Goal: Task Accomplishment & Management: Use online tool/utility

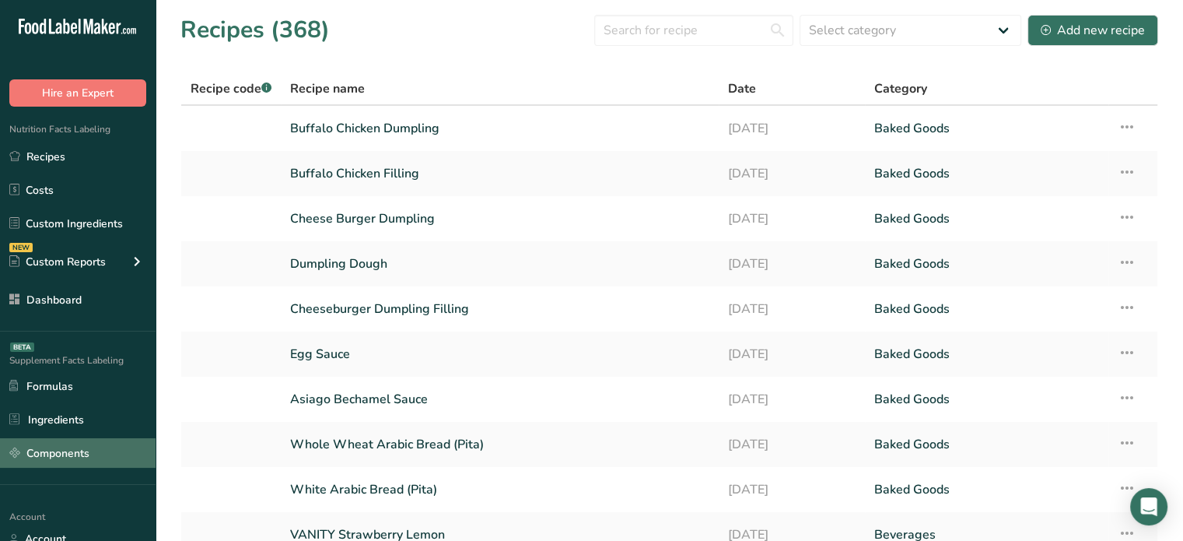
click at [66, 441] on link "Components" at bounding box center [78, 453] width 156 height 30
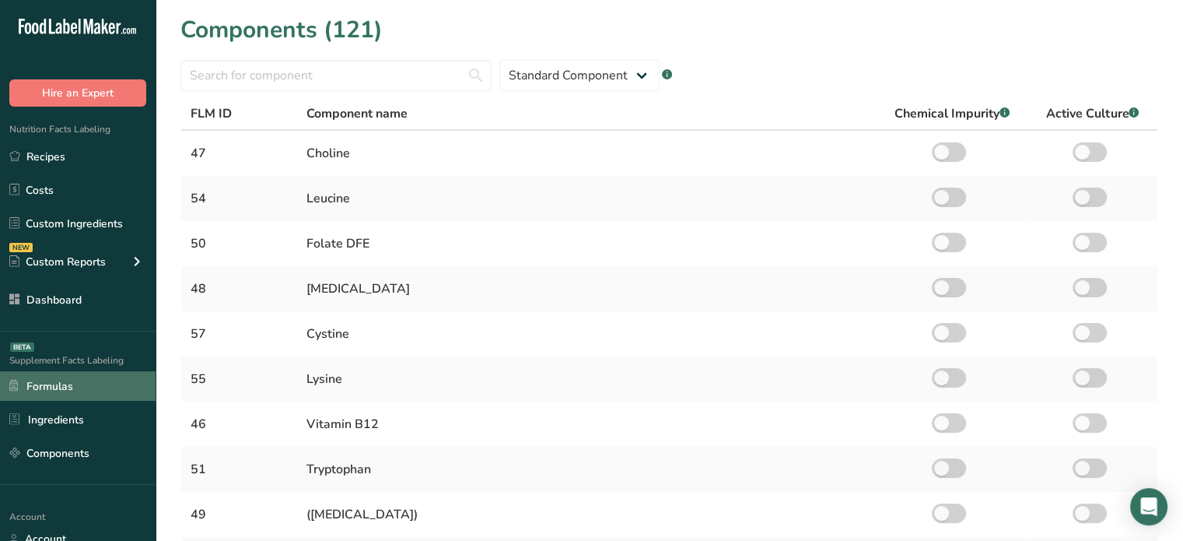
click at [98, 389] on link "Formulas" at bounding box center [78, 386] width 156 height 30
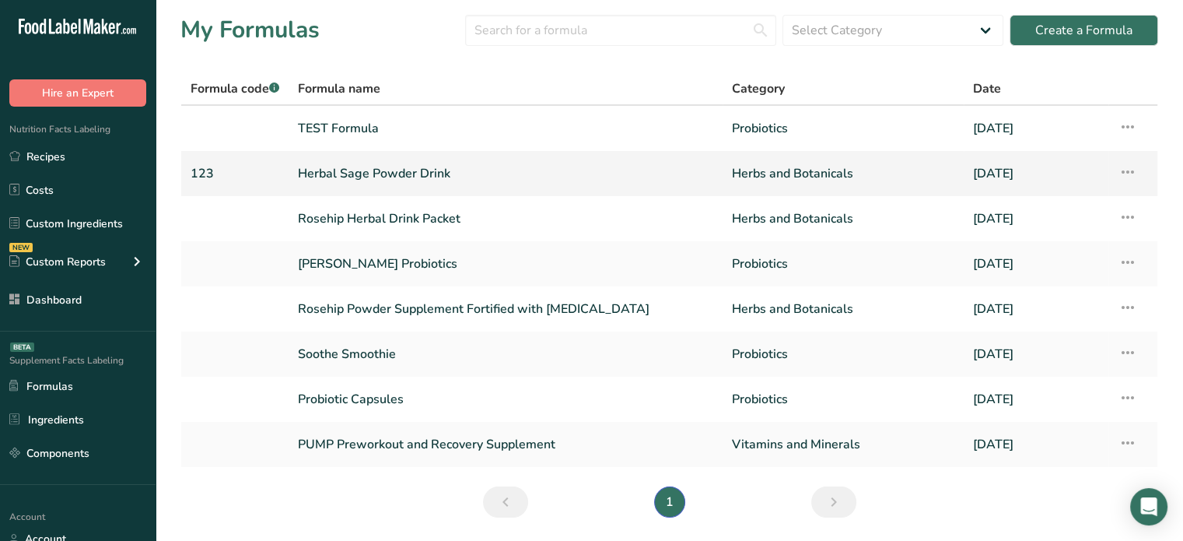
click at [384, 170] on link "Herbal Sage Powder Drink" at bounding box center [505, 173] width 415 height 33
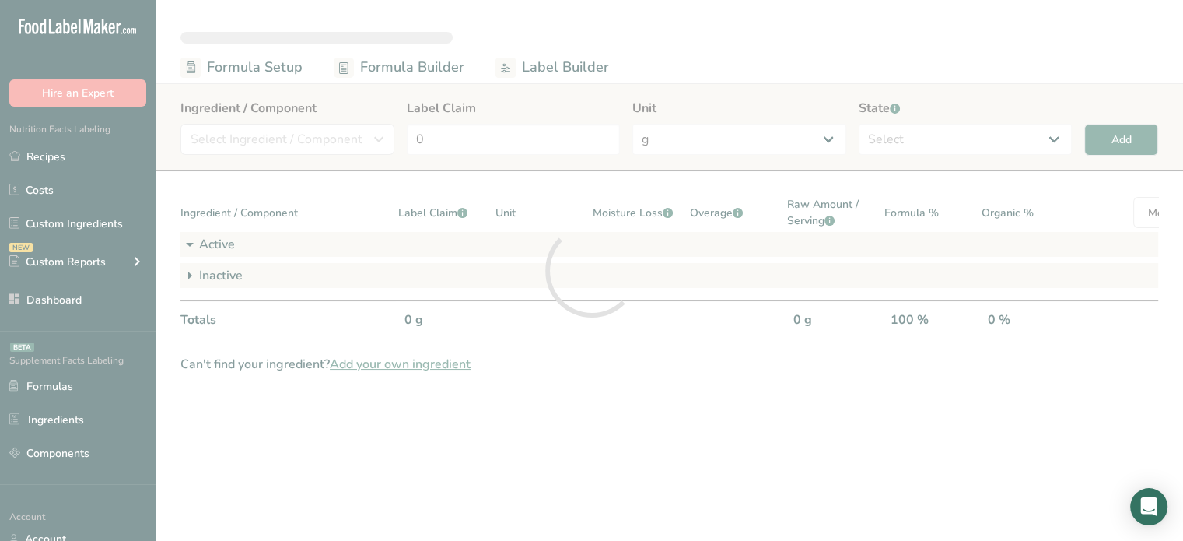
select select "2"
select select "6"
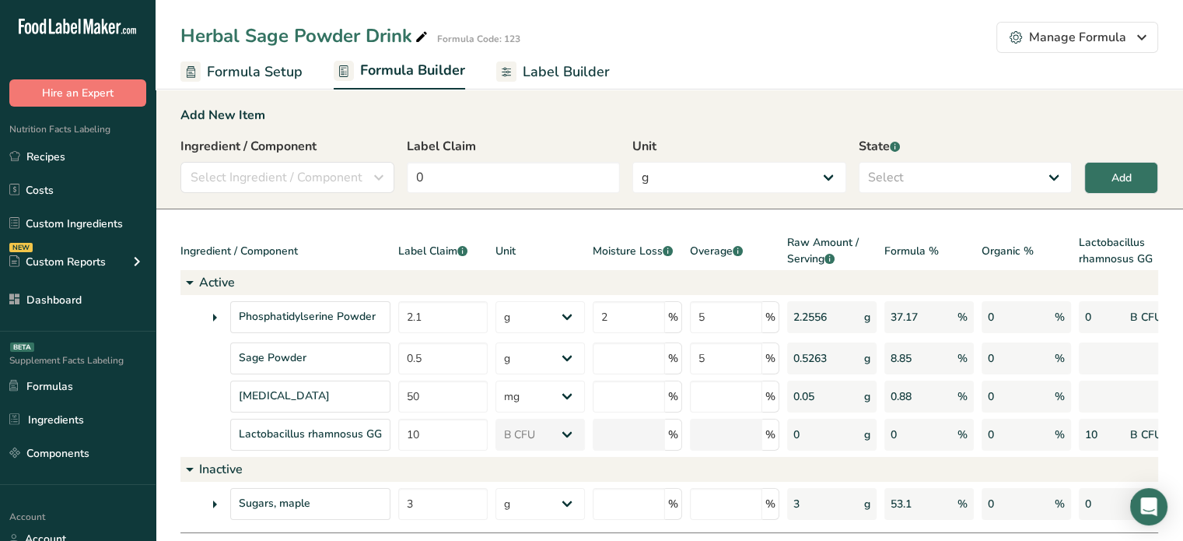
click at [255, 33] on div "Herbal Sage Powder Drink" at bounding box center [305, 36] width 251 height 28
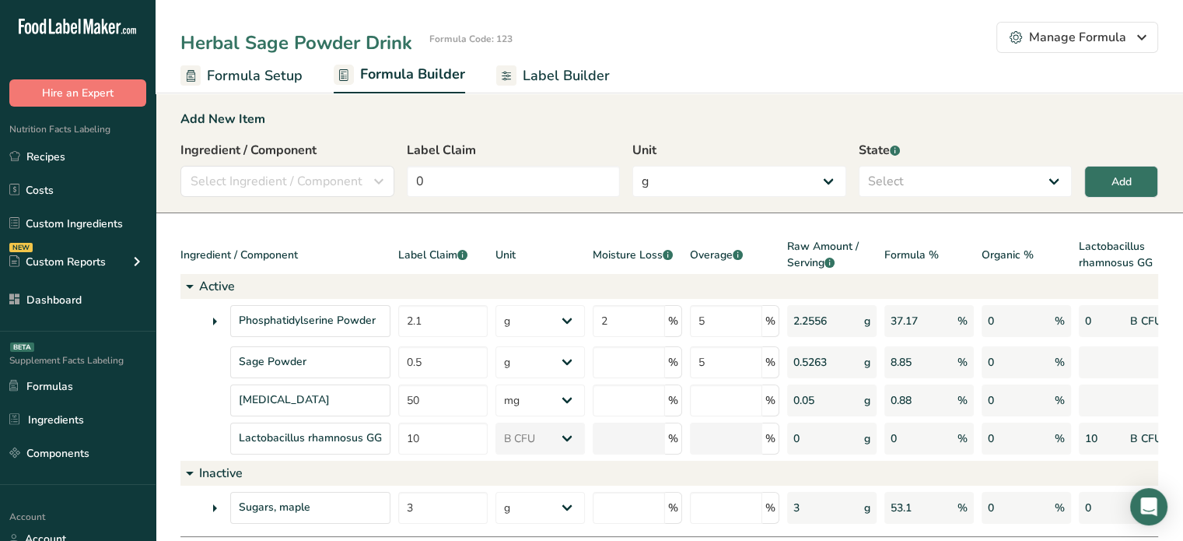
scroll to position [0, 6]
click at [268, 36] on input "Herbal Sage Powder Drink" at bounding box center [301, 43] width 243 height 28
type input "Herbal Powder Drink"
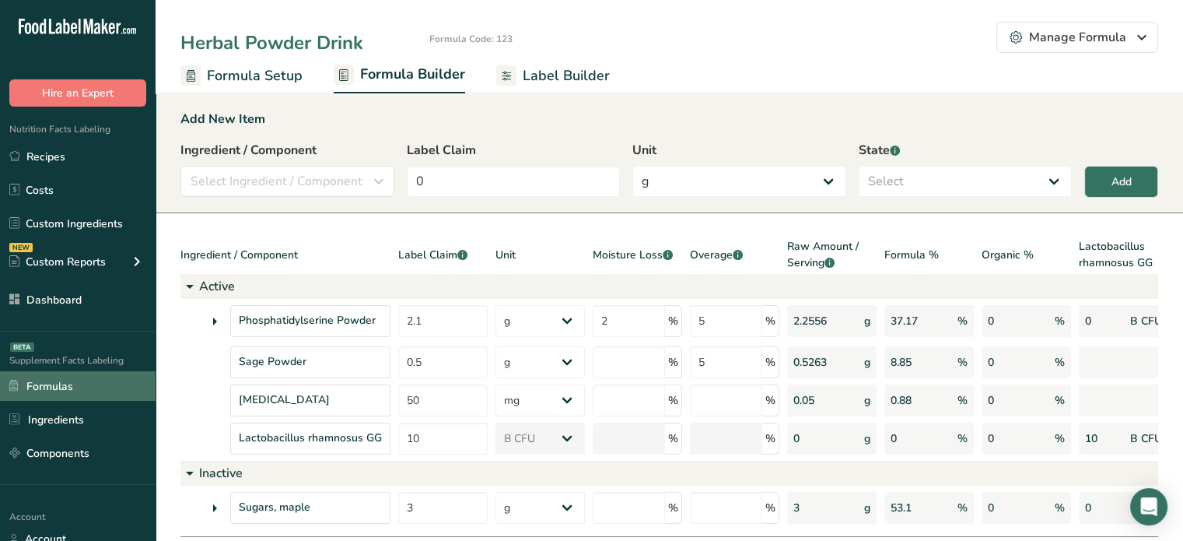
click at [98, 374] on link "Formulas" at bounding box center [78, 386] width 156 height 30
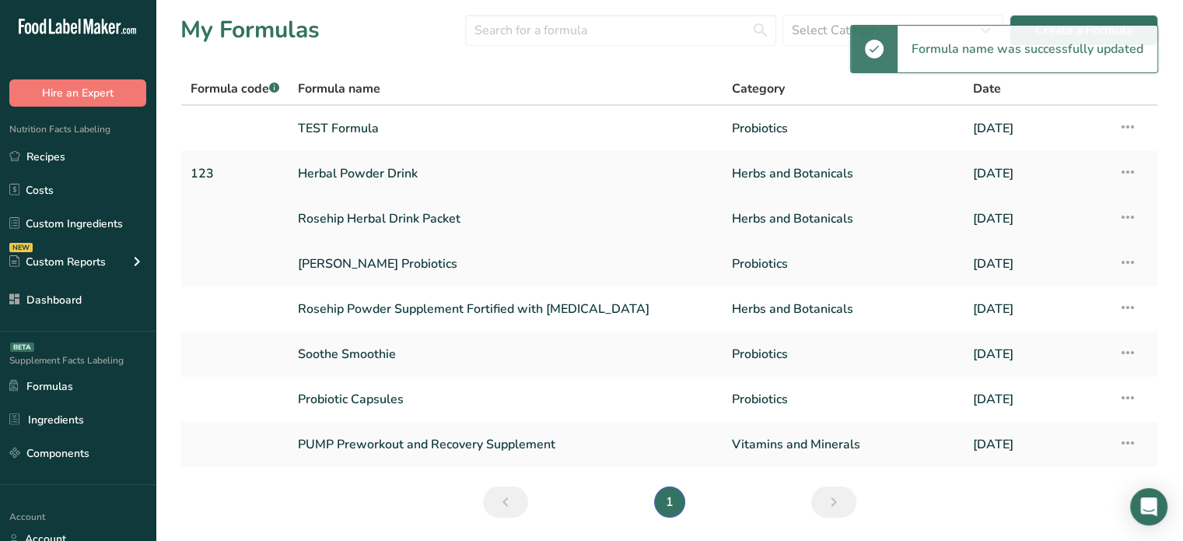
click at [1126, 213] on icon at bounding box center [1127, 217] width 19 height 28
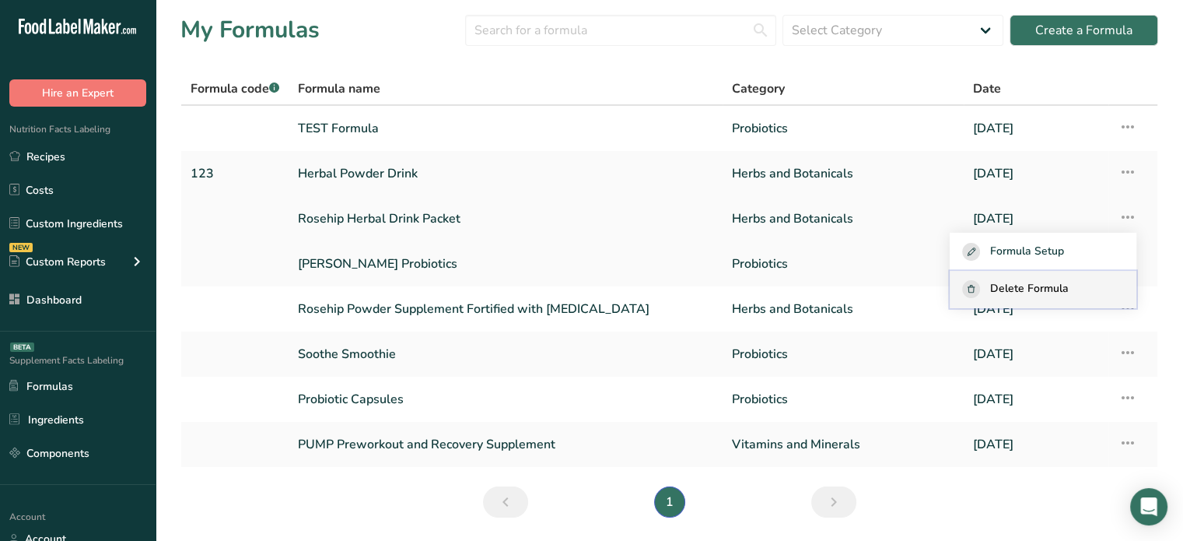
click at [1004, 280] on span "Delete Formula" at bounding box center [1029, 289] width 79 height 18
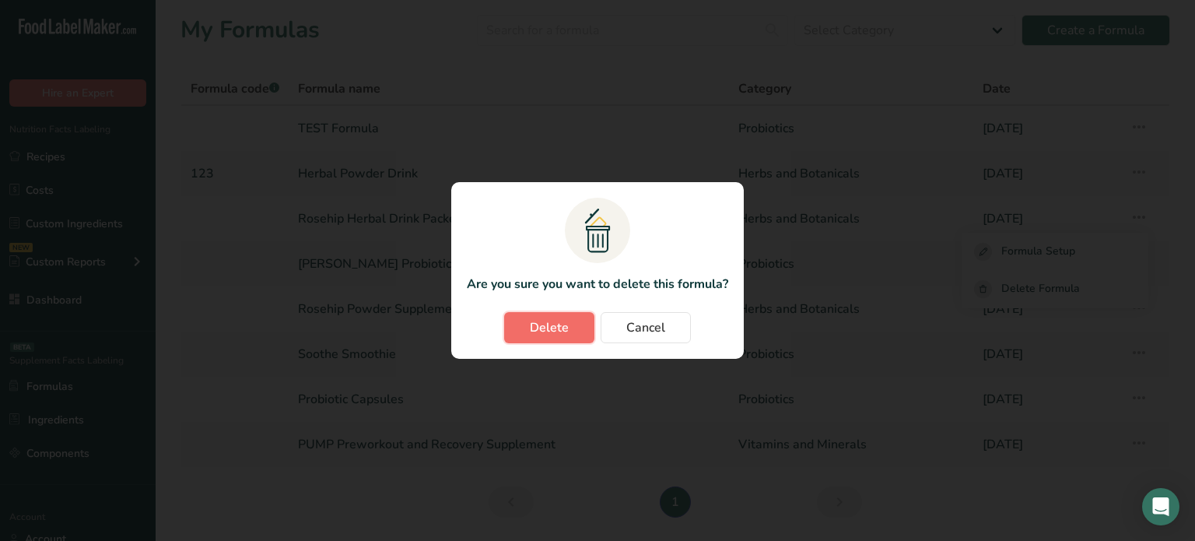
click at [548, 335] on span "Delete" at bounding box center [549, 327] width 39 height 19
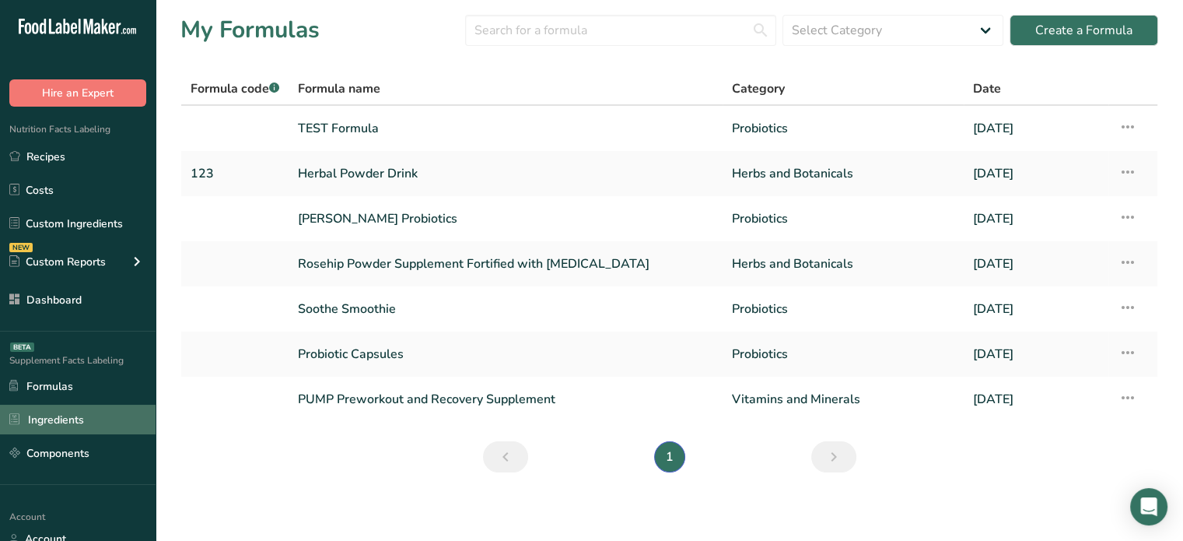
click at [83, 415] on link "Ingredients" at bounding box center [78, 420] width 156 height 30
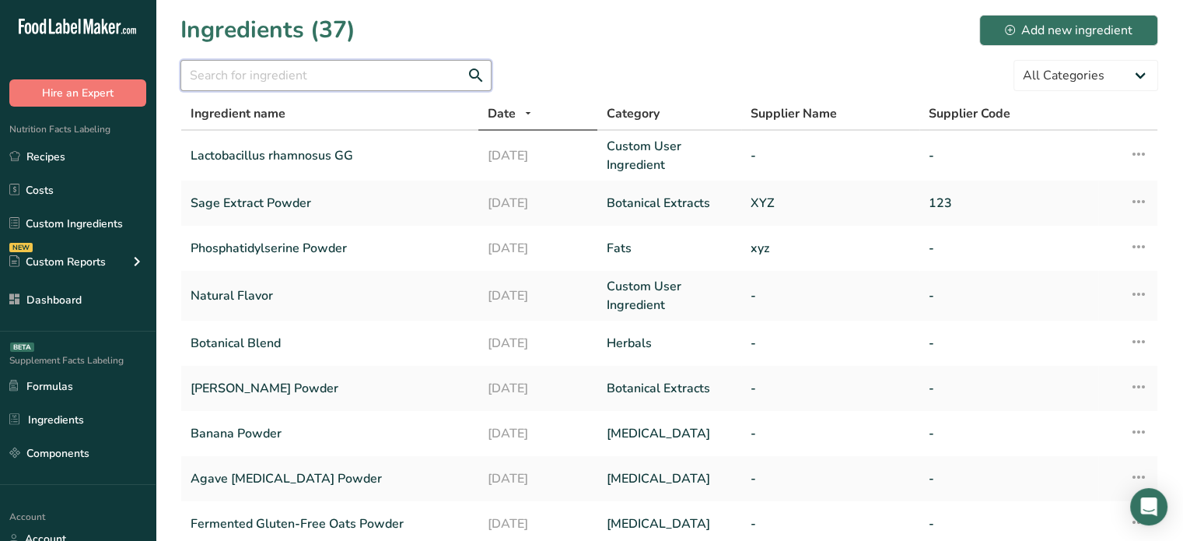
click at [359, 77] on input "text" at bounding box center [335, 75] width 311 height 31
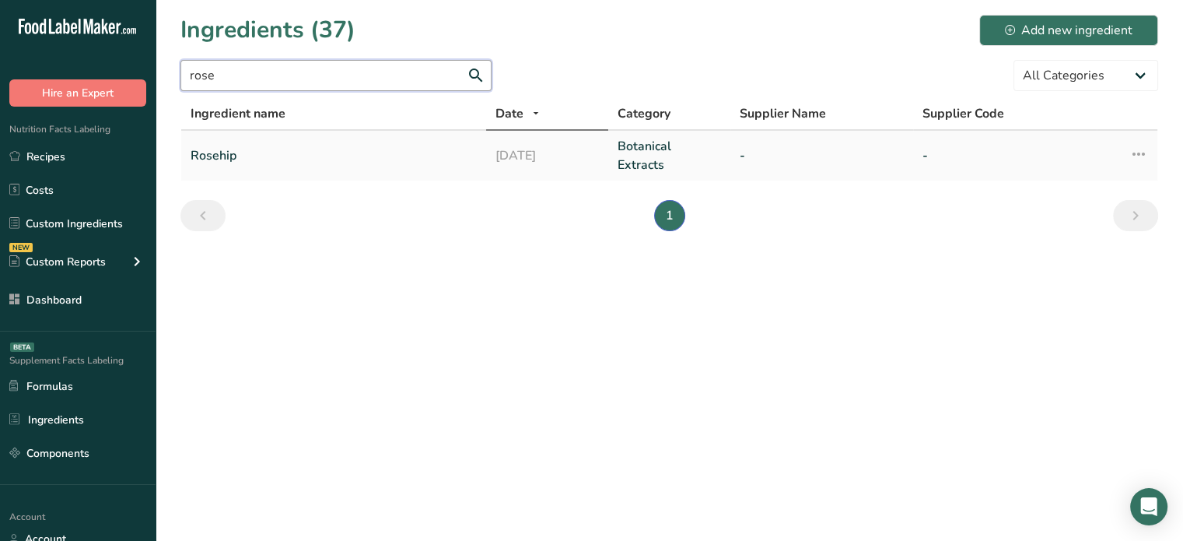
type input "rose"
click at [1133, 152] on icon at bounding box center [1139, 154] width 19 height 28
click at [1020, 223] on icon "button" at bounding box center [1020, 227] width 11 height 16
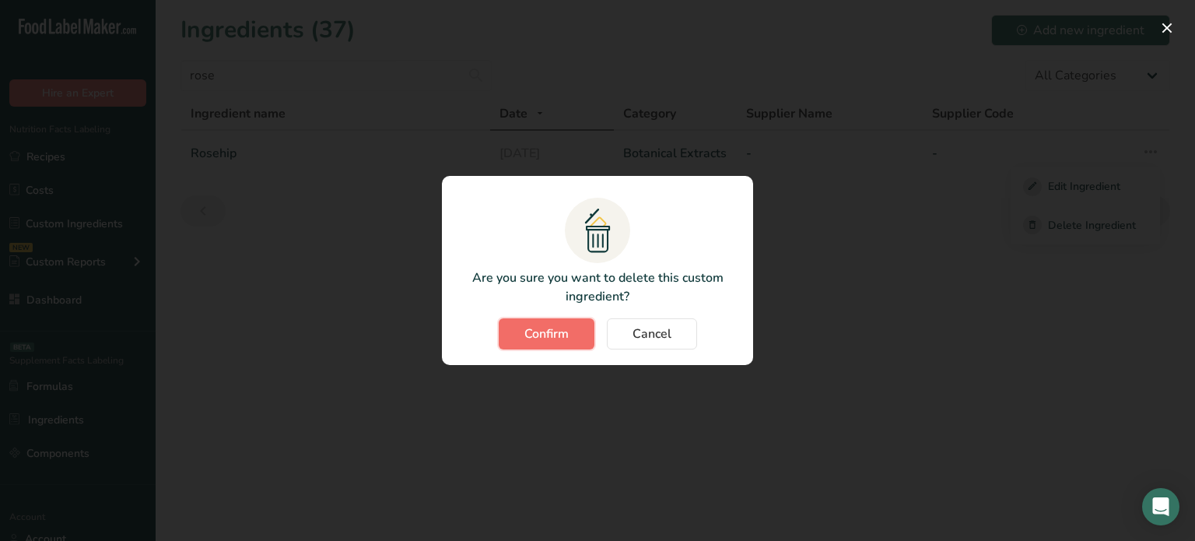
click at [538, 330] on span "Confirm" at bounding box center [546, 333] width 44 height 19
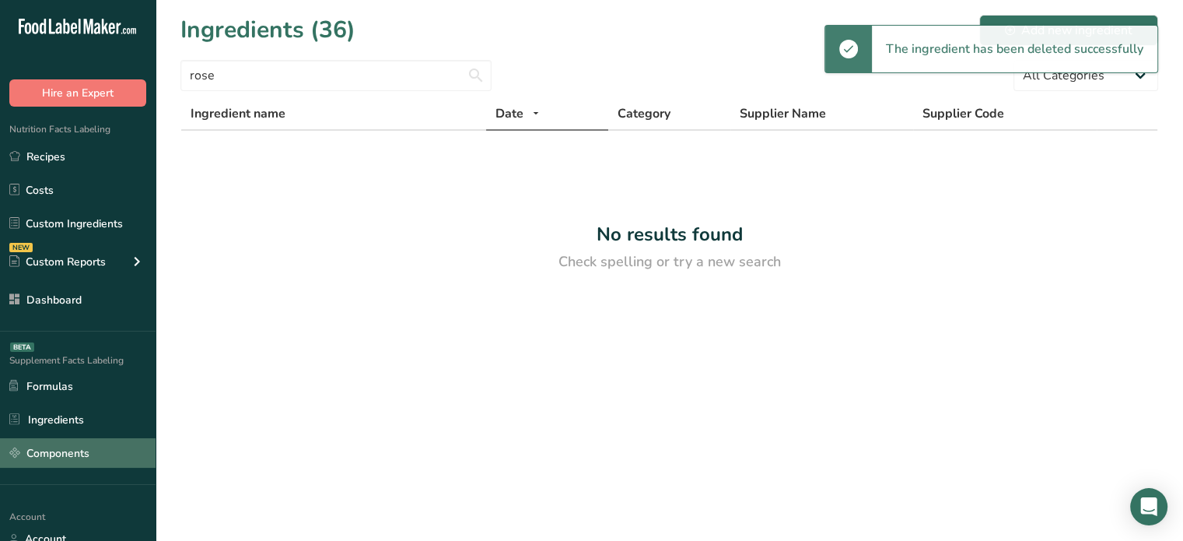
click at [90, 450] on link "Components" at bounding box center [78, 453] width 156 height 30
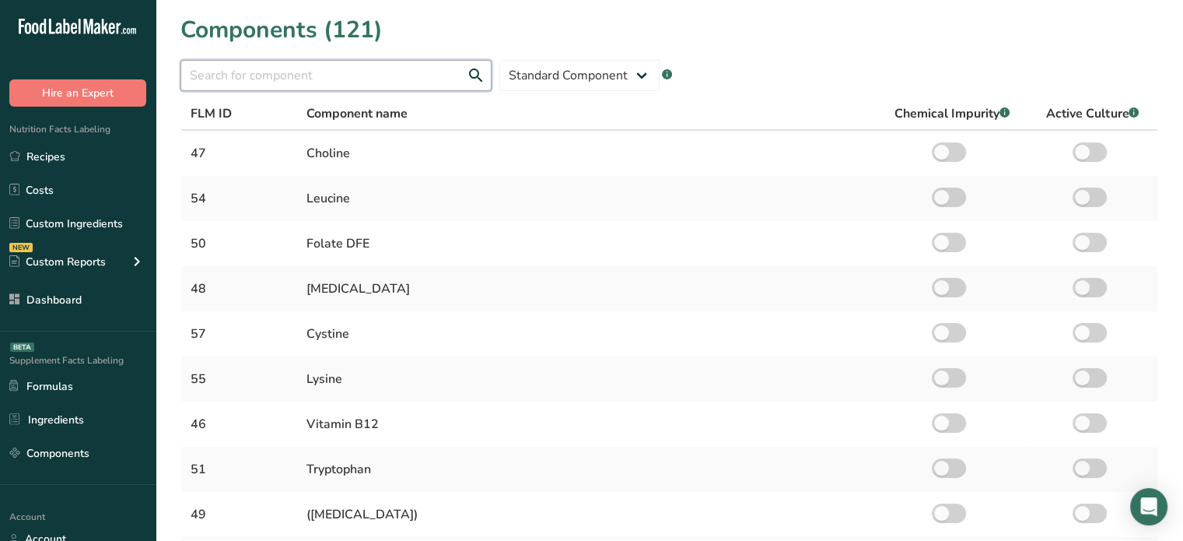
click at [343, 83] on input "text" at bounding box center [335, 75] width 311 height 31
click at [556, 77] on select "Standard Component Custom Component" at bounding box center [579, 75] width 160 height 31
select select "custom"
click at [499, 60] on select "Standard Component Custom Component" at bounding box center [579, 75] width 160 height 31
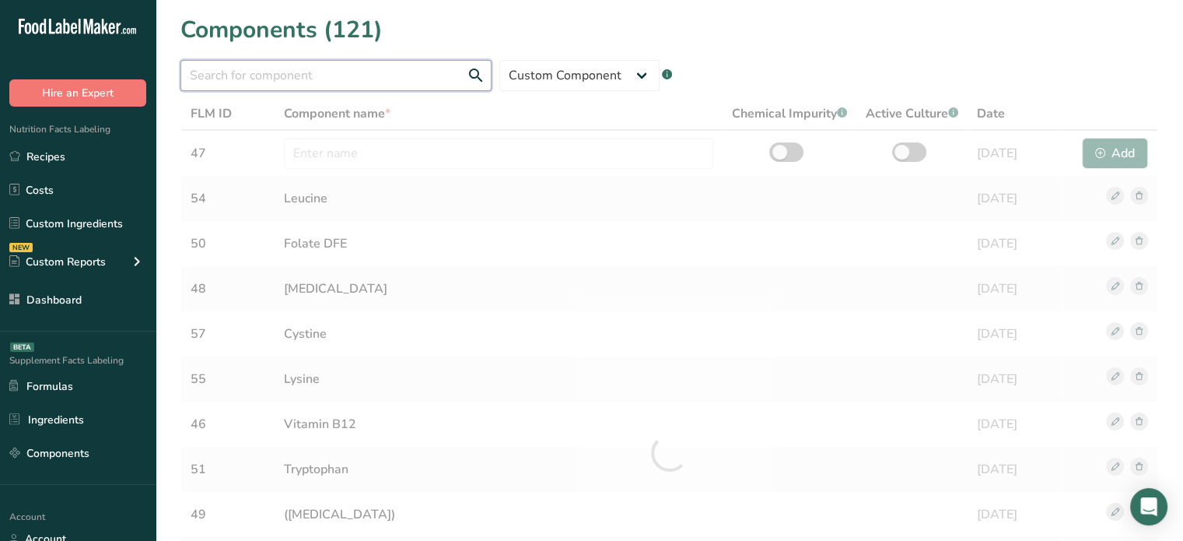
click at [426, 80] on input "text" at bounding box center [335, 75] width 311 height 31
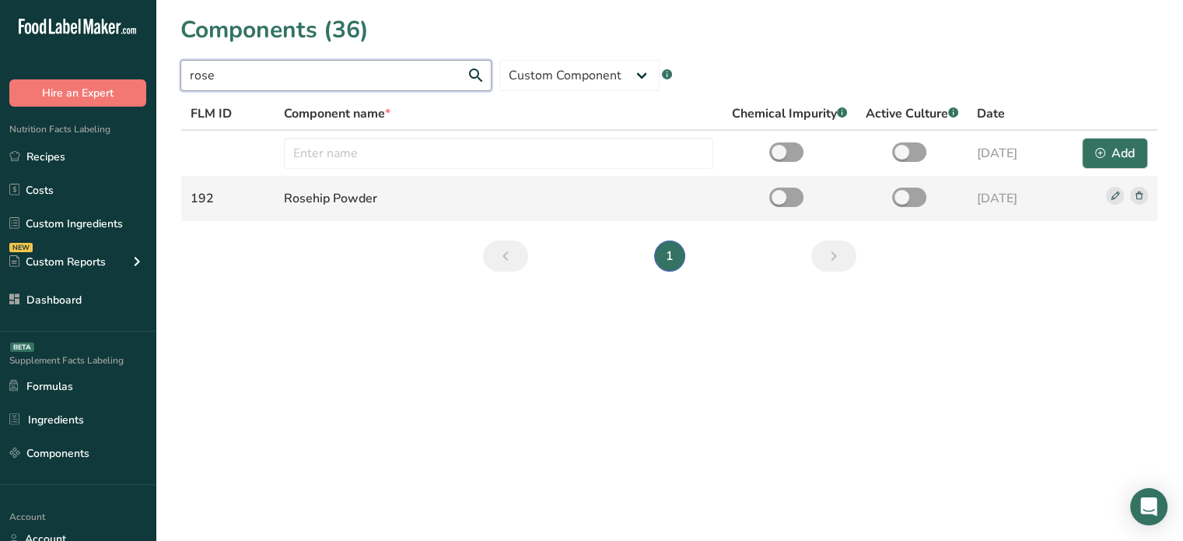
type input "rose"
click at [1148, 191] on td at bounding box center [1109, 198] width 96 height 45
click at [1145, 194] on rect at bounding box center [1139, 196] width 18 height 18
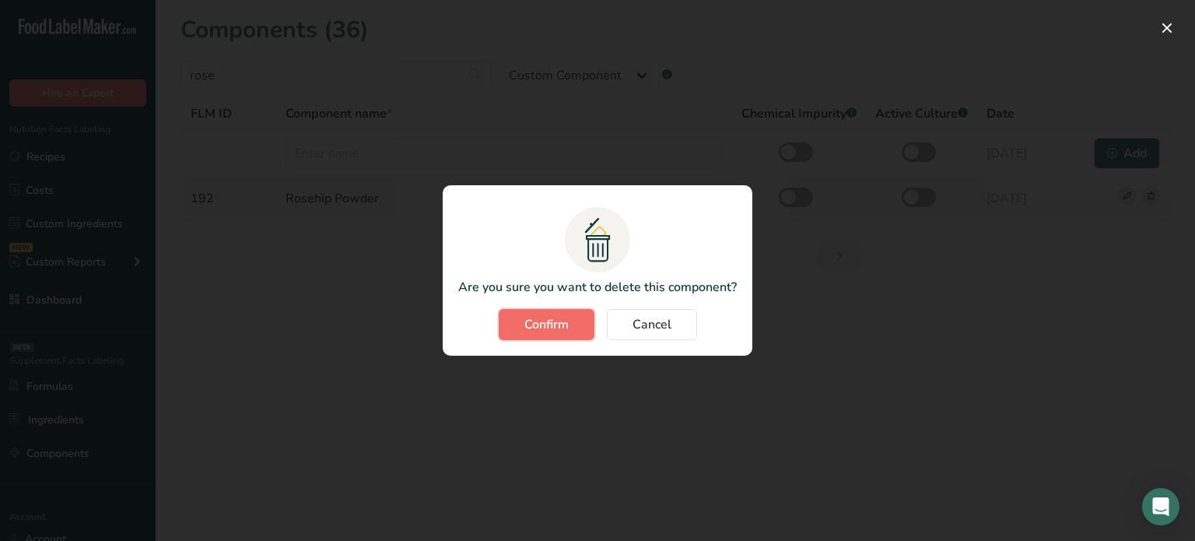
click at [574, 326] on button "Confirm" at bounding box center [547, 324] width 96 height 31
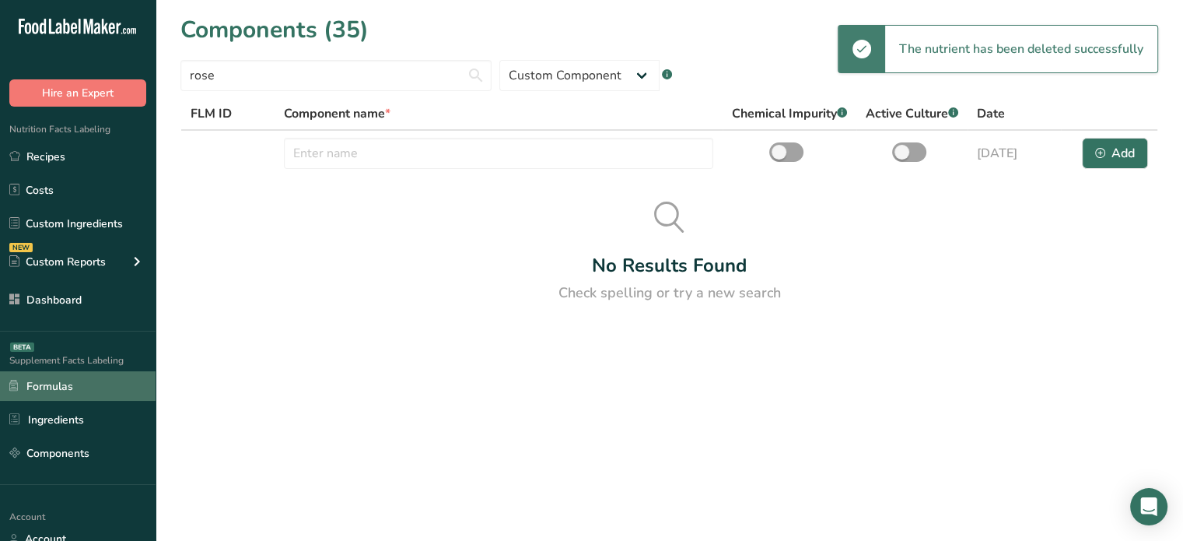
click at [72, 382] on link "Formulas" at bounding box center [78, 386] width 156 height 30
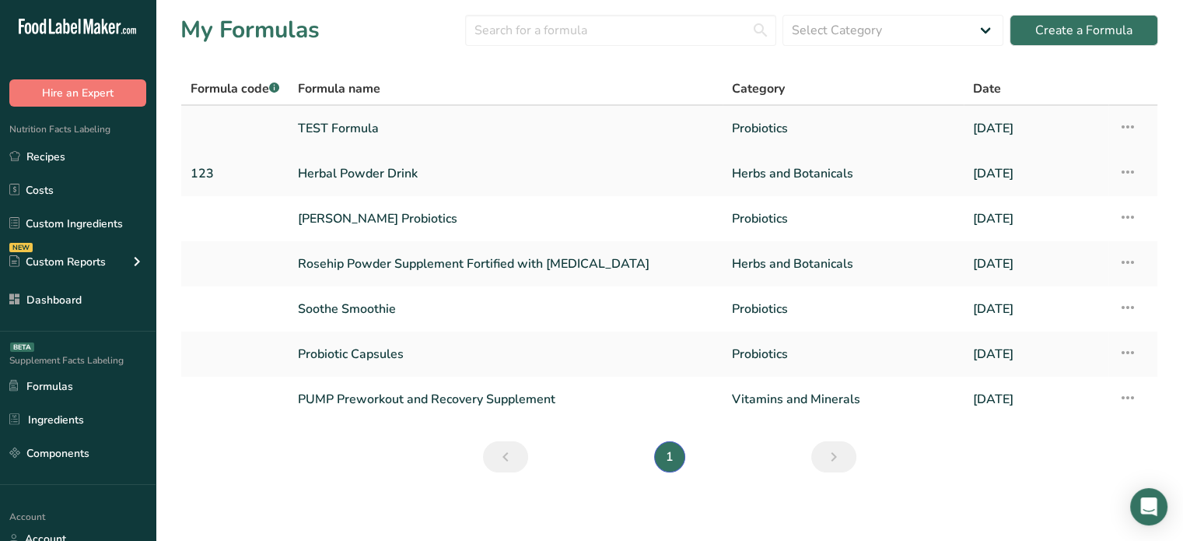
click at [365, 136] on link "TEST Formula" at bounding box center [505, 128] width 415 height 33
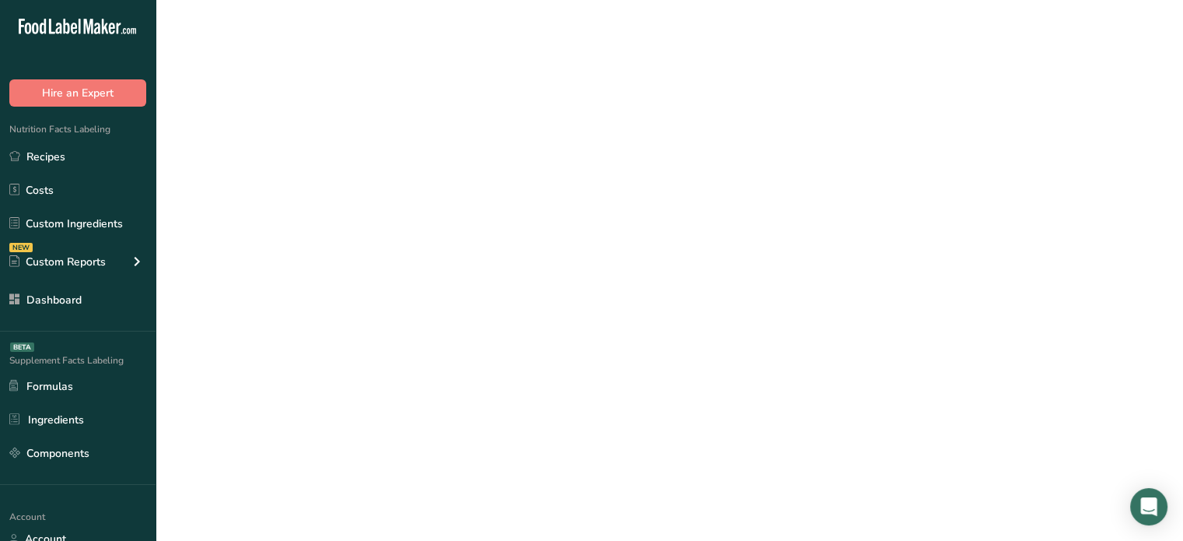
select select "2"
select select "6"
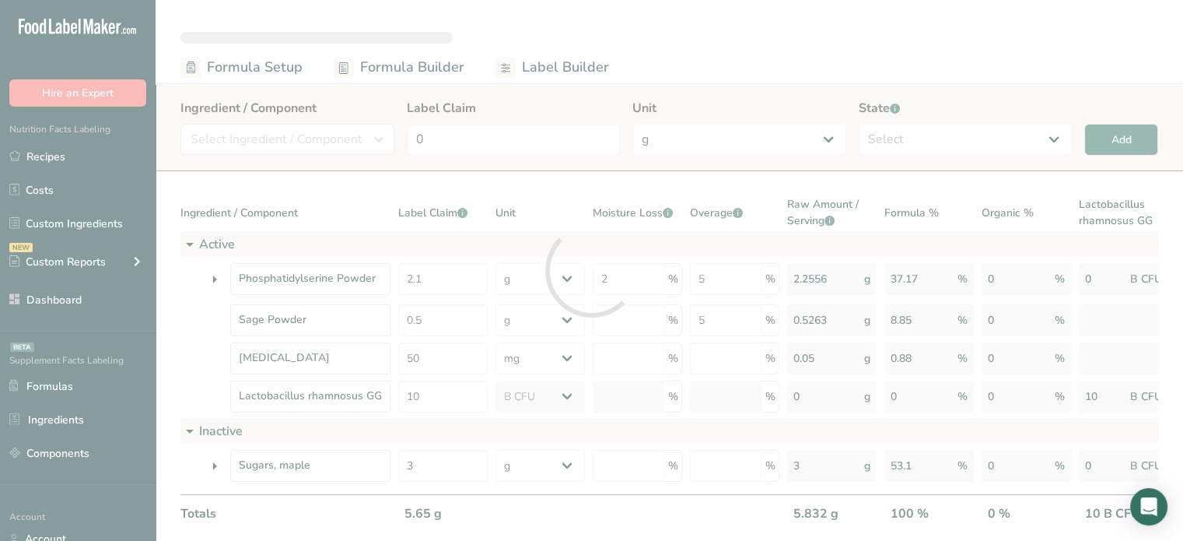
type input "5"
select select "6"
select select "2"
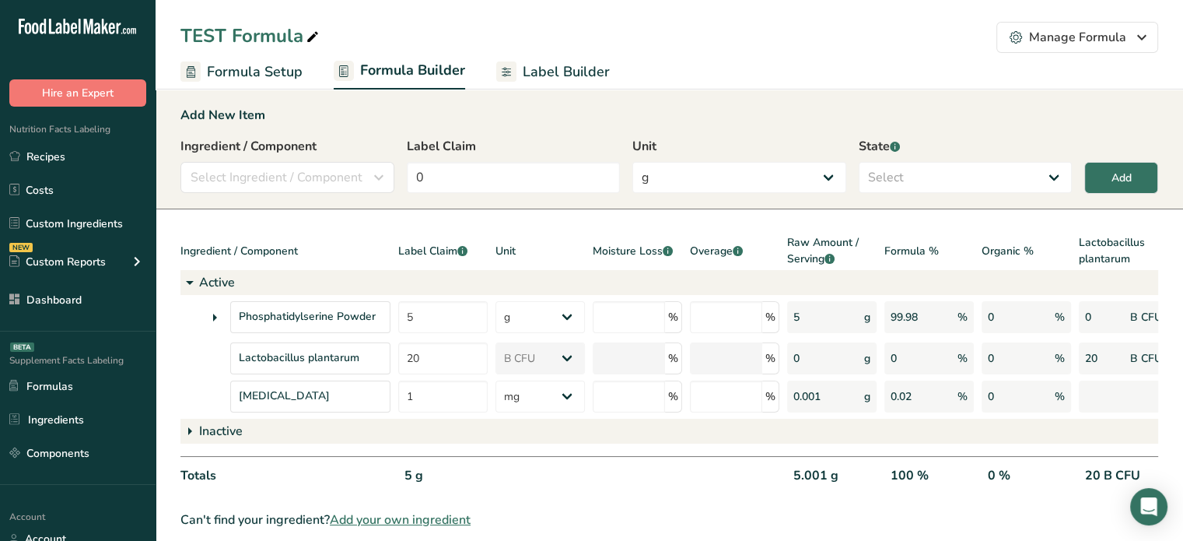
click at [544, 78] on span "Label Builder" at bounding box center [566, 71] width 87 height 21
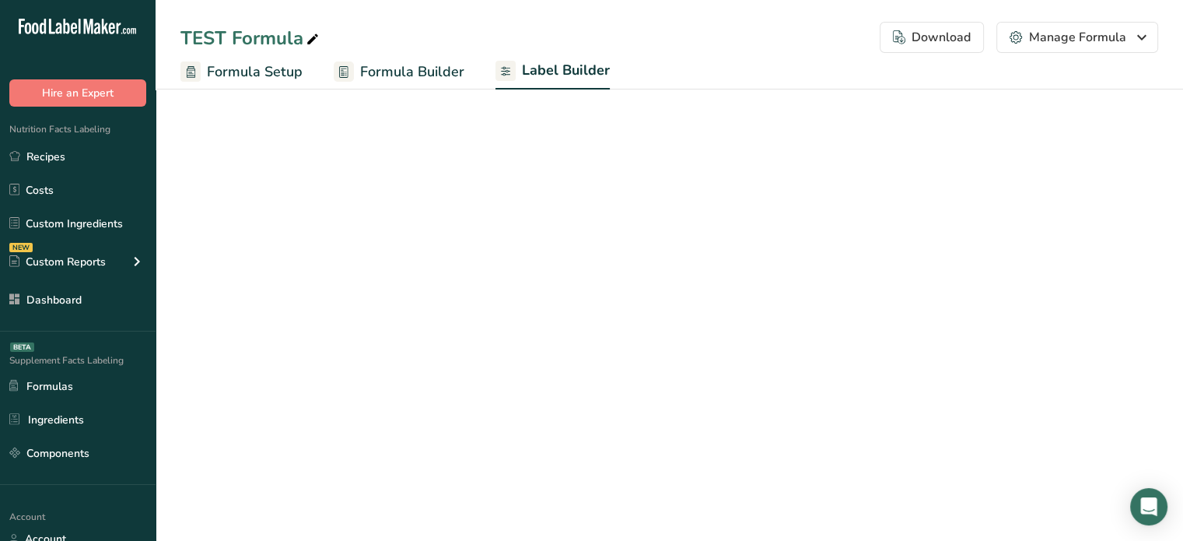
select select "Roboto"
select select "bold"
select select "center"
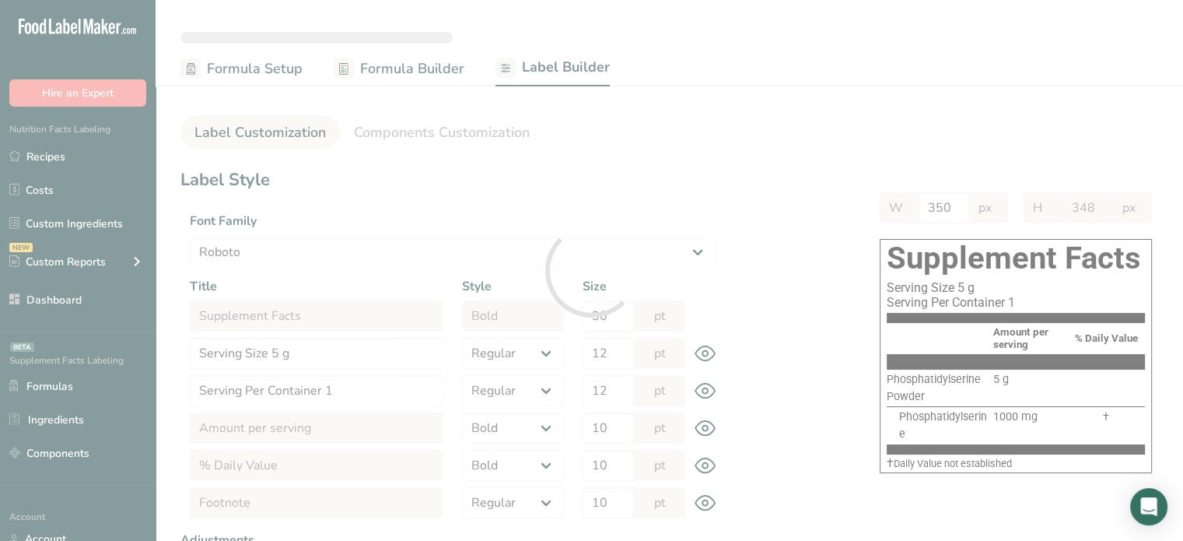
type input "300"
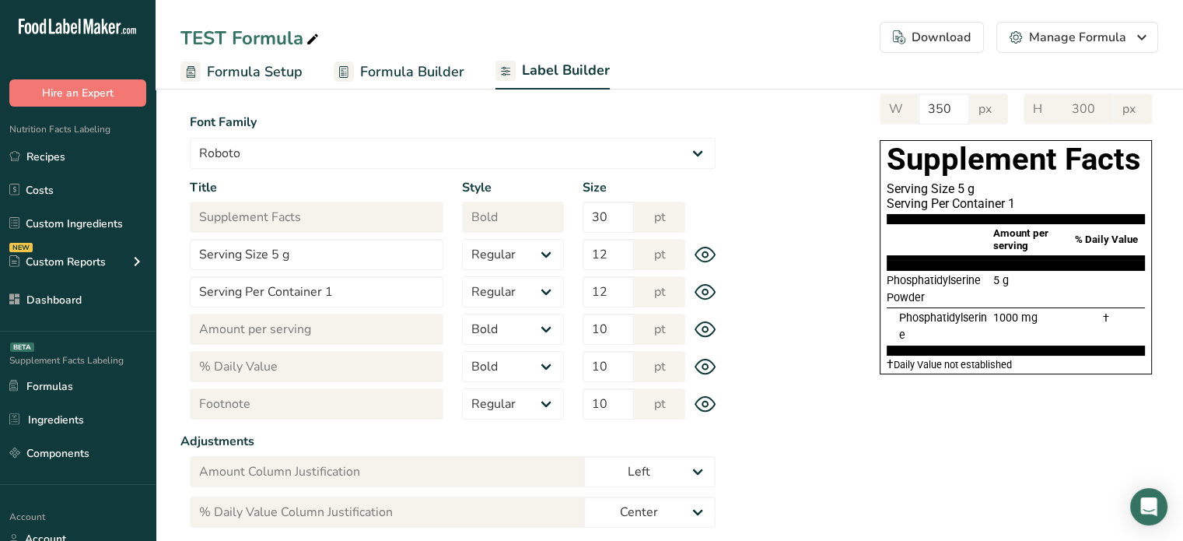
scroll to position [71, 0]
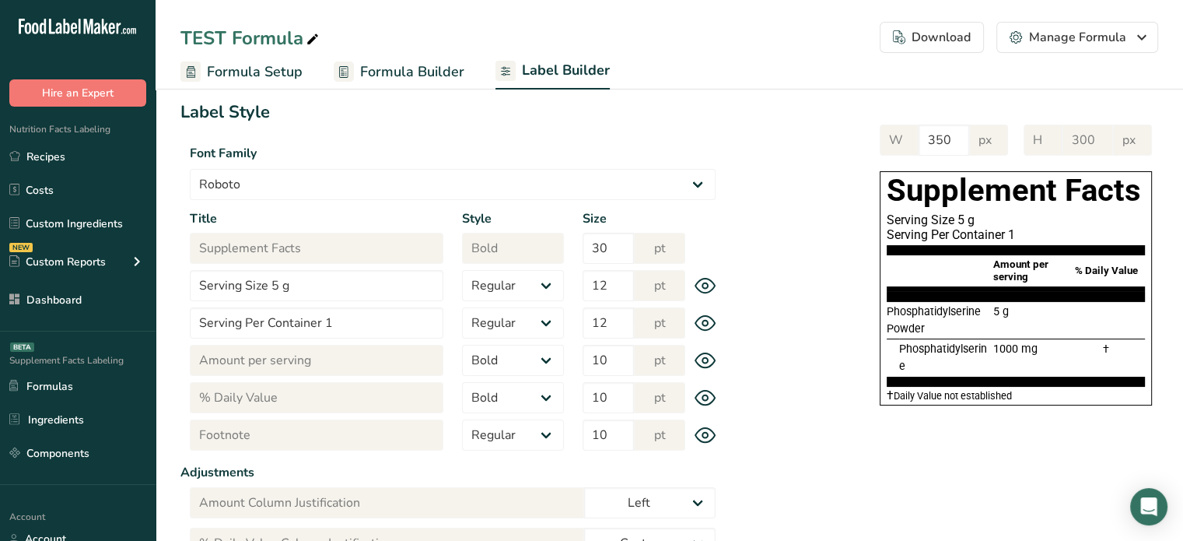
click at [447, 68] on span "Formula Builder" at bounding box center [412, 71] width 104 height 21
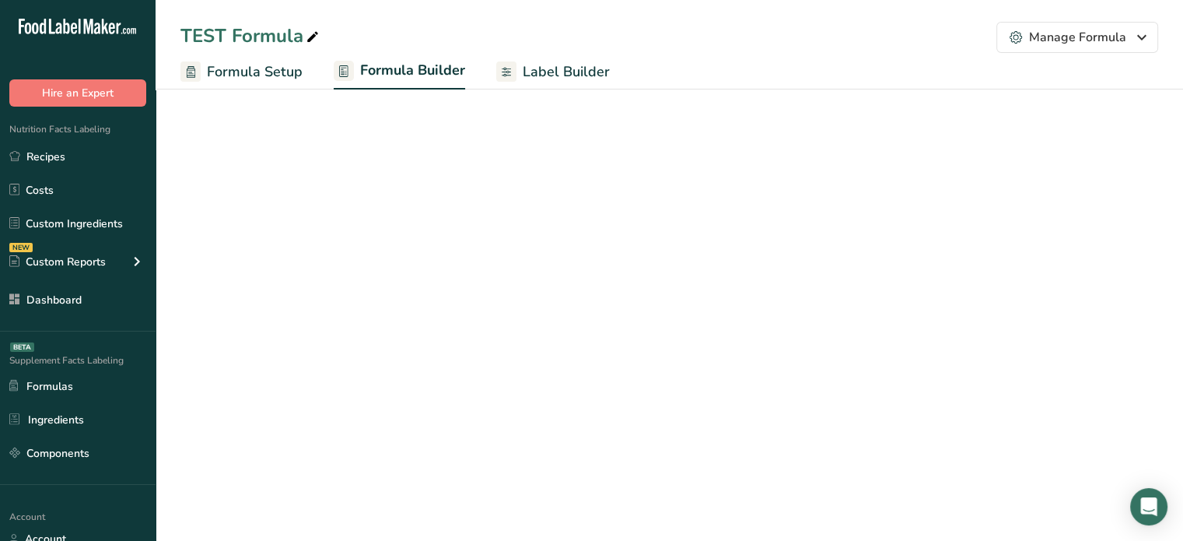
select select "6"
select select "2"
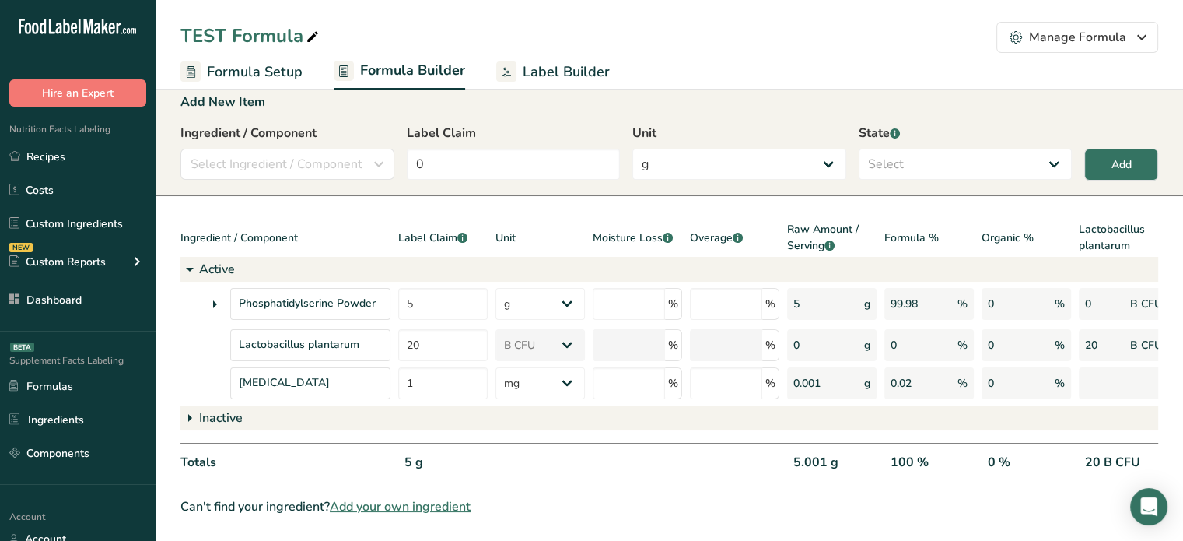
scroll to position [25, 0]
click at [524, 77] on span "Label Builder" at bounding box center [566, 71] width 87 height 21
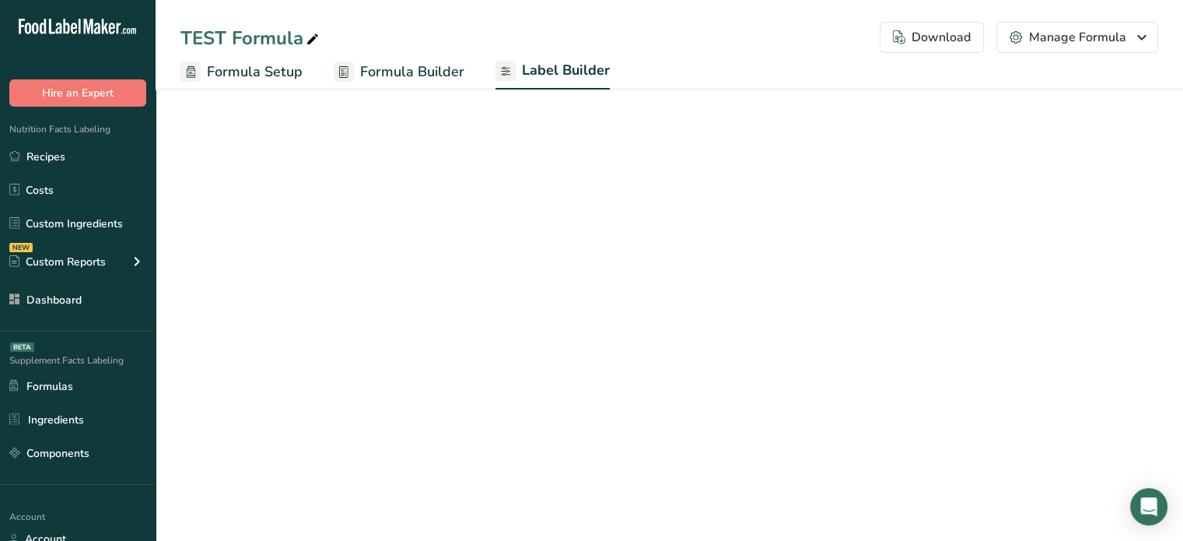
select select "Roboto"
select select "bold"
select select "center"
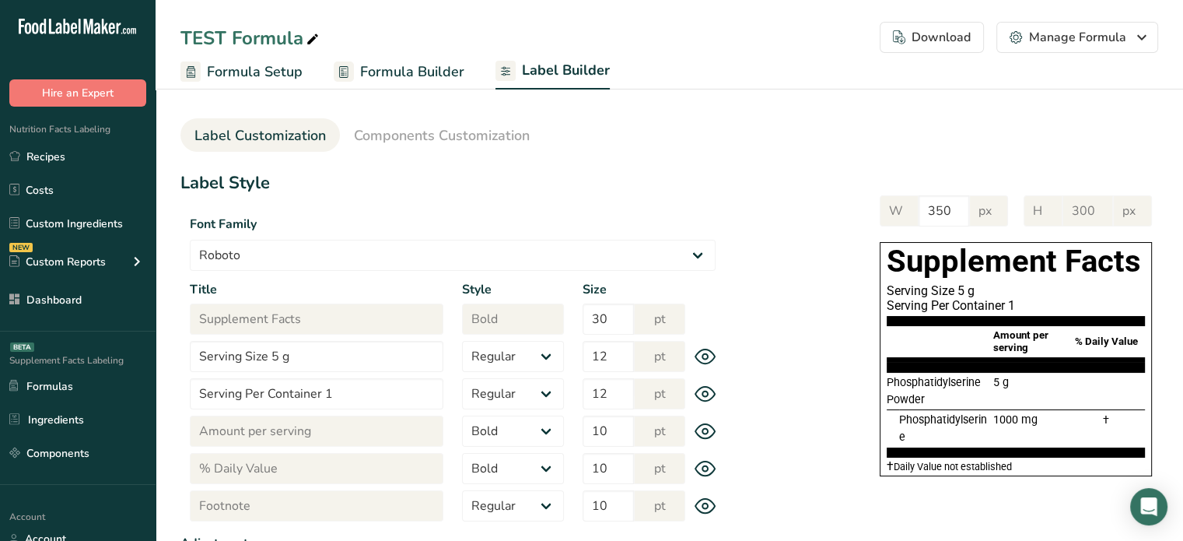
click at [506, 130] on span "Components Customization" at bounding box center [442, 135] width 176 height 21
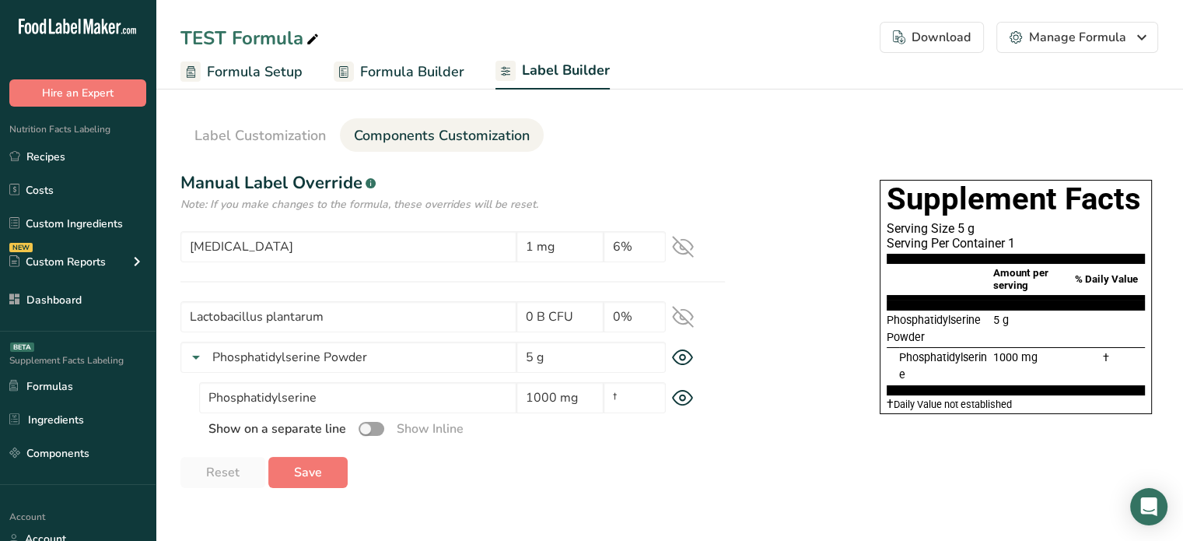
click at [681, 317] on icon at bounding box center [683, 317] width 20 height 15
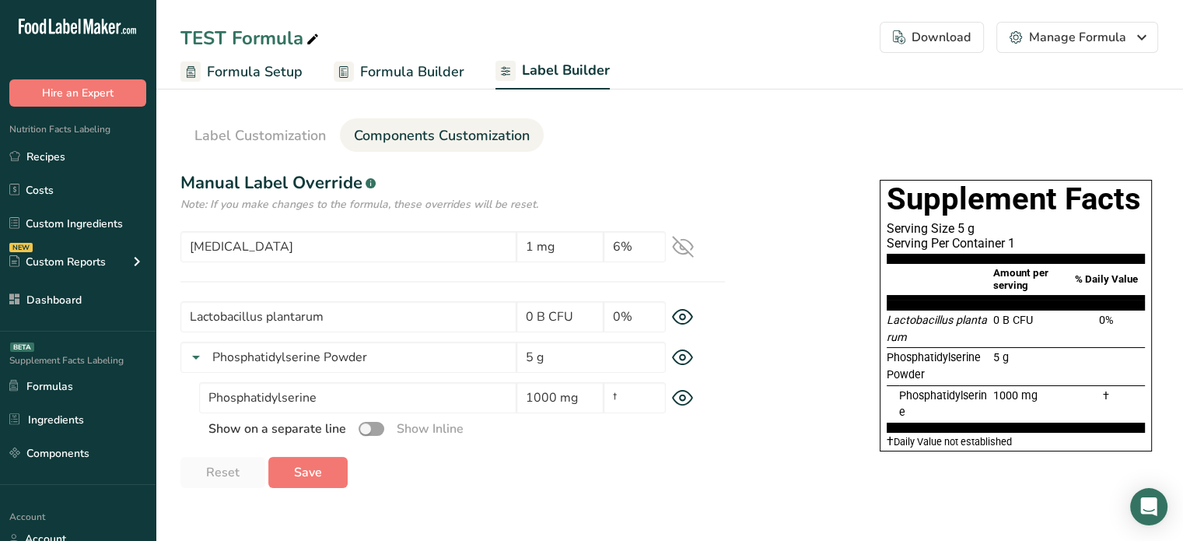
click at [681, 317] on icon at bounding box center [682, 316] width 5 height 5
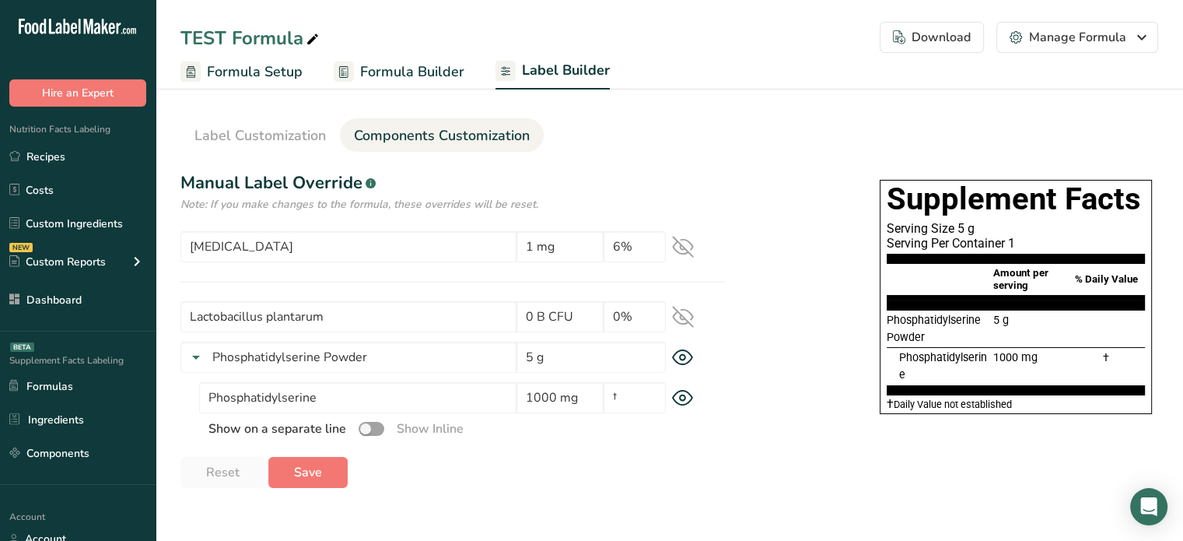
click at [681, 317] on icon at bounding box center [683, 317] width 20 height 15
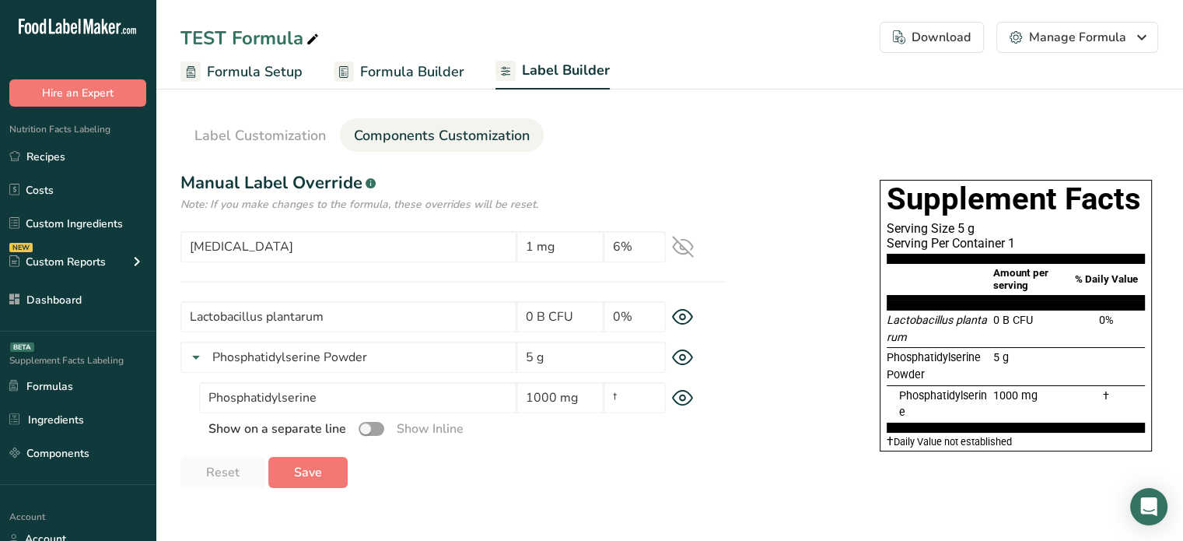
click at [675, 317] on icon at bounding box center [683, 317] width 22 height 16
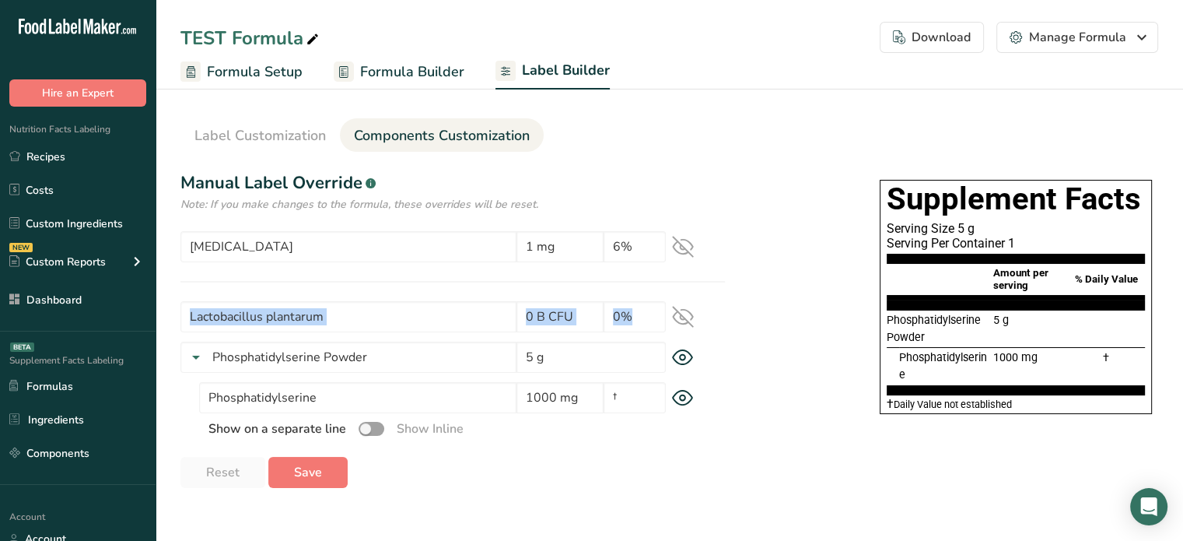
click at [675, 317] on icon at bounding box center [683, 317] width 22 height 22
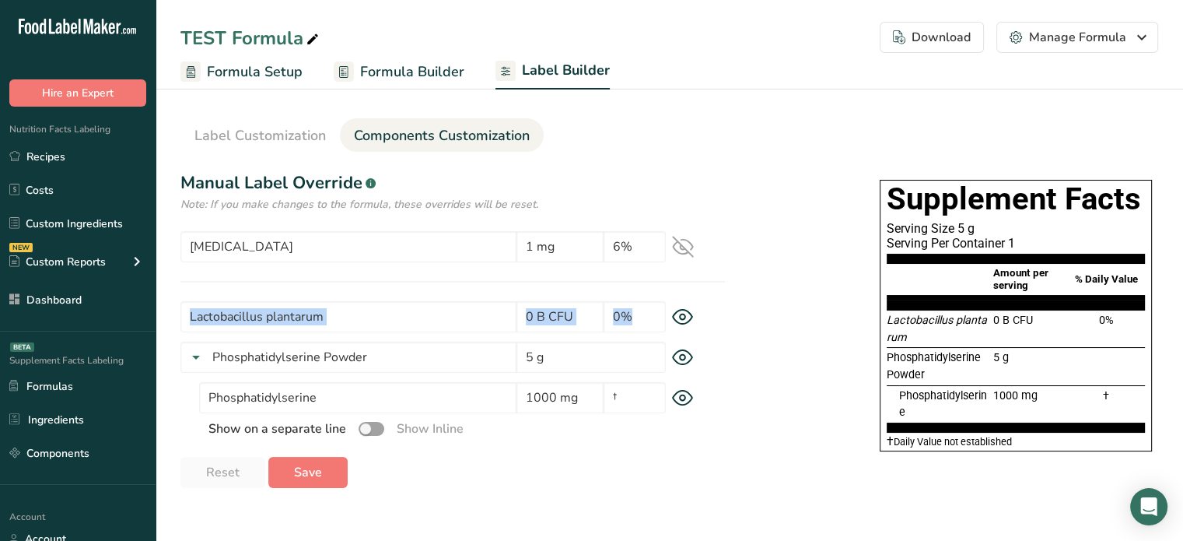
click at [675, 317] on icon at bounding box center [683, 317] width 22 height 16
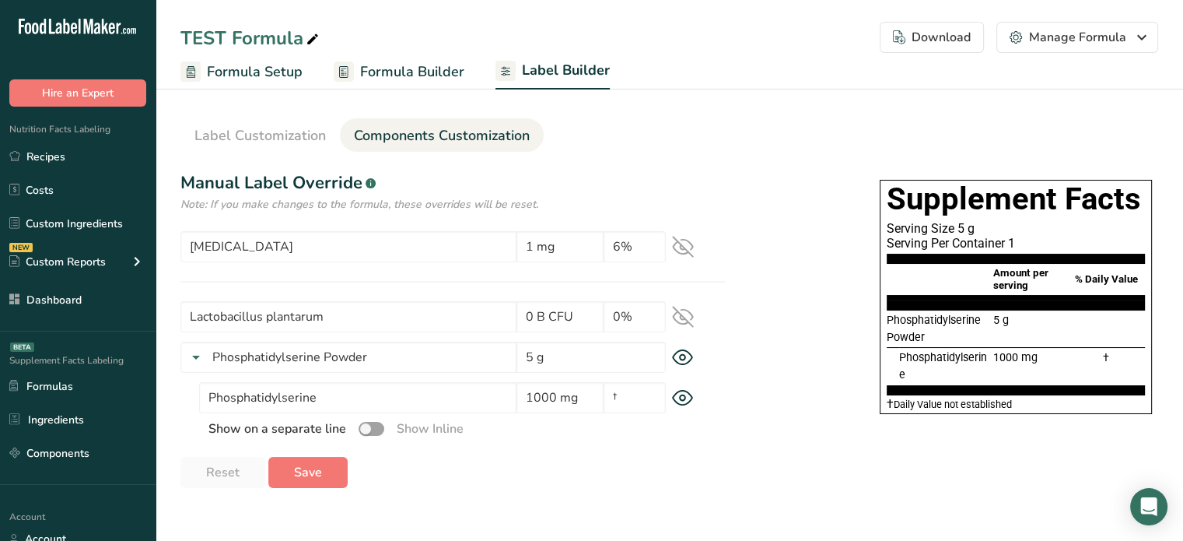
click at [675, 317] on icon at bounding box center [683, 317] width 22 height 22
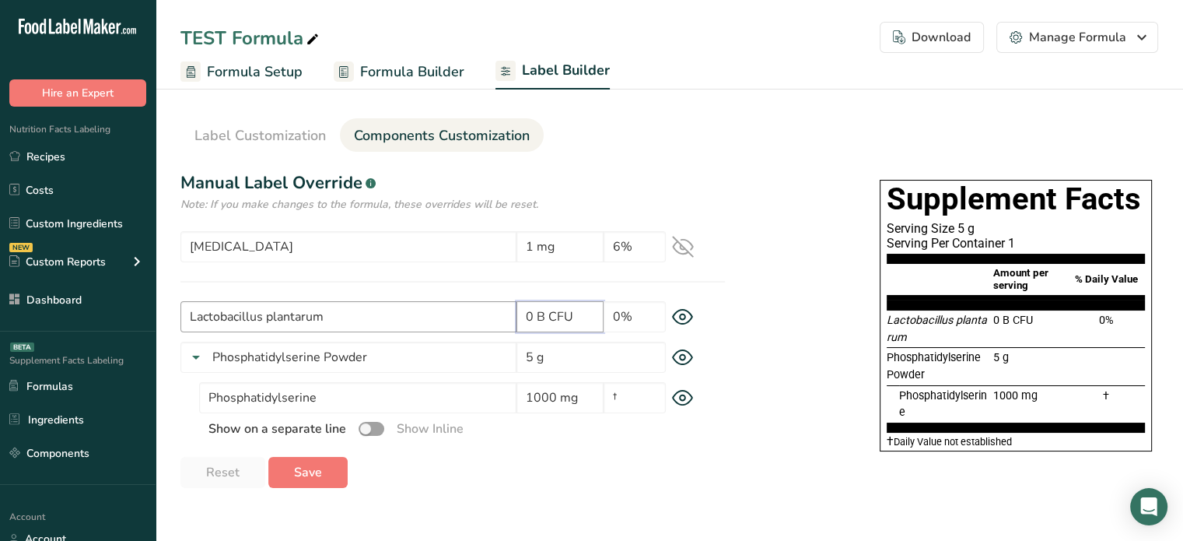
drag, startPoint x: 534, startPoint y: 310, endPoint x: 501, endPoint y: 310, distance: 33.5
click at [501, 310] on div "Lactobacillus plantarum 0 B CFU 0%" at bounding box center [452, 316] width 545 height 31
click at [131, 152] on link "Recipes" at bounding box center [78, 157] width 156 height 30
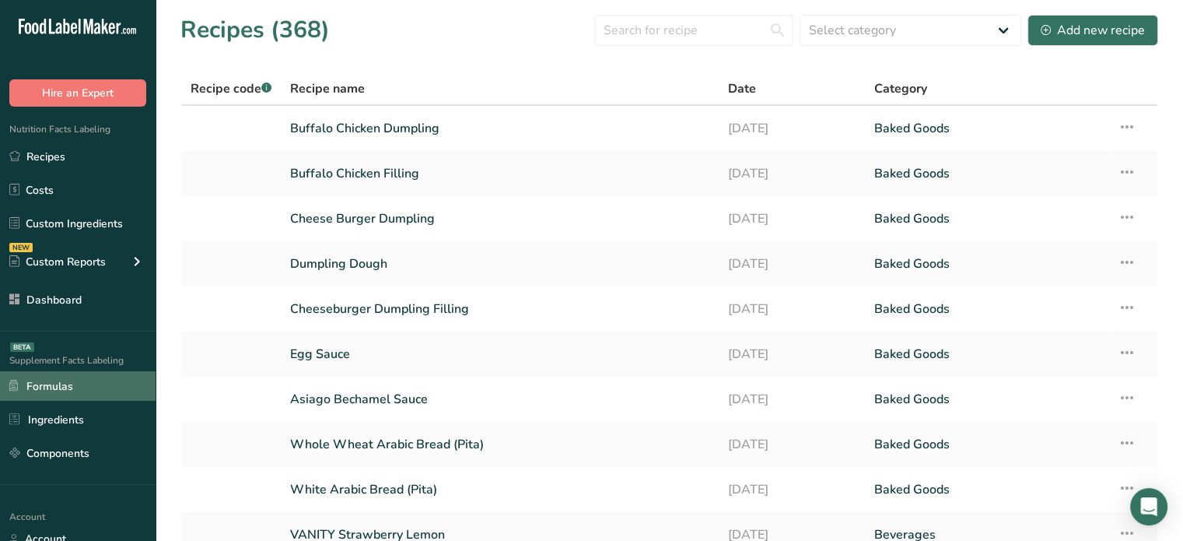
click at [92, 391] on link "Formulas" at bounding box center [78, 386] width 156 height 30
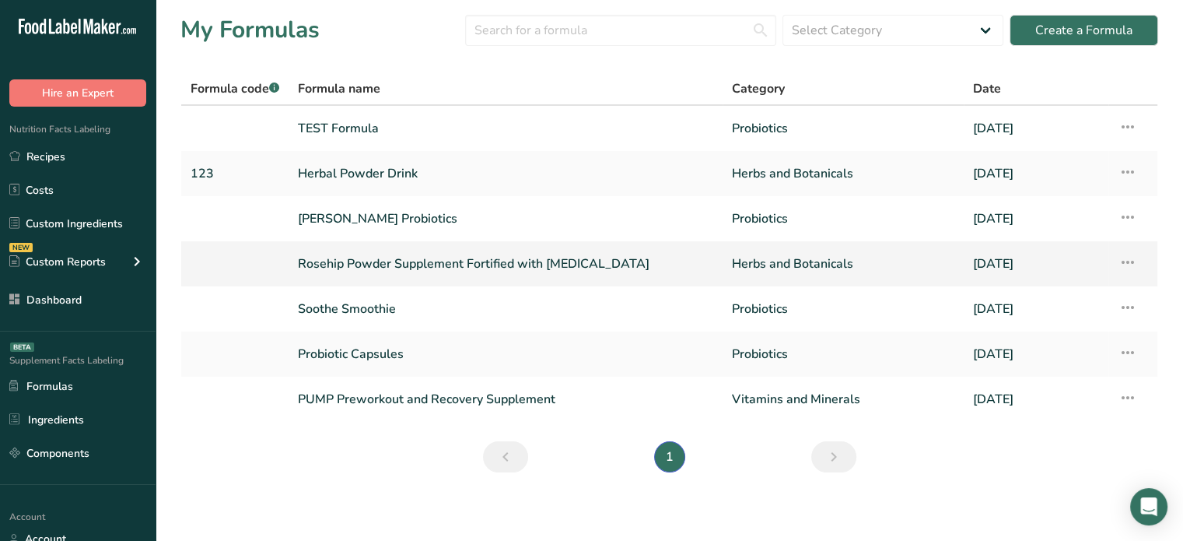
click at [368, 254] on link "Rosehip Powder Supplement Fortified with [MEDICAL_DATA]" at bounding box center [505, 263] width 415 height 33
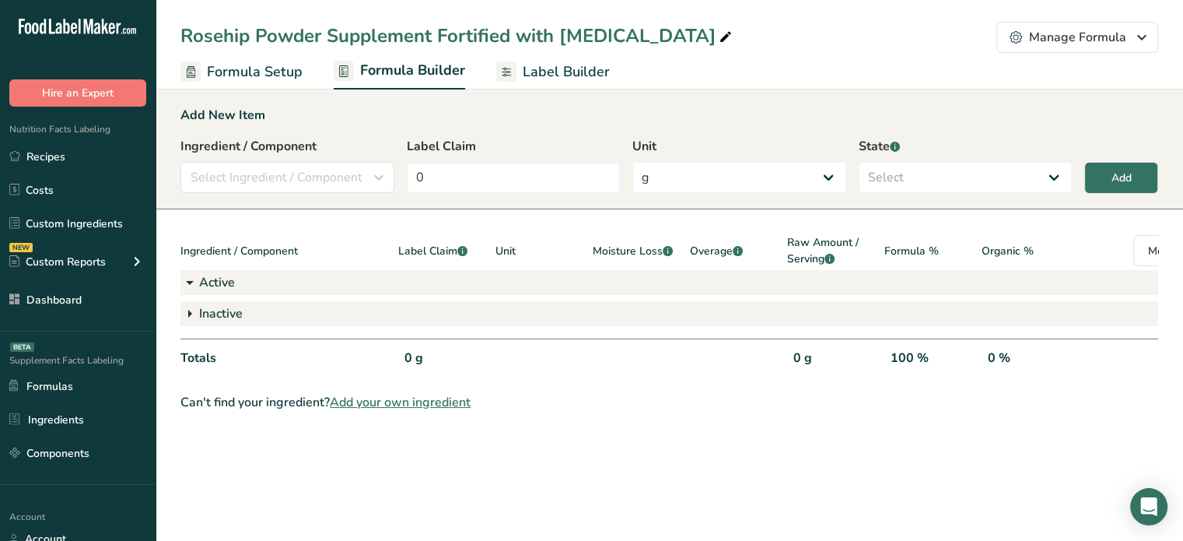
click at [556, 70] on span "Label Builder" at bounding box center [566, 71] width 87 height 21
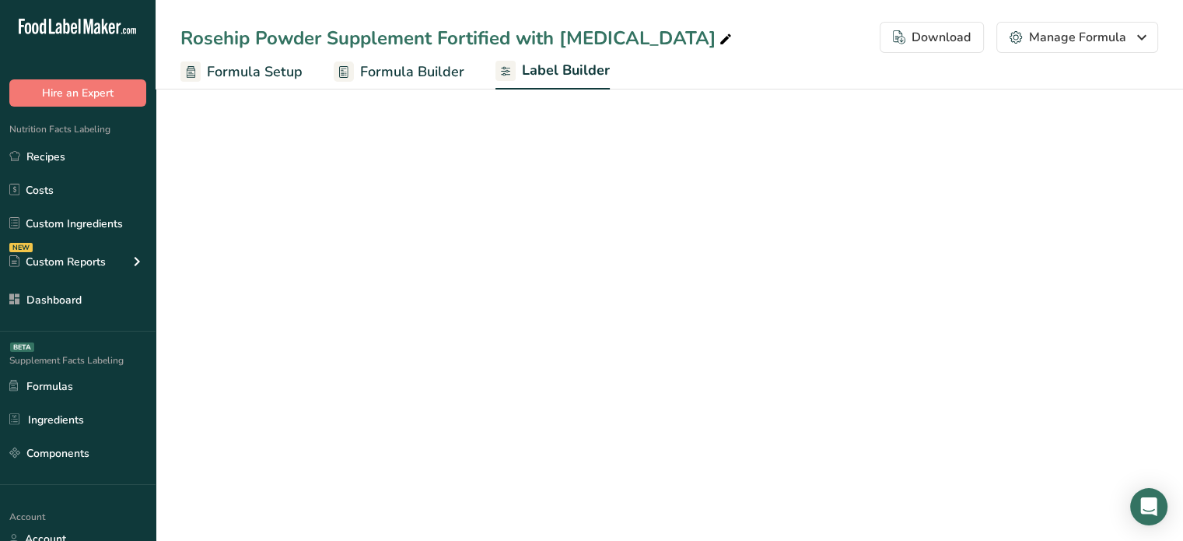
select select "Roboto"
select select "bold"
select select "center"
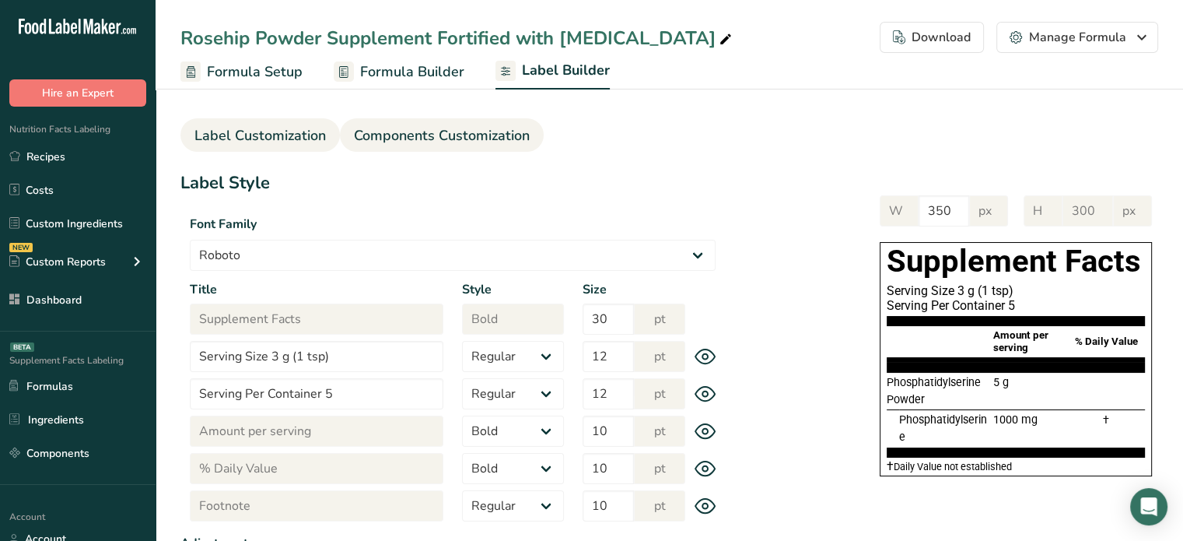
click at [510, 140] on span "Components Customization" at bounding box center [442, 135] width 176 height 21
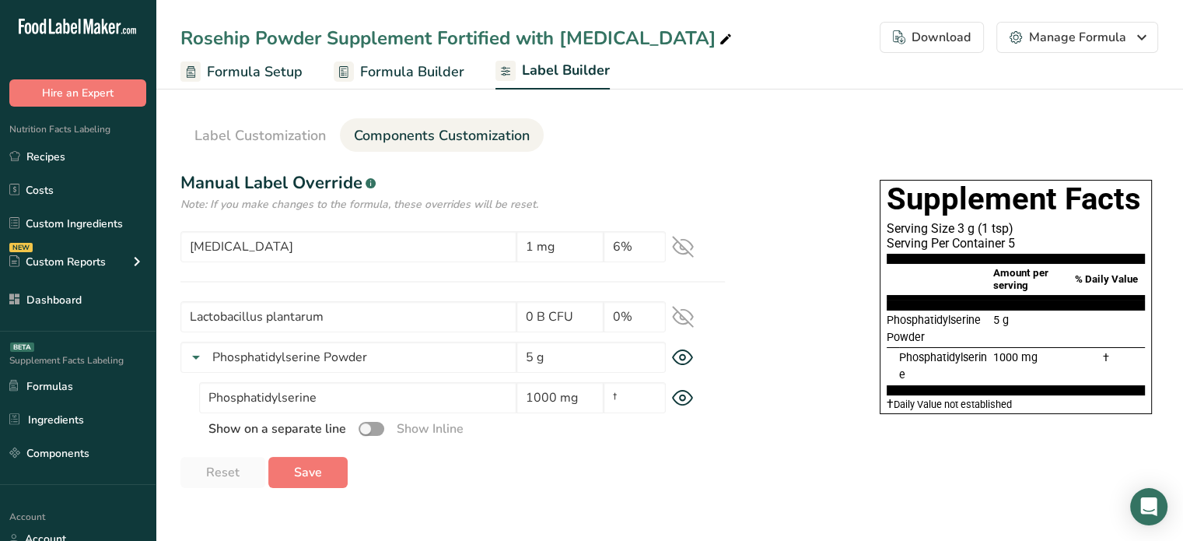
click at [688, 251] on icon at bounding box center [683, 247] width 20 height 20
click at [685, 326] on icon at bounding box center [683, 317] width 22 height 22
click at [688, 244] on icon at bounding box center [683, 247] width 22 height 22
click at [692, 320] on icon at bounding box center [683, 317] width 22 height 22
click at [270, 136] on span "Label Customization" at bounding box center [259, 135] width 131 height 21
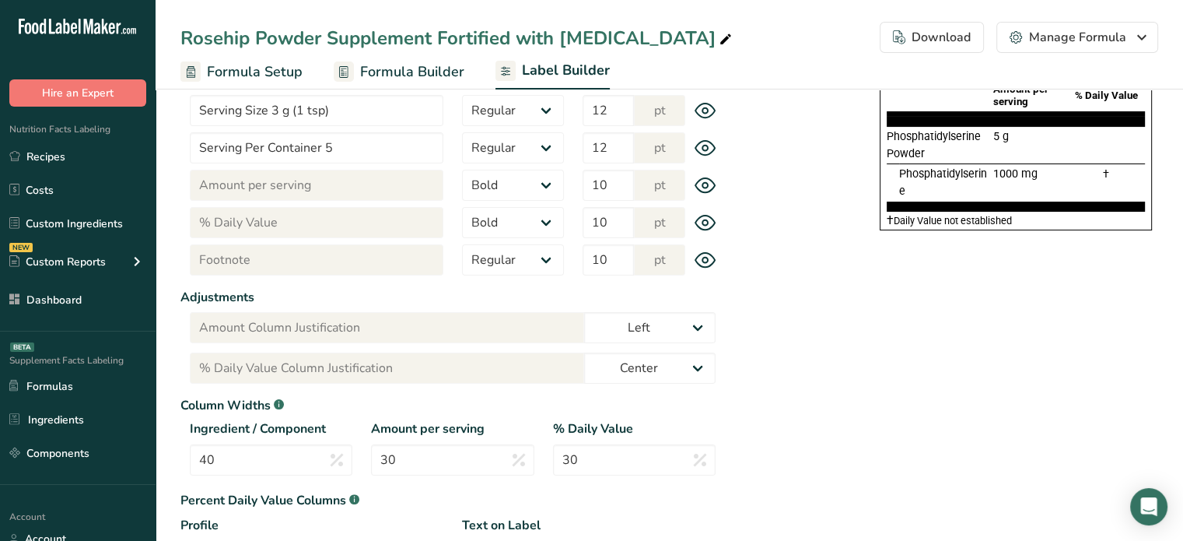
scroll to position [246, 0]
drag, startPoint x: 259, startPoint y: 464, endPoint x: 172, endPoint y: 460, distance: 87.3
click at [172, 460] on section "Label Customization Components Customization Label Style Font Family Arial Robo…" at bounding box center [670, 240] width 1028 height 811
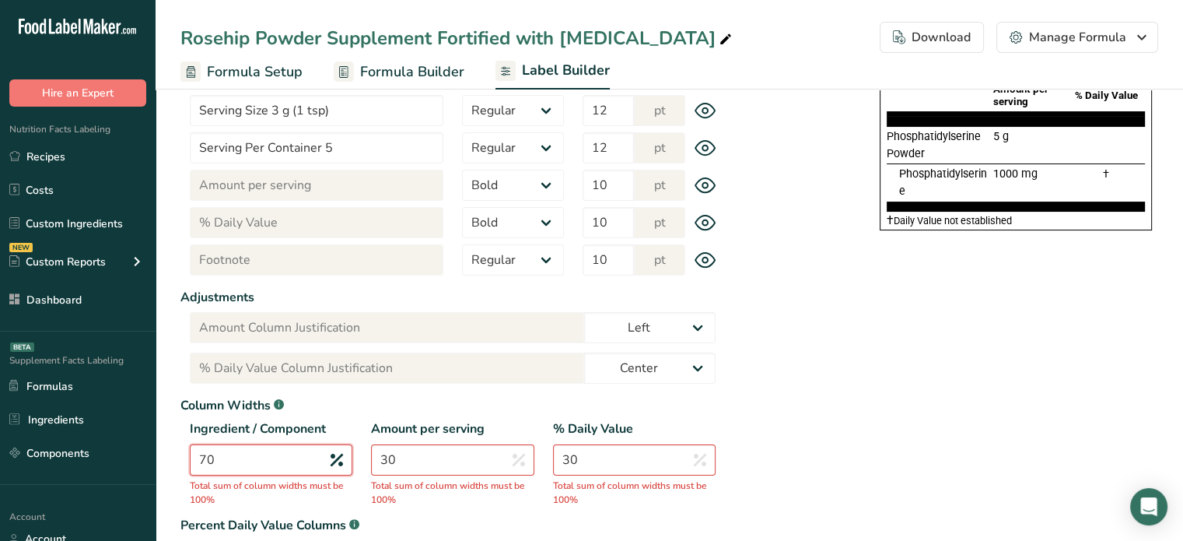
type input "70"
drag, startPoint x: 410, startPoint y: 453, endPoint x: 356, endPoint y: 459, distance: 54.8
click at [356, 459] on div "Ingredient / Component 70 Total sum of column widths must be 100% Amount per se…" at bounding box center [452, 464] width 545 height 90
click at [438, 451] on input "20" at bounding box center [452, 459] width 163 height 31
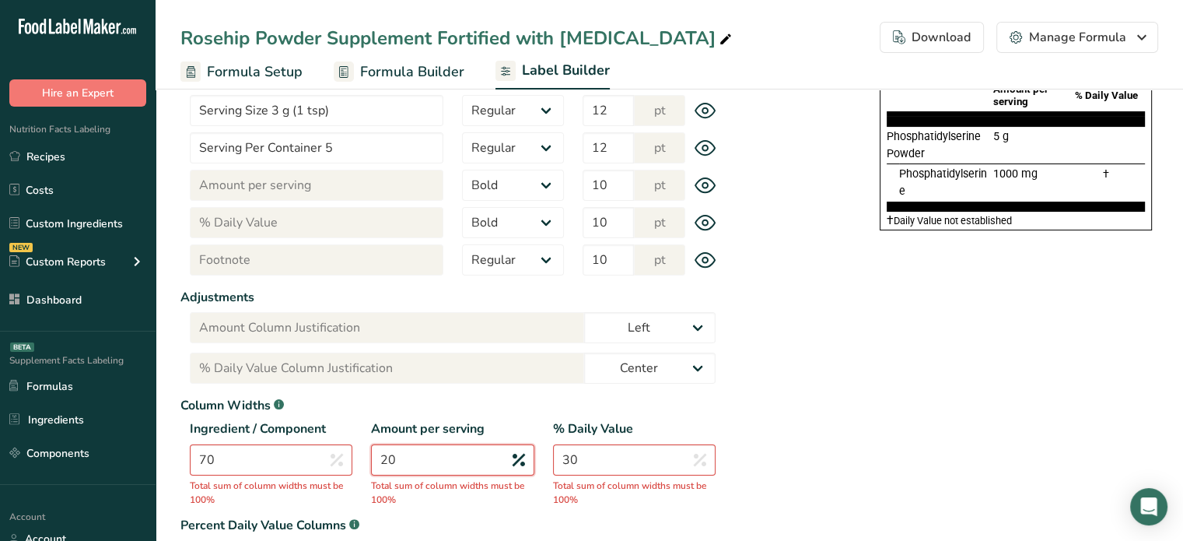
type input "2"
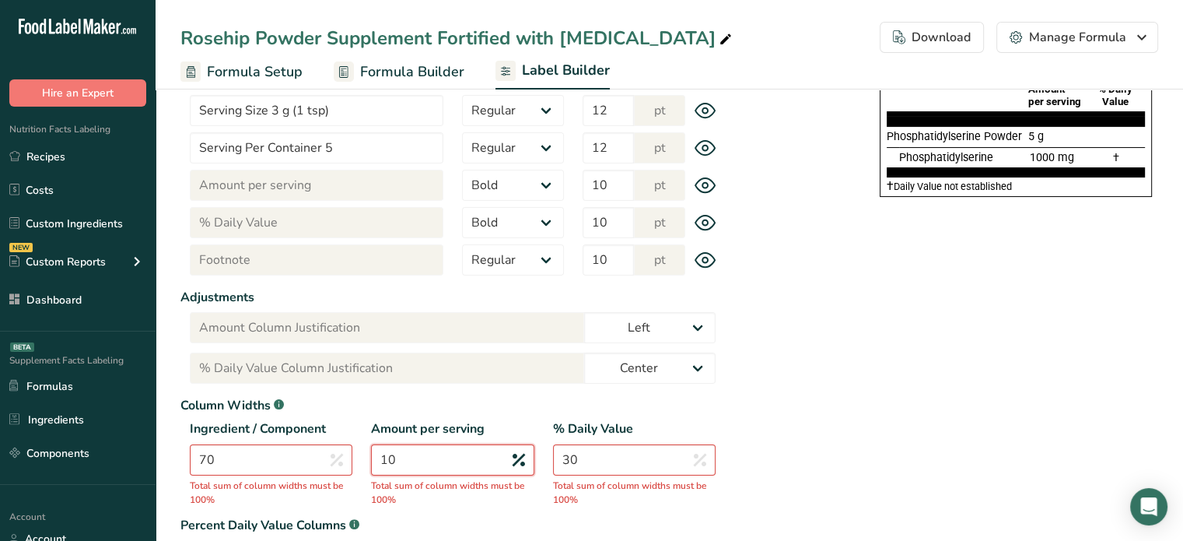
type input "10"
click at [583, 463] on input "30" at bounding box center [634, 459] width 163 height 31
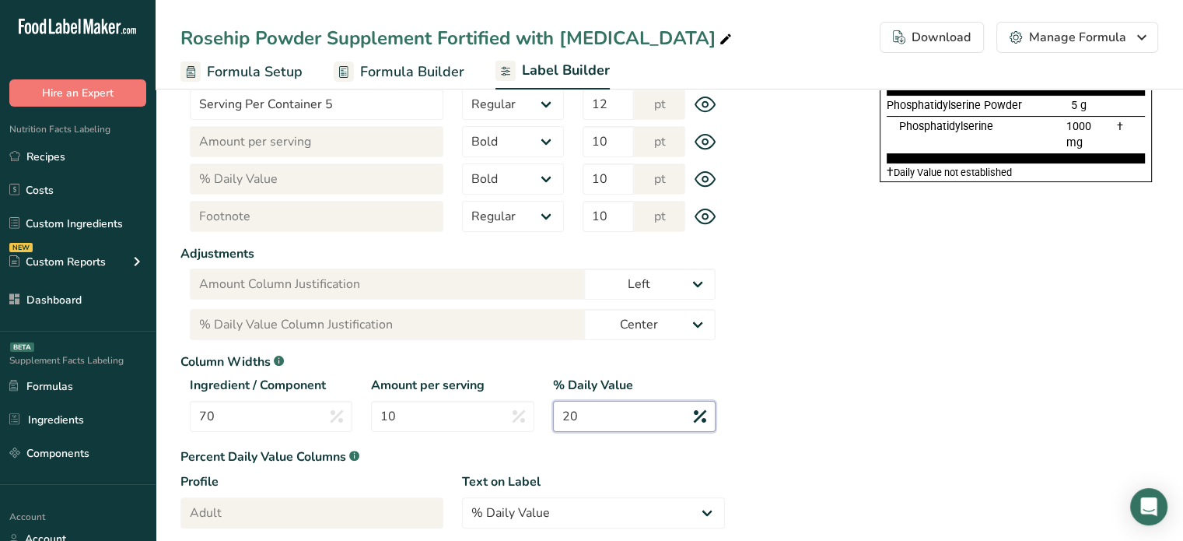
scroll to position [296, 0]
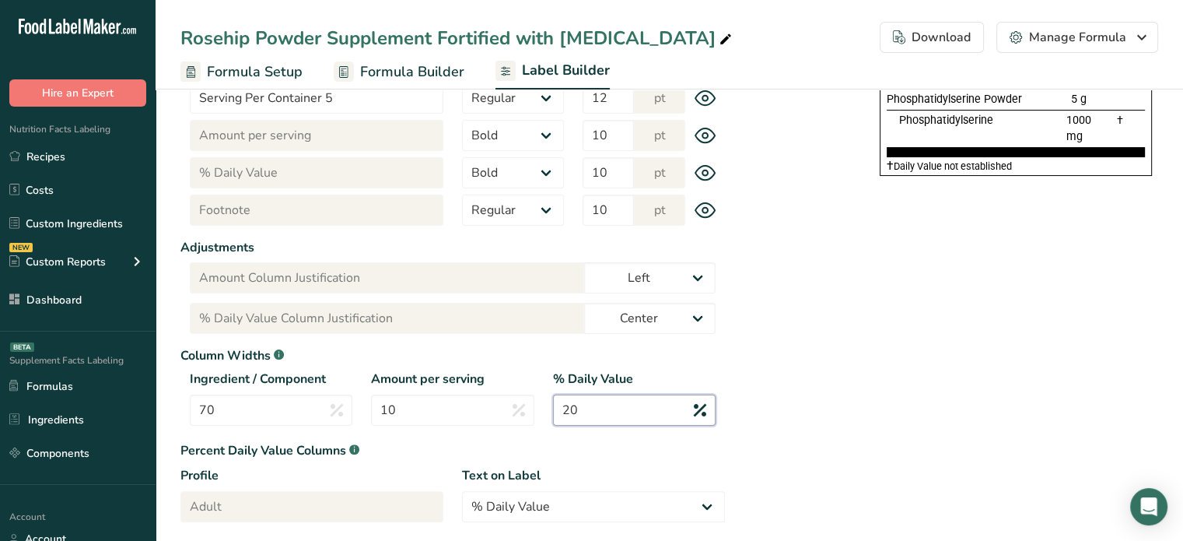
type input "20"
click at [185, 351] on label "Column Widths .a-a{fill:#347362;}.b-a{fill:#fff;}" at bounding box center [452, 355] width 545 height 19
copy div "Column Widths .a-a{fill:#347362;}.b-a{fill:#fff;}"
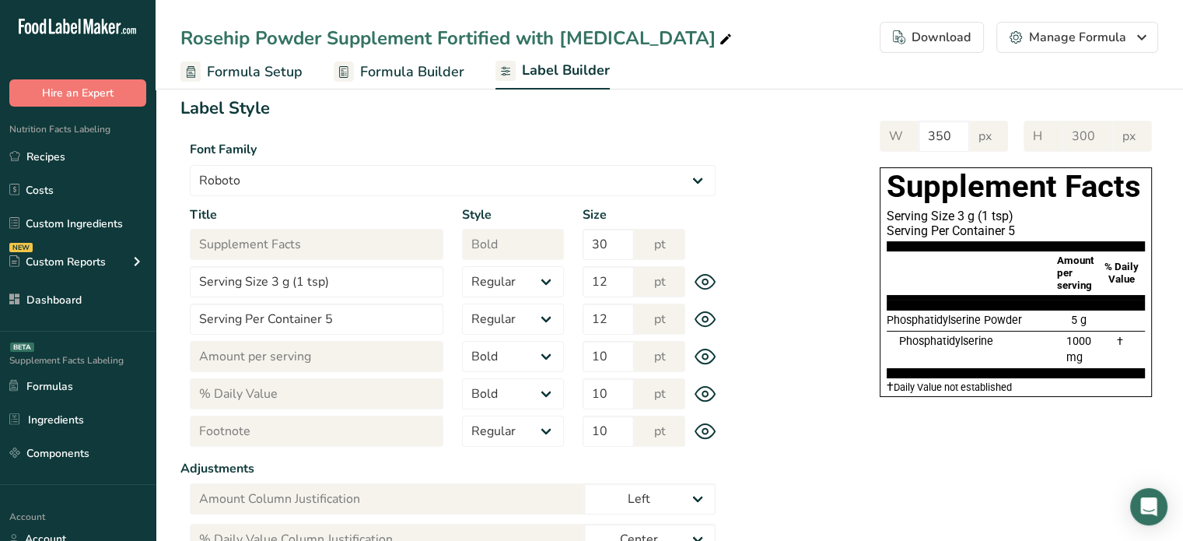
scroll to position [0, 0]
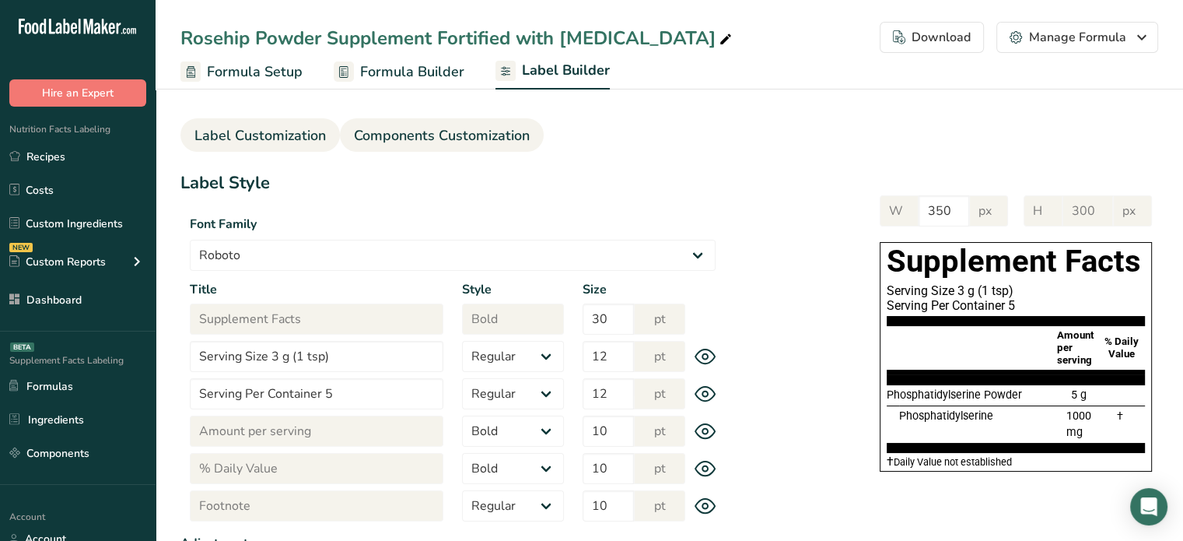
click at [394, 128] on span "Components Customization" at bounding box center [442, 135] width 176 height 21
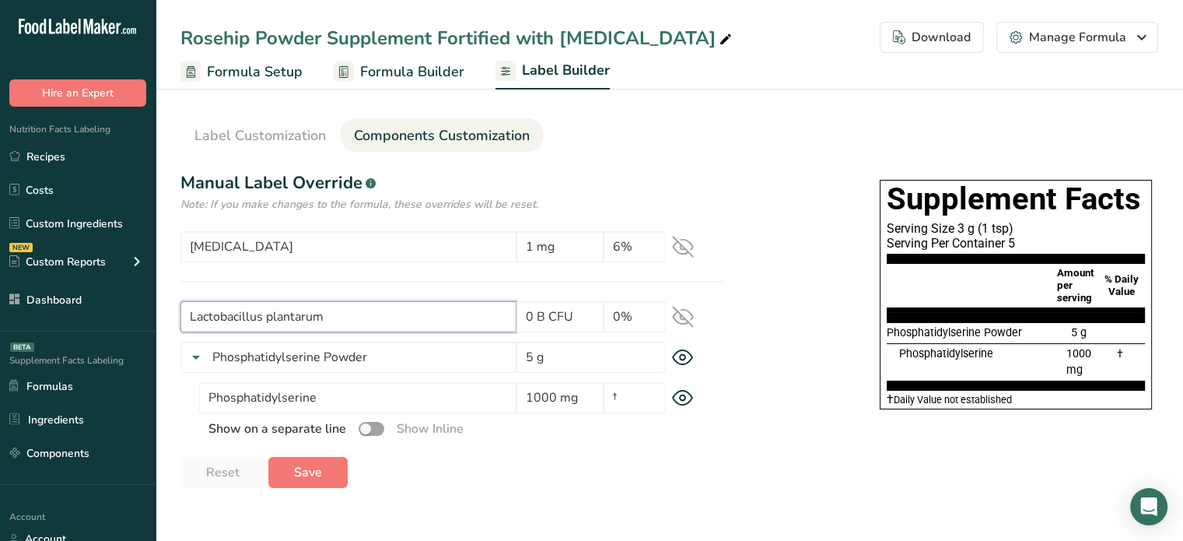
click at [342, 317] on input "Lactobacillus plantarum" at bounding box center [348, 316] width 336 height 31
click at [361, 328] on input "Lactobacillus plantarum" at bounding box center [348, 316] width 336 height 31
type input "Lactobacillus plantarum"
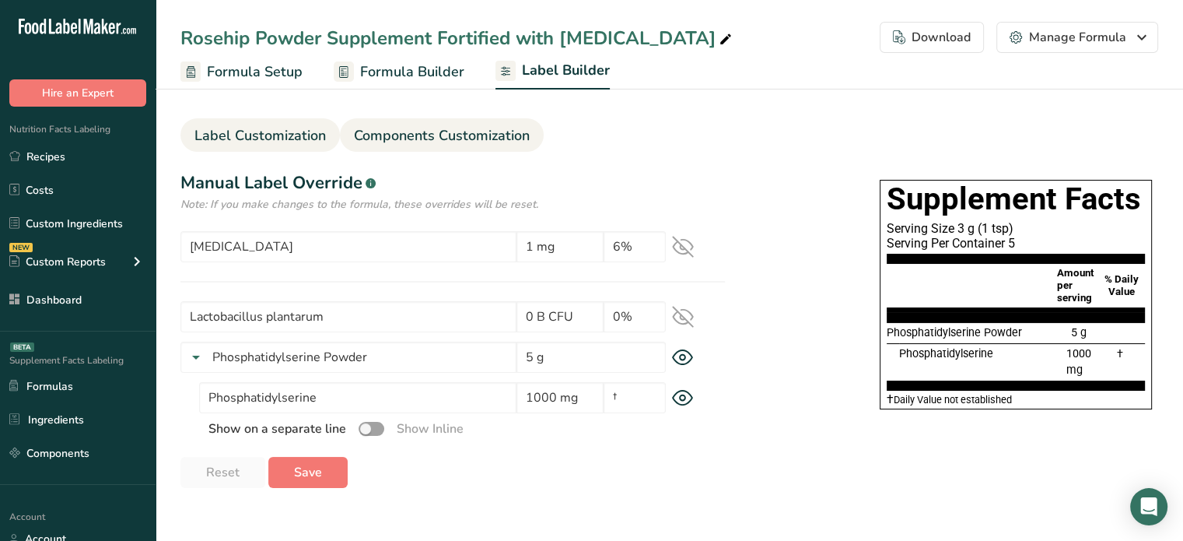
click at [308, 123] on link "Label Customization" at bounding box center [259, 135] width 131 height 35
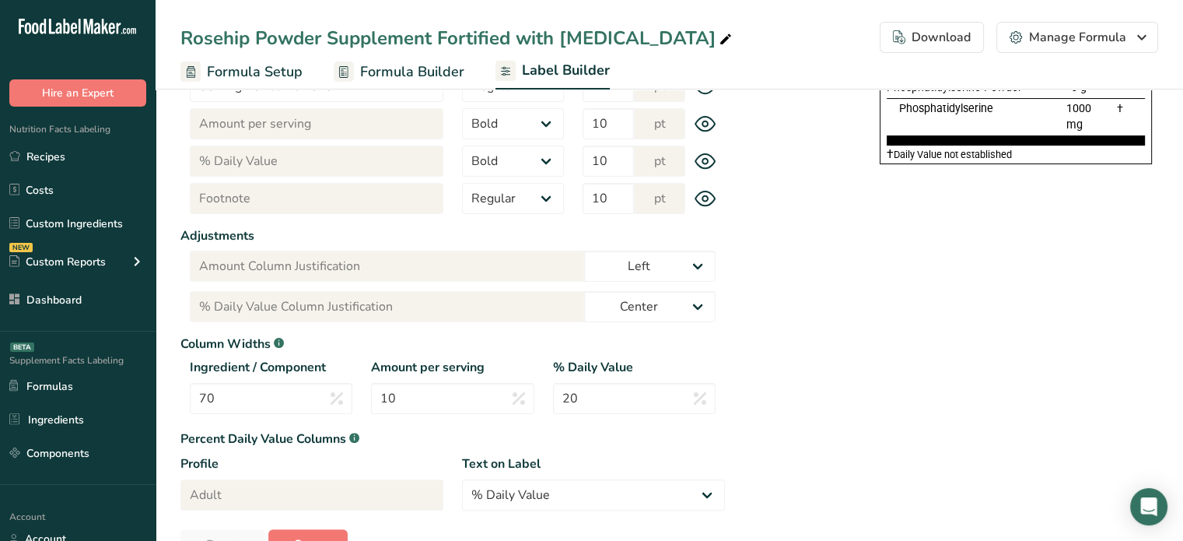
scroll to position [305, 0]
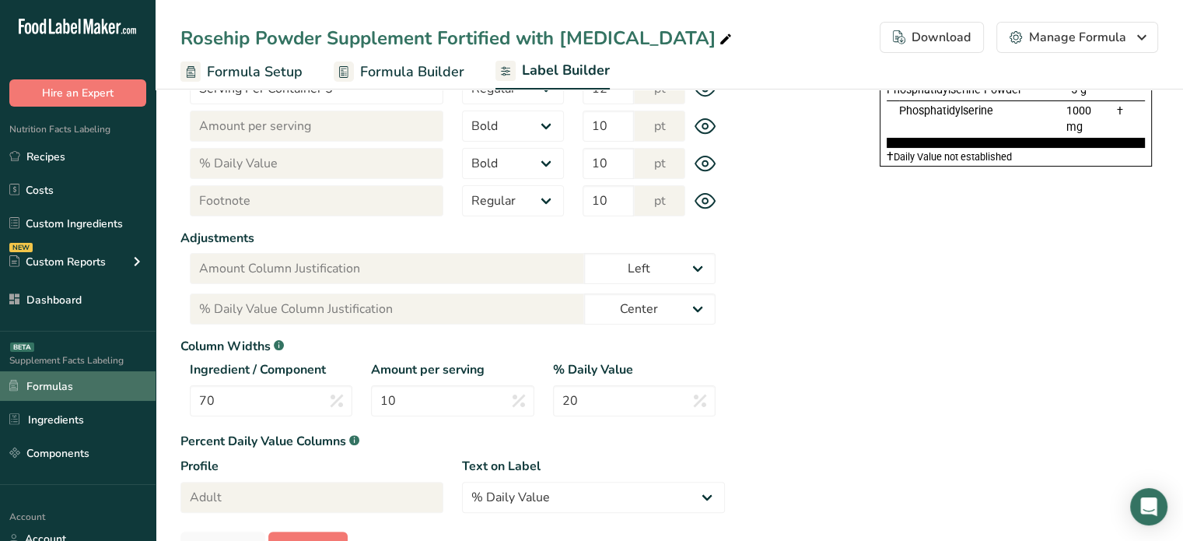
click at [78, 385] on link "Formulas" at bounding box center [78, 386] width 156 height 30
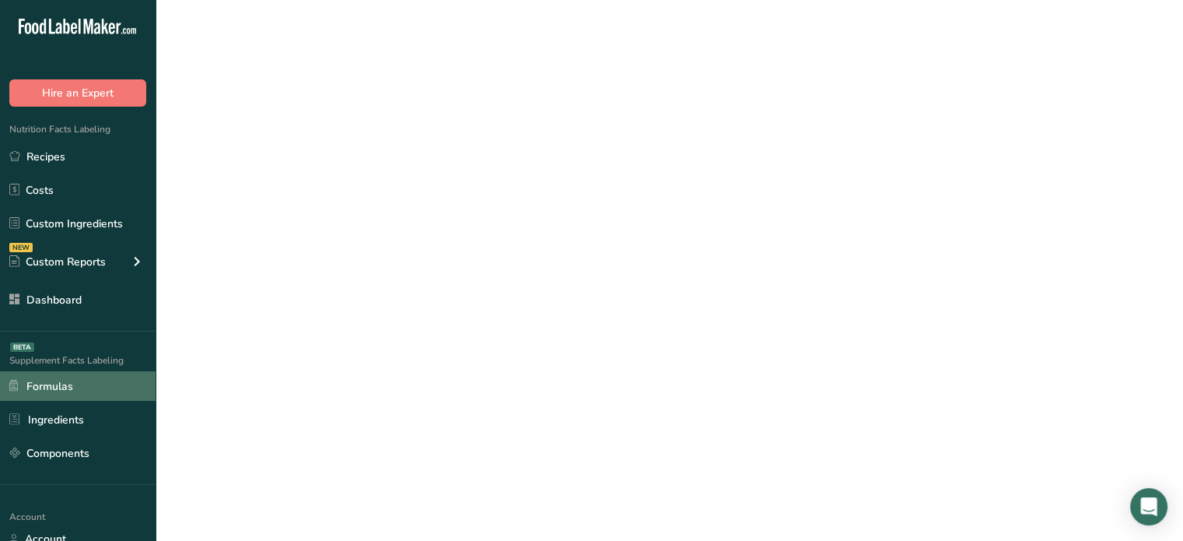
click at [78, 385] on link "Formulas" at bounding box center [78, 386] width 156 height 30
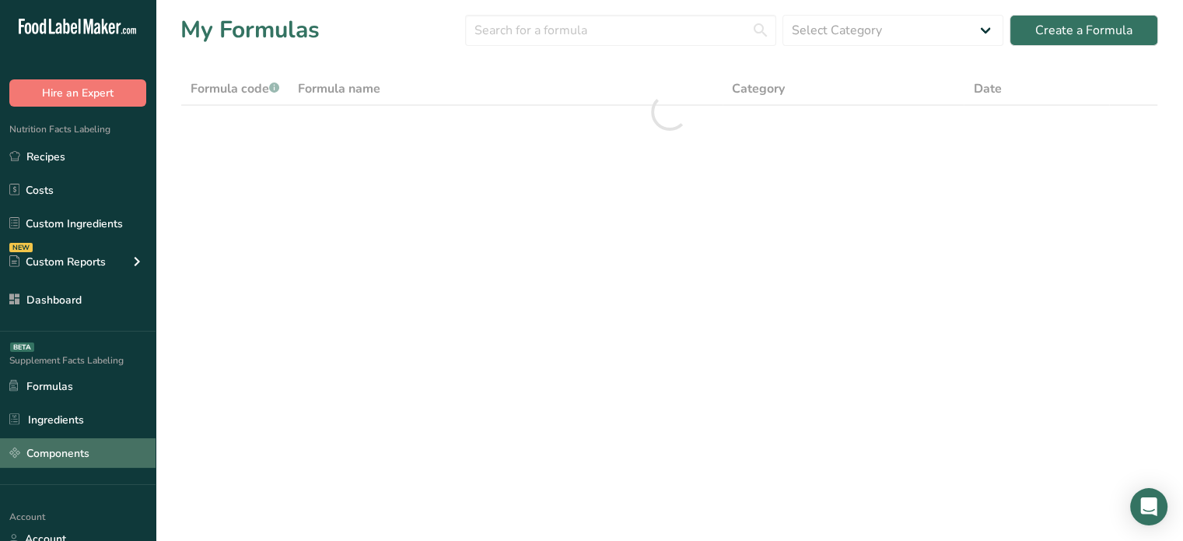
click at [71, 443] on link "Components" at bounding box center [78, 453] width 156 height 30
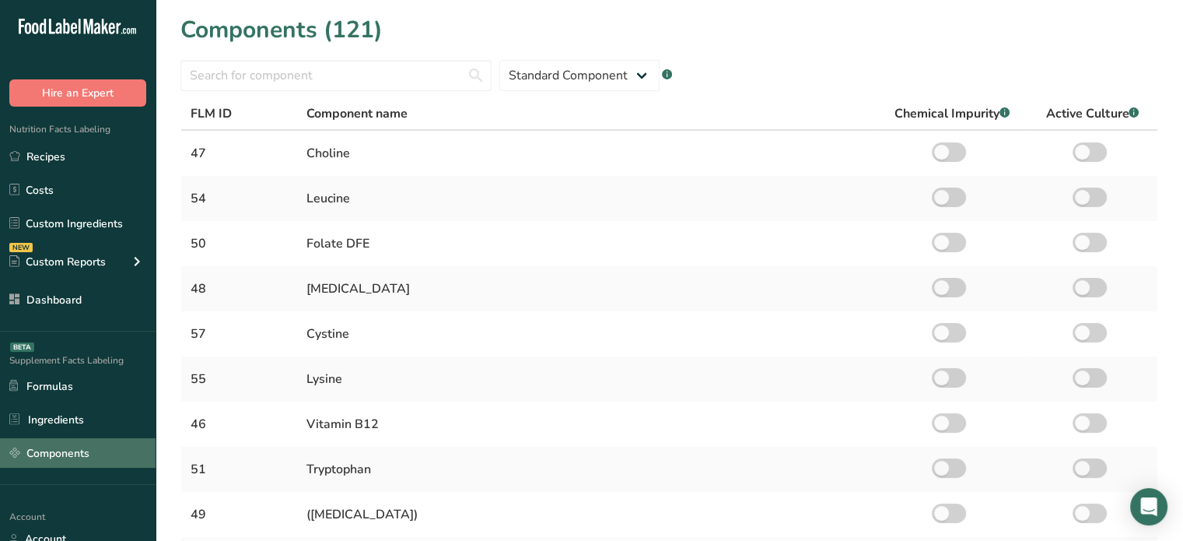
click at [58, 453] on link "Components" at bounding box center [78, 453] width 156 height 30
click at [55, 454] on link "Components" at bounding box center [78, 453] width 156 height 30
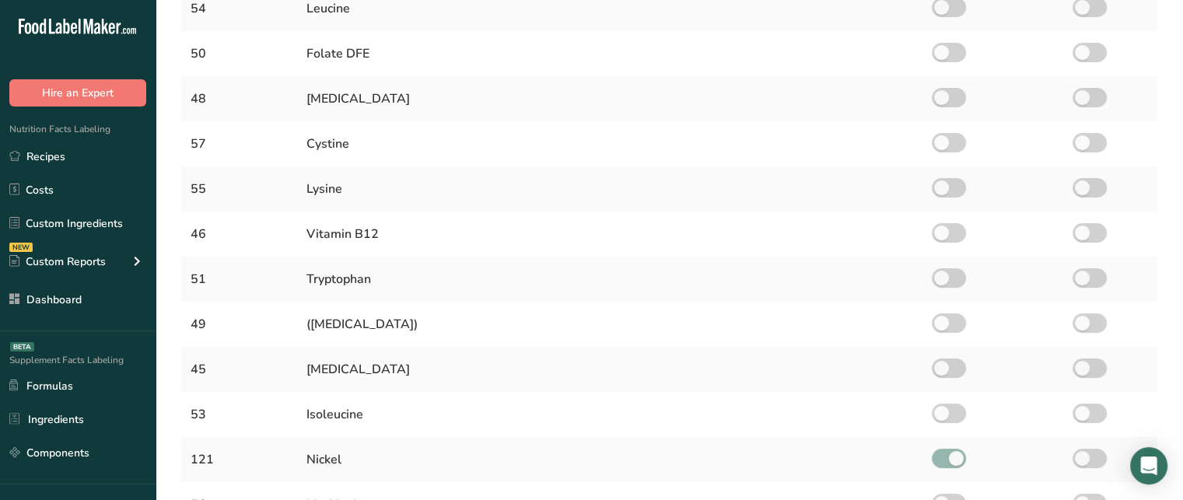
scroll to position [187, 0]
click at [103, 352] on div "Supplement Facts Labeling BETA Formulas Ingredients Components" at bounding box center [78, 407] width 156 height 153
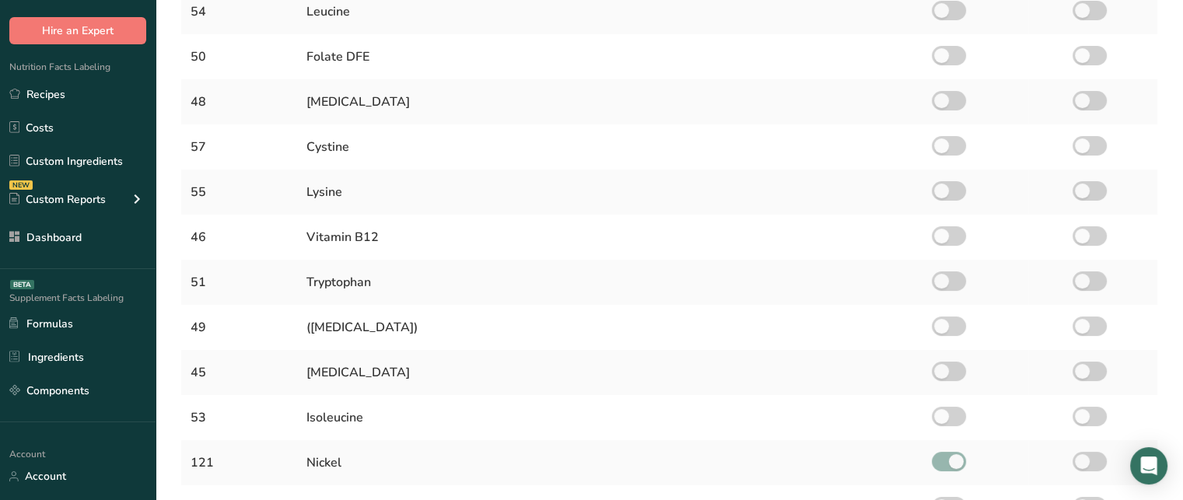
scroll to position [0, 0]
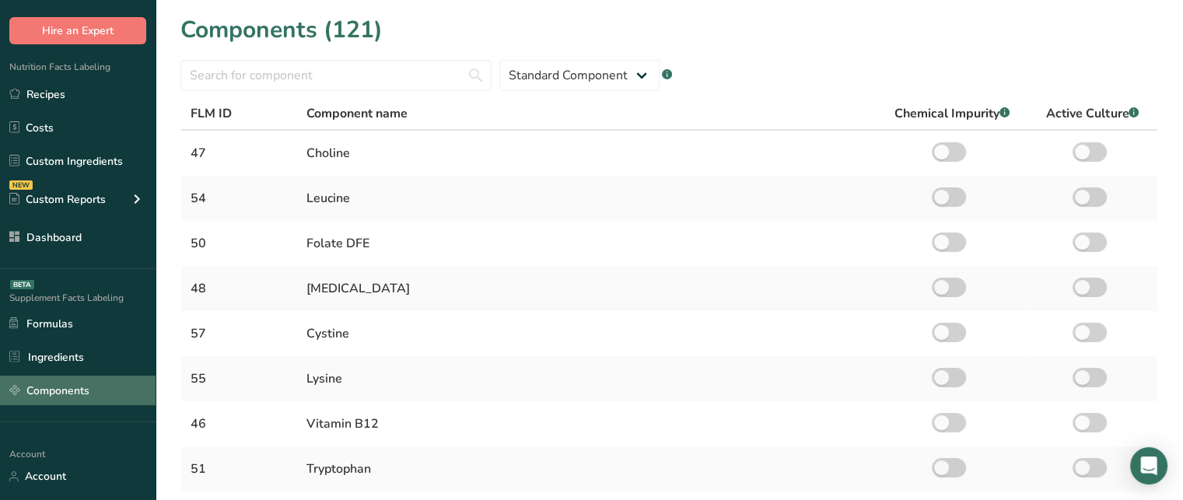
click at [59, 400] on link "Components" at bounding box center [78, 391] width 156 height 30
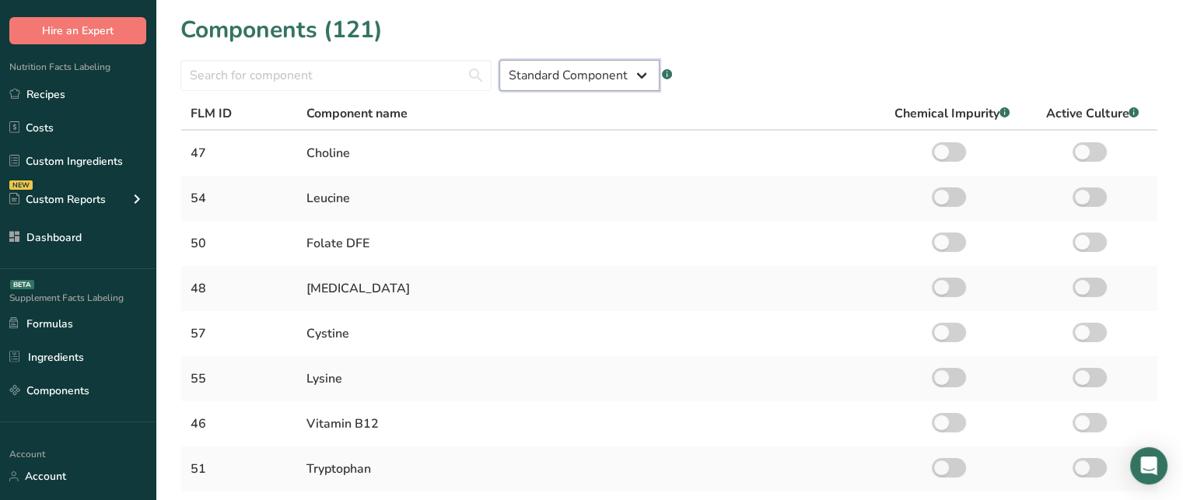
click at [551, 78] on select "Standard Component Custom Component" at bounding box center [579, 75] width 160 height 31
select select "custom"
click at [499, 60] on select "Standard Component Custom Component" at bounding box center [579, 75] width 160 height 31
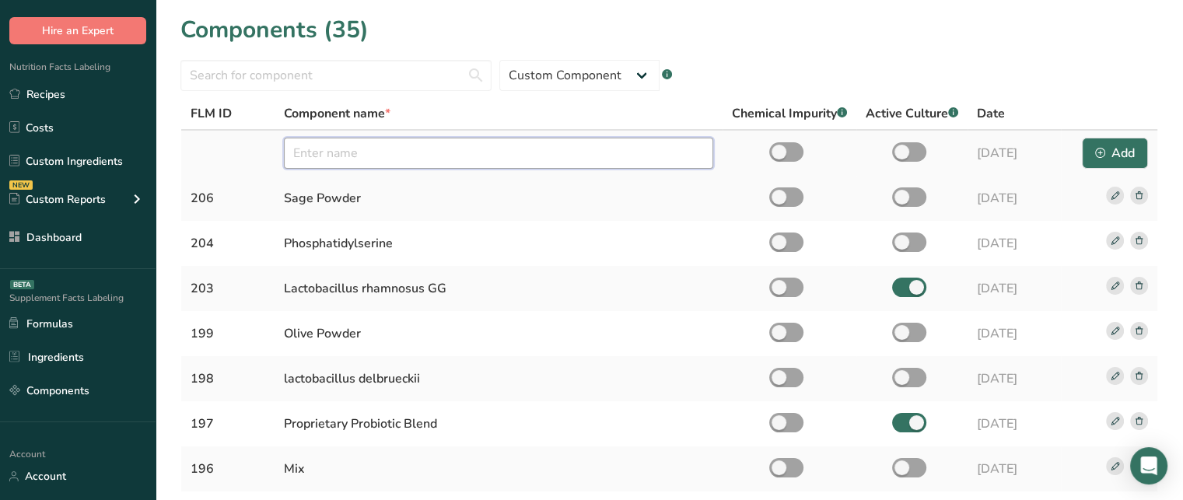
click at [439, 150] on input "text" at bounding box center [498, 153] width 429 height 31
type input "Rosehip Extract"
click at [1105, 145] on div "Add" at bounding box center [1115, 153] width 40 height 19
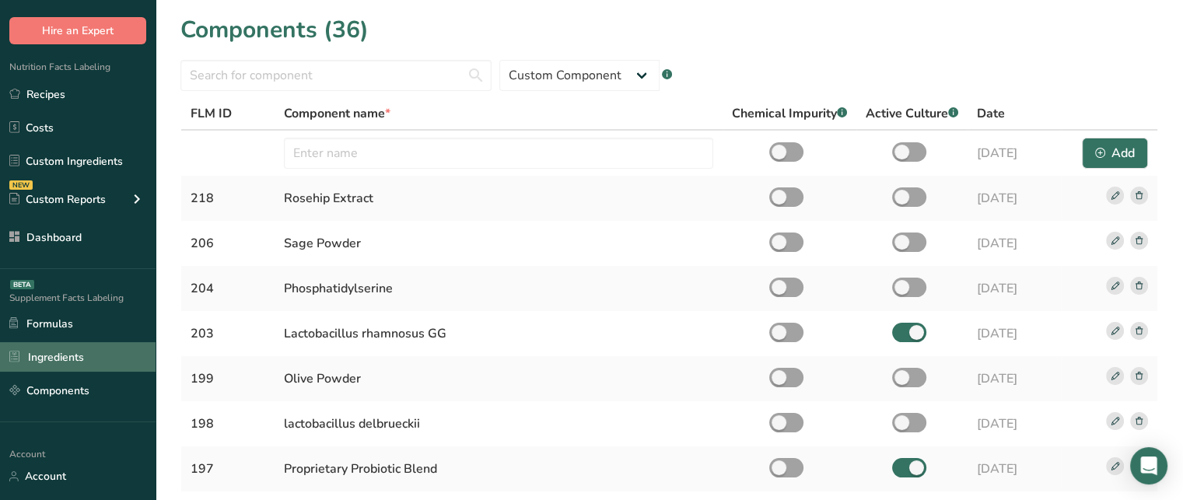
click at [115, 348] on link "Ingredients" at bounding box center [78, 357] width 156 height 30
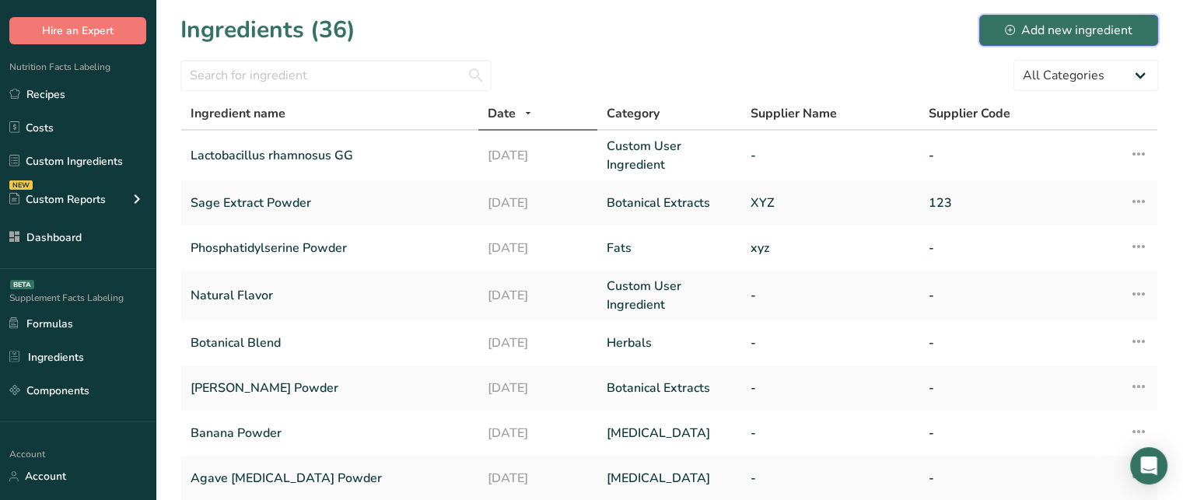
click at [1019, 29] on div "Add new ingredient" at bounding box center [1069, 30] width 128 height 19
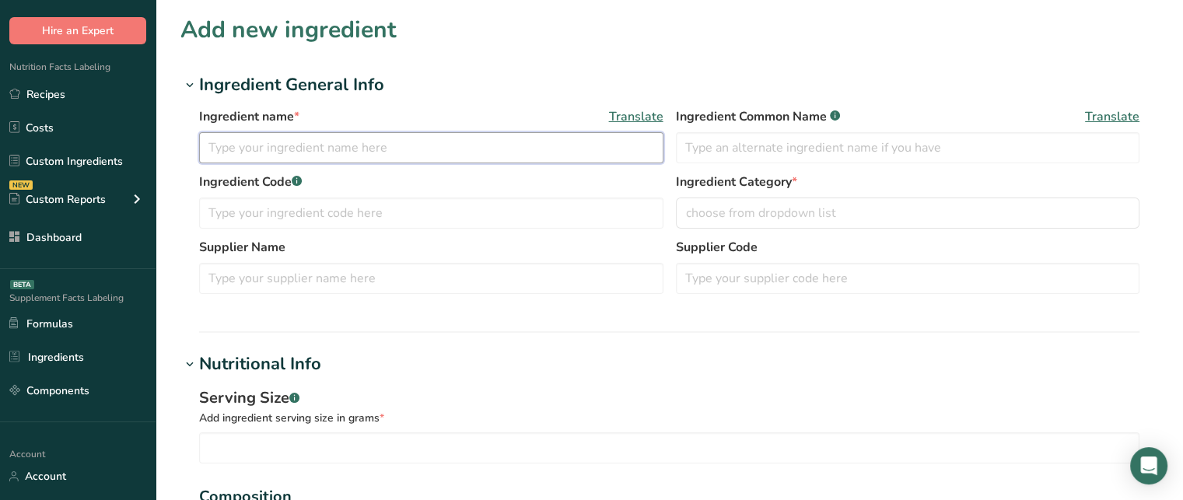
click at [439, 139] on input "text" at bounding box center [431, 147] width 464 height 31
type input "Rosehip Powder"
click at [699, 148] on input "text" at bounding box center [908, 147] width 464 height 31
click at [367, 211] on input "text" at bounding box center [431, 213] width 464 height 31
type input "123"
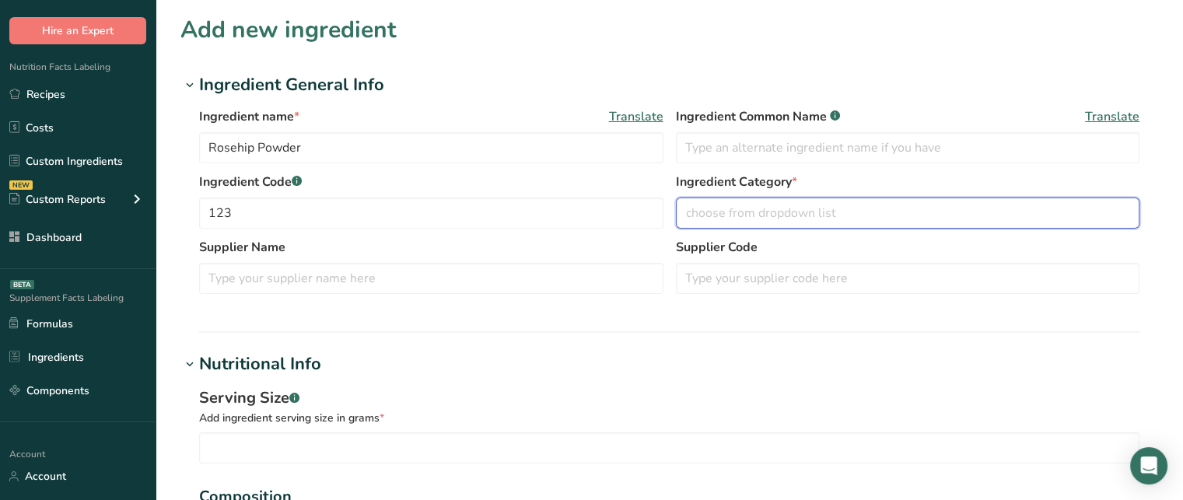
click at [724, 217] on span "choose from dropdown list" at bounding box center [761, 213] width 150 height 19
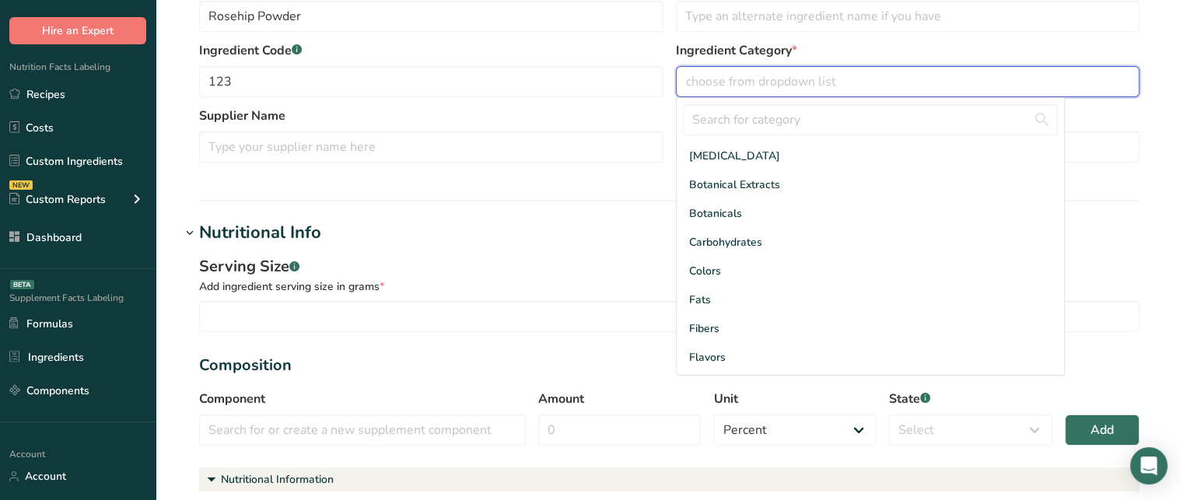
scroll to position [130, 0]
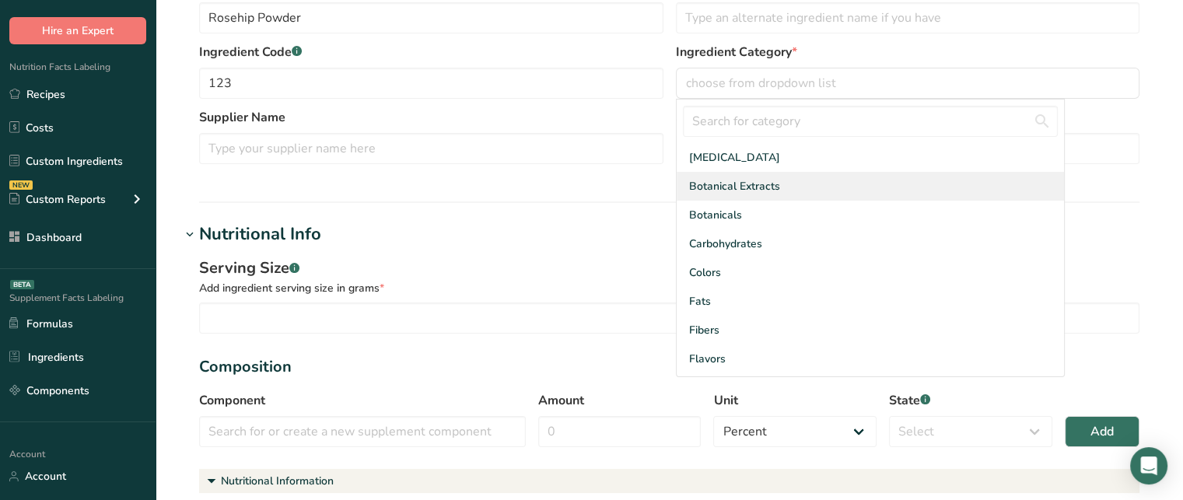
click at [788, 194] on div "Botanical Extracts" at bounding box center [870, 186] width 387 height 29
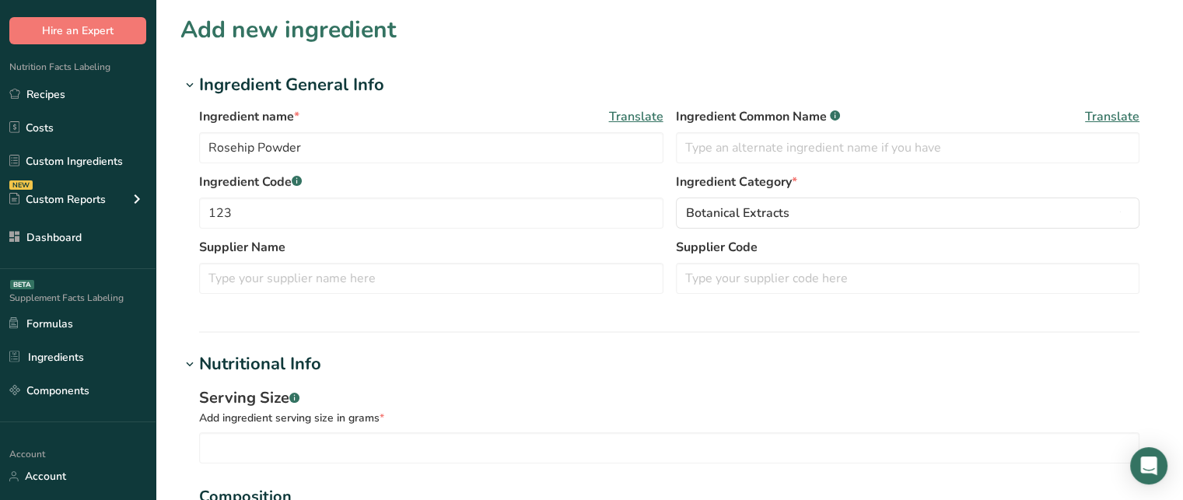
scroll to position [0, 0]
click at [491, 294] on div "Supplier Name Supplier Code" at bounding box center [669, 270] width 941 height 65
click at [490, 289] on input "text" at bounding box center [431, 278] width 464 height 31
type input "z"
type input "xyz"
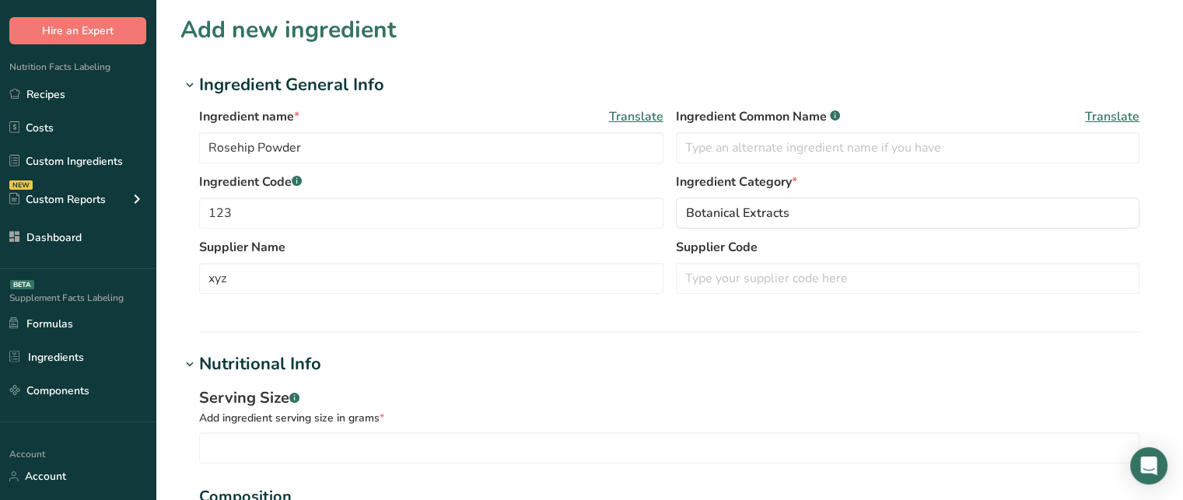
click at [713, 296] on div "Supplier Name xyz Supplier Code" at bounding box center [669, 270] width 941 height 65
click at [731, 276] on input "text" at bounding box center [908, 278] width 464 height 31
type input "z"
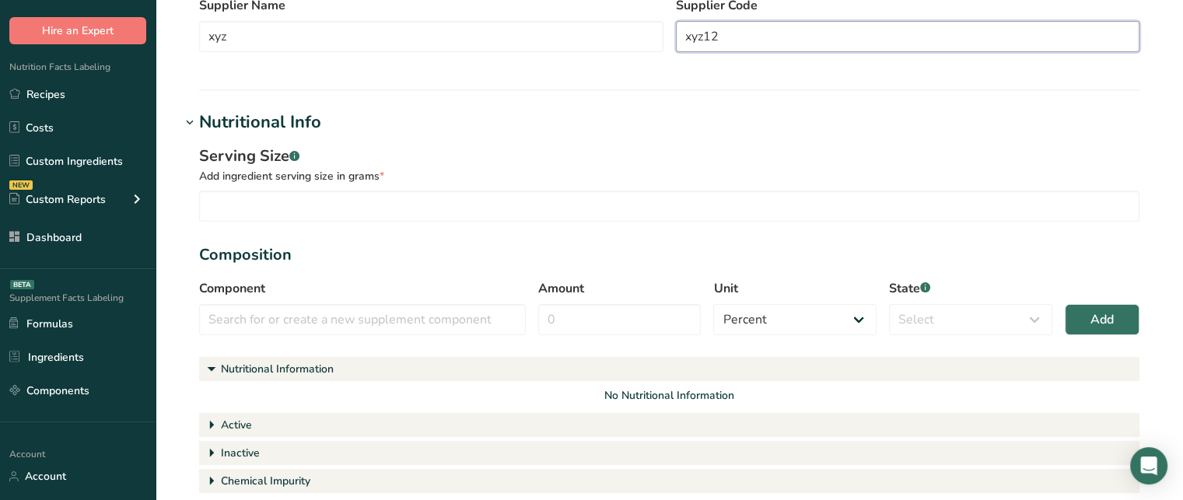
scroll to position [246, 0]
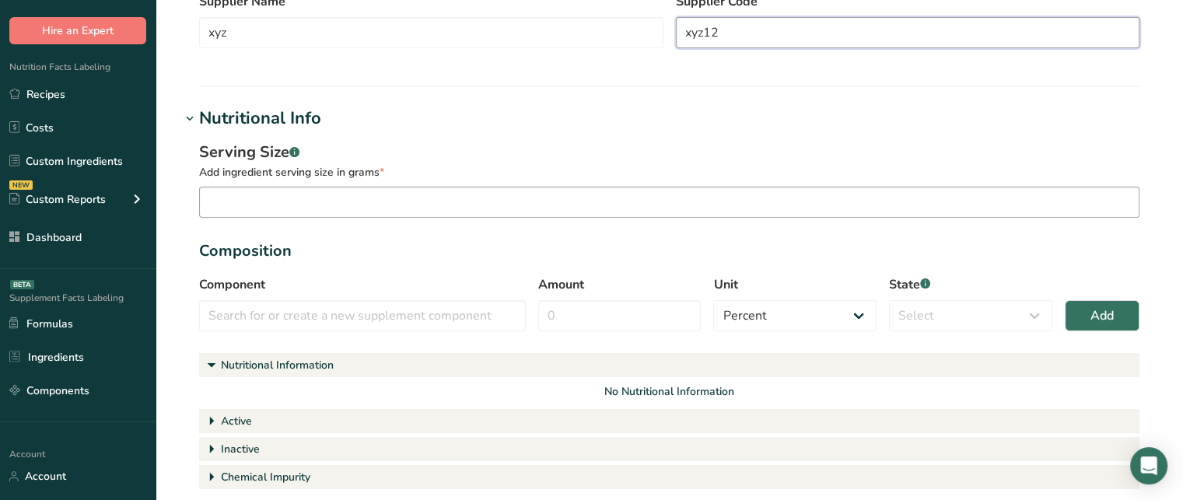
type input "xyz12"
click at [500, 208] on input "number" at bounding box center [669, 202] width 941 height 31
type input "0.5"
click at [390, 323] on input "text" at bounding box center [362, 315] width 327 height 31
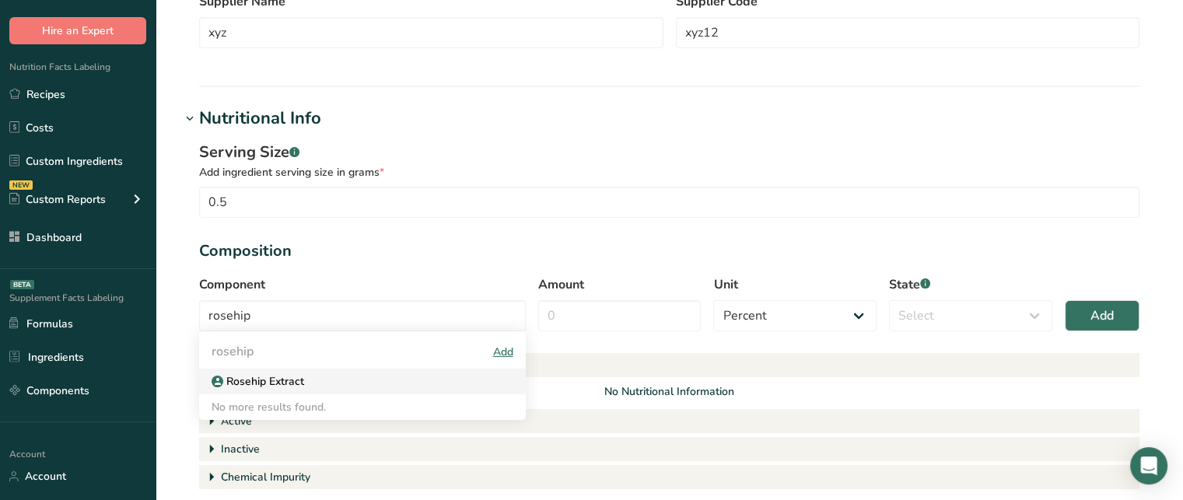
click at [318, 377] on div "Rosehip Extract" at bounding box center [350, 381] width 277 height 16
type input "Rosehip Extract"
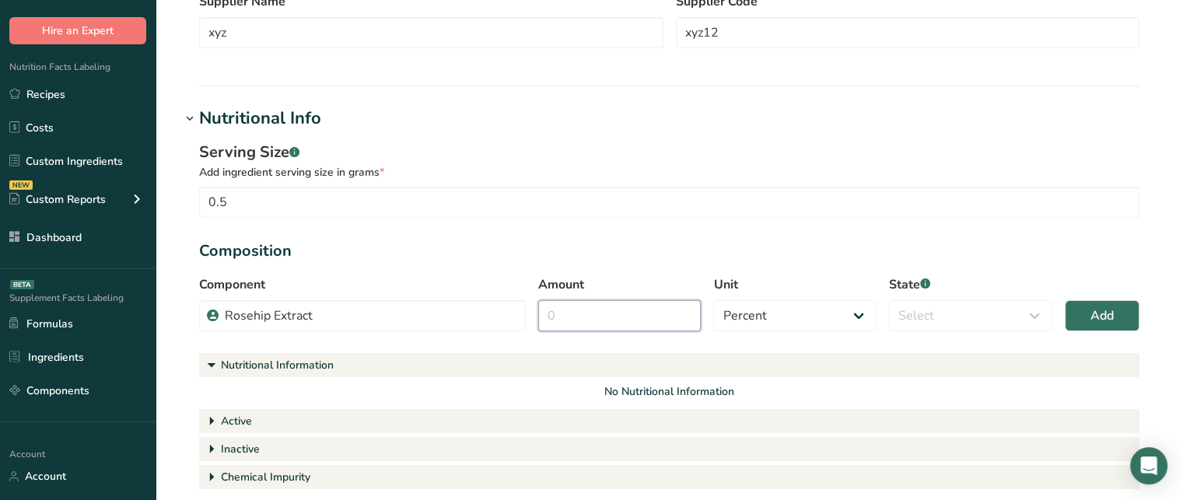
click at [625, 324] on input "Amount" at bounding box center [619, 315] width 163 height 31
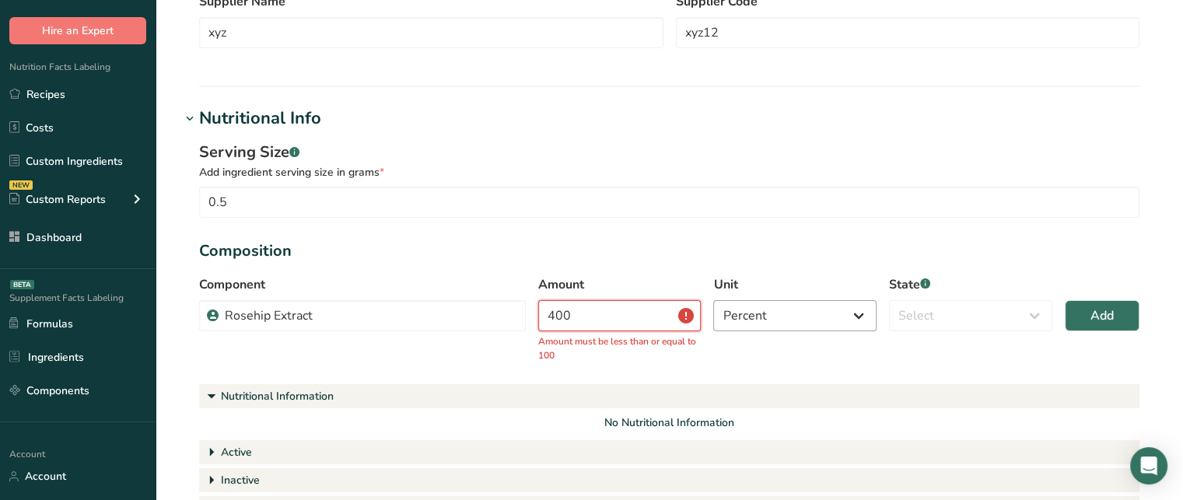
type input "400"
click at [759, 310] on select "Percent Grams Kilograms mg Oz Pound PPM B CFU mcg µg kcal kJ" at bounding box center [794, 315] width 163 height 31
select select "2"
click at [713, 300] on select "Percent Grams Kilograms mg Oz Pound PPM B CFU mcg µg kcal kJ" at bounding box center [794, 315] width 163 height 31
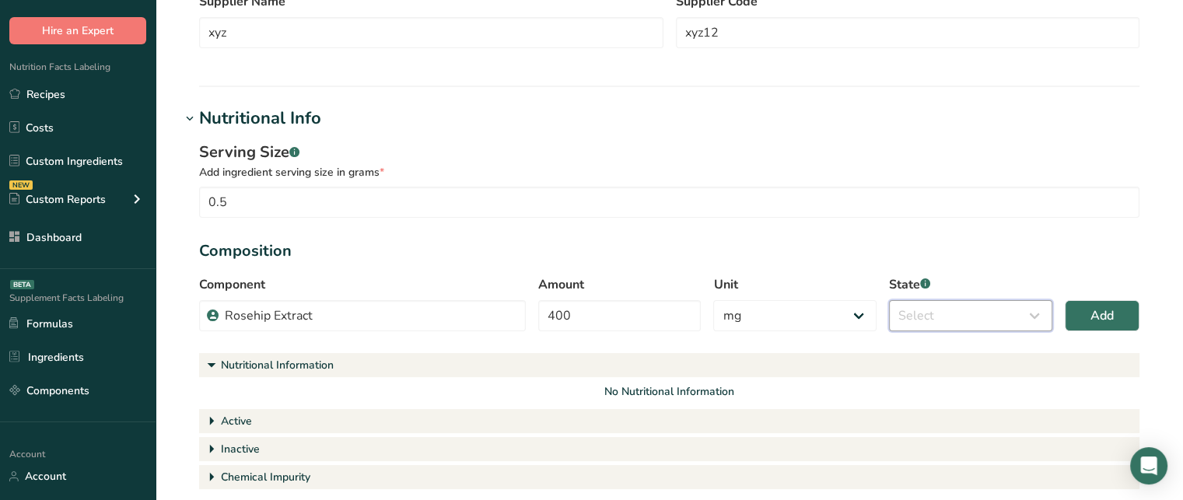
click at [979, 324] on select "Select Active Inactive Chemical Impurity Nutritional Information" at bounding box center [970, 315] width 163 height 31
select select "active"
click at [889, 300] on select "Select Active Inactive Chemical Impurity Nutritional Information" at bounding box center [970, 315] width 163 height 31
click at [1087, 314] on button "Add" at bounding box center [1102, 315] width 75 height 31
select select "percent"
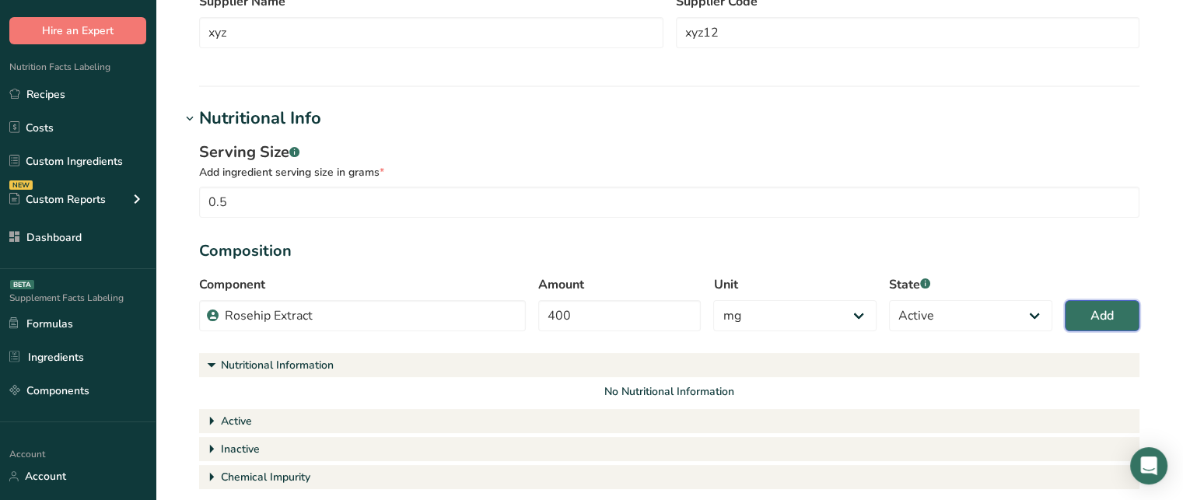
select select
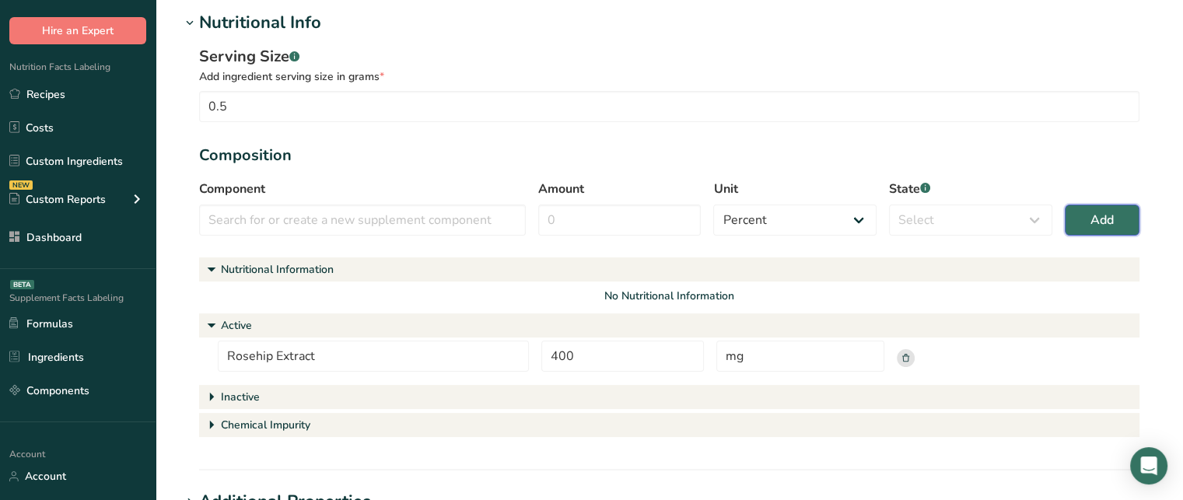
scroll to position [337, 0]
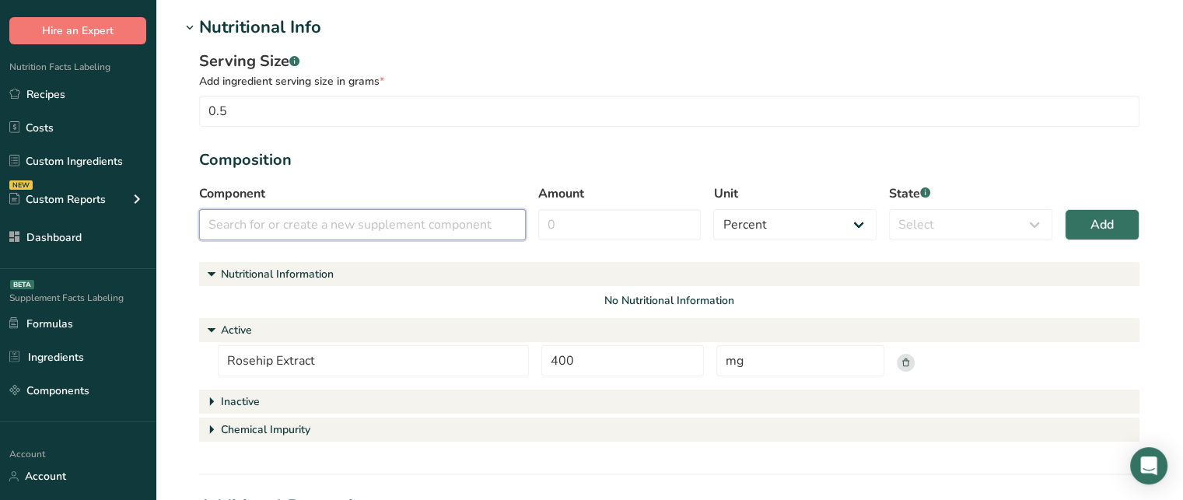
click at [328, 214] on input "text" at bounding box center [362, 224] width 327 height 31
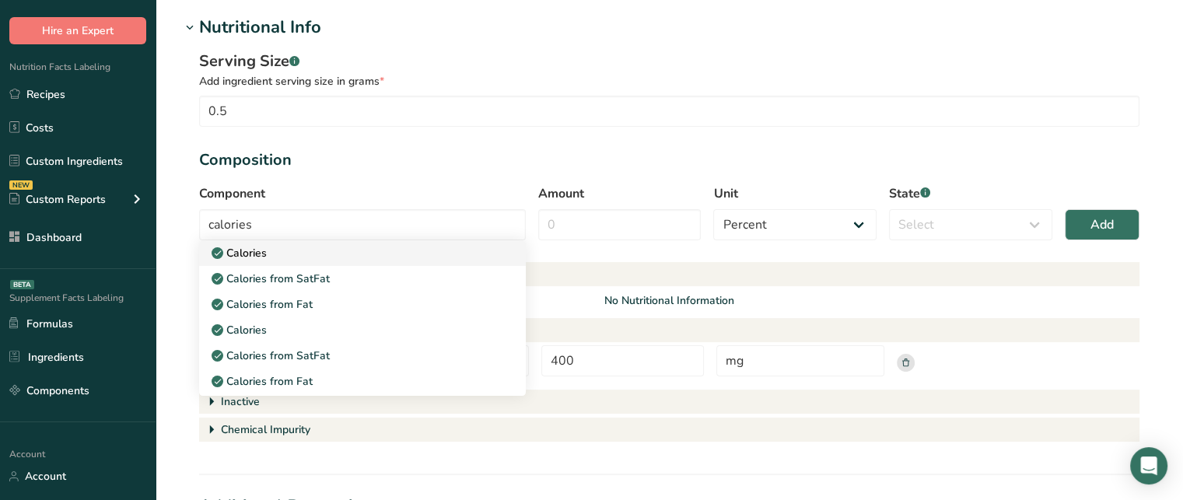
click at [314, 248] on div "Calories" at bounding box center [350, 253] width 277 height 16
type input "Calories"
select select "9"
select select "nutritional_information"
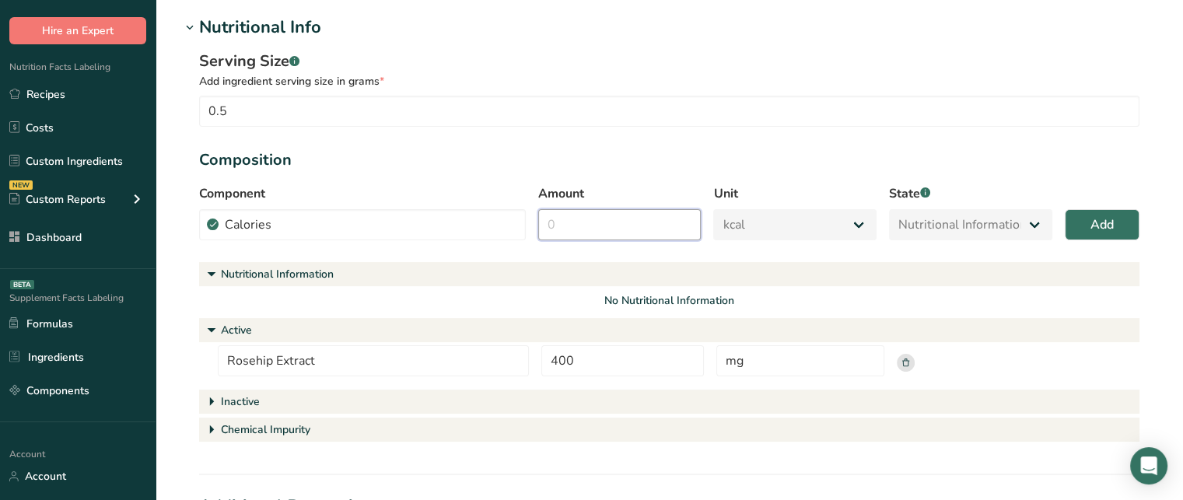
click at [560, 233] on input "Amount" at bounding box center [619, 224] width 163 height 31
type input "5"
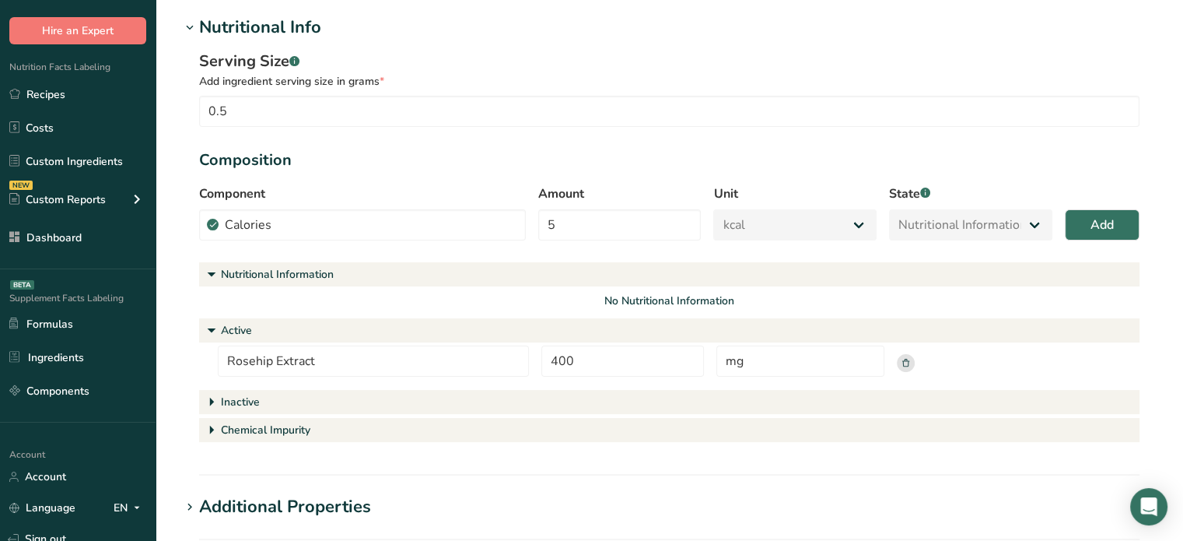
click at [857, 452] on div "Serving Size .a-a{fill:#347362;}.b-a{fill:#fff;} Add ingredient serving size in…" at bounding box center [669, 247] width 978 height 415
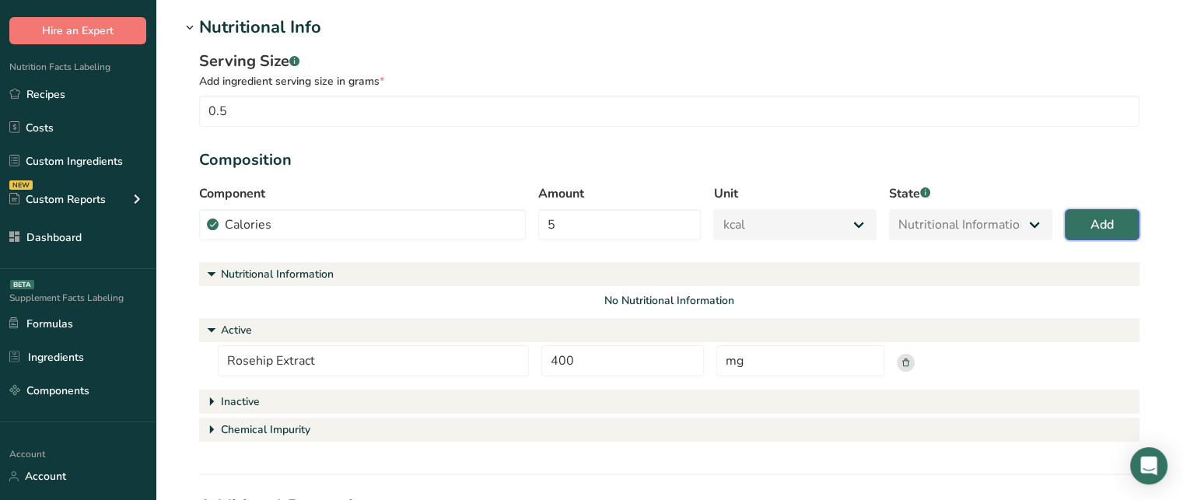
click at [1109, 232] on span "Add" at bounding box center [1102, 224] width 23 height 19
select select "percent"
select select
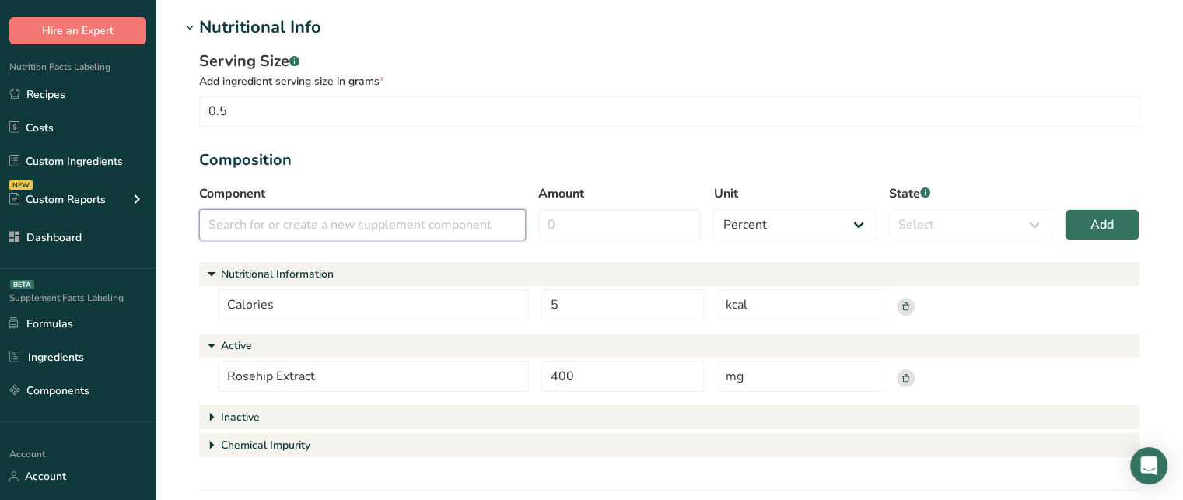
click at [505, 233] on input "text" at bounding box center [362, 224] width 327 height 31
click at [364, 251] on div "Lead" at bounding box center [350, 253] width 277 height 16
type input "Lead"
select select "5"
select select "chemical_impurity"
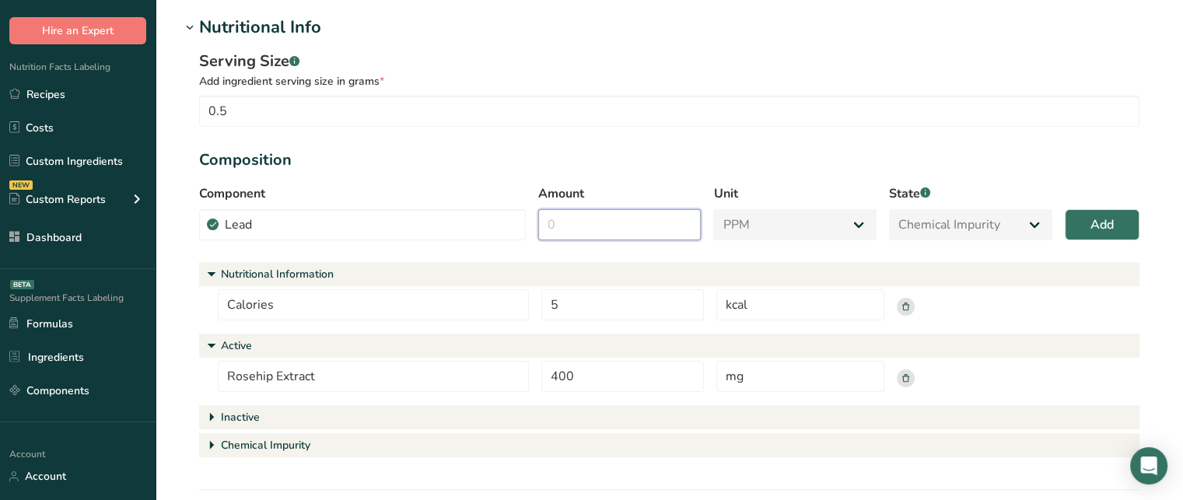
click at [632, 215] on input "Amount" at bounding box center [619, 224] width 163 height 31
type input "3"
click at [1130, 222] on button "Add" at bounding box center [1102, 224] width 75 height 31
select select "percent"
select select
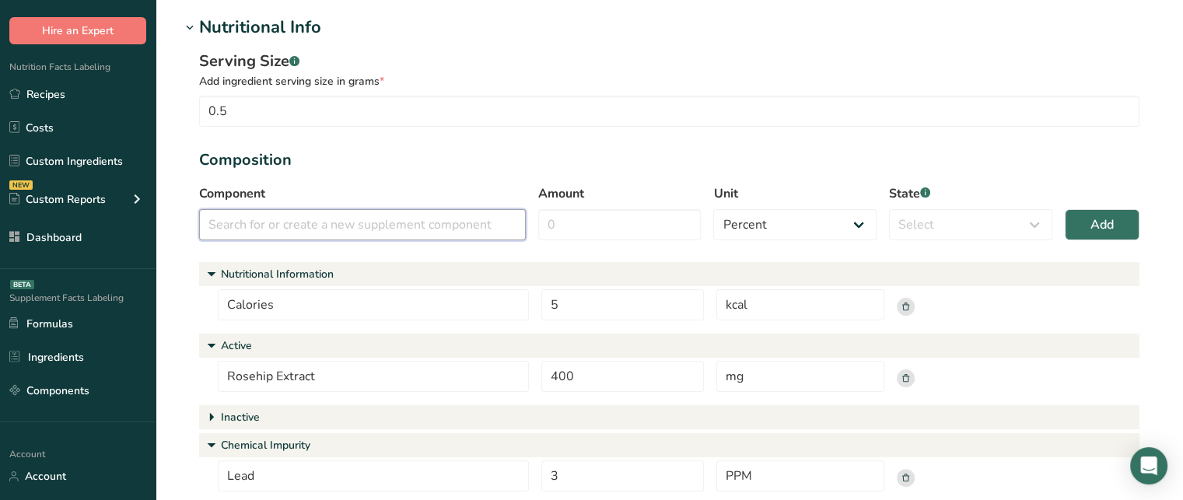
click at [392, 229] on input "text" at bounding box center [362, 224] width 327 height 31
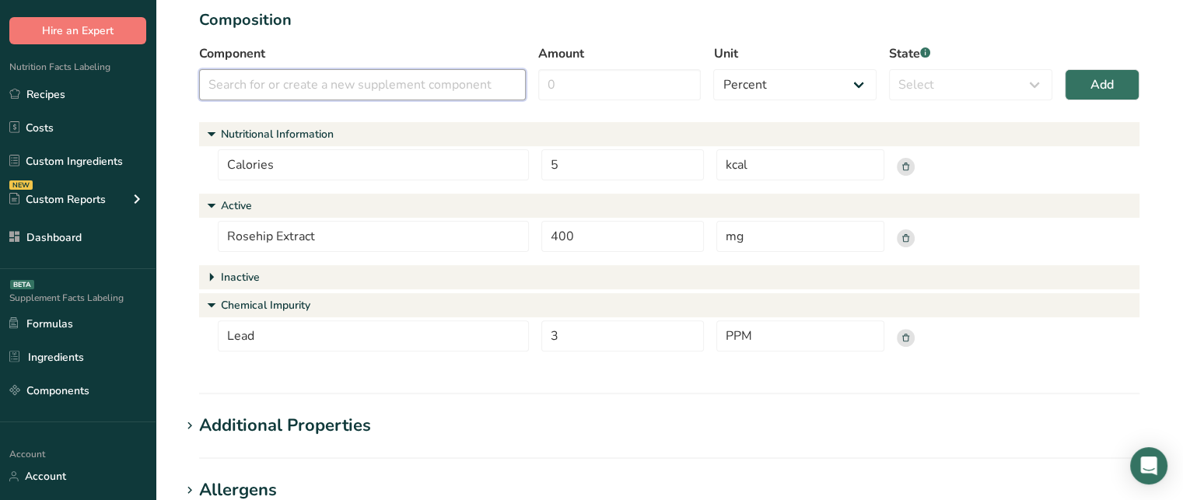
scroll to position [433, 0]
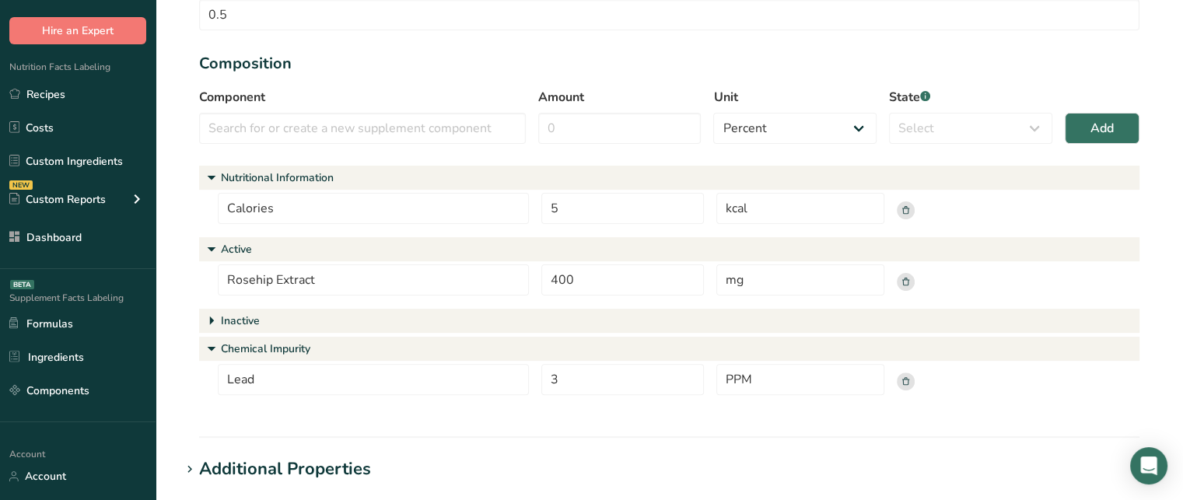
click at [226, 320] on div "Inactive" at bounding box center [240, 321] width 39 height 16
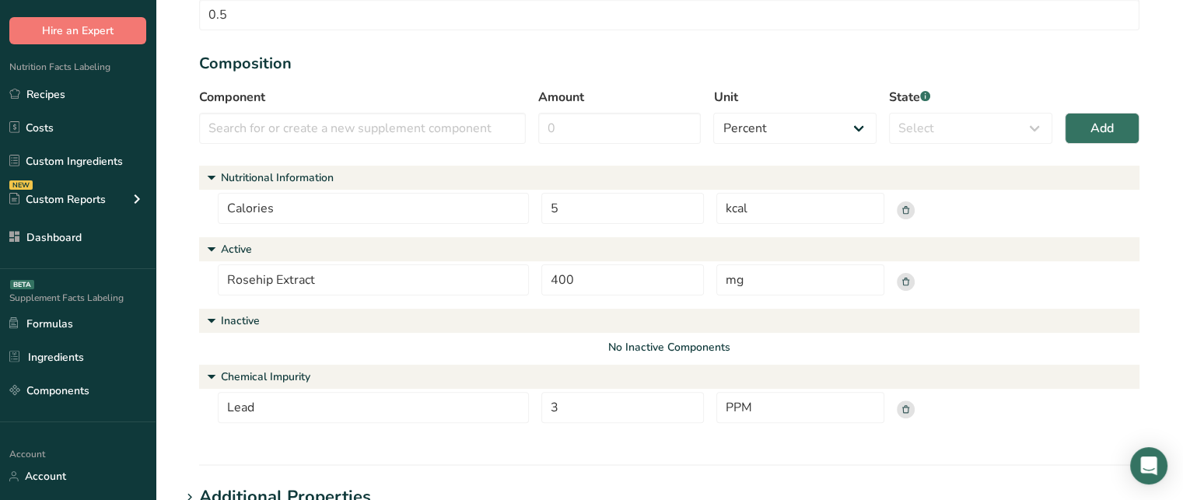
drag, startPoint x: 1178, startPoint y: 242, endPoint x: 1188, endPoint y: 242, distance: 10.1
click at [1183, 242] on html ".a-20{fill:#fff;} Hire an Expert Nutrition Facts Labeling Recipes Costs Custom …" at bounding box center [591, 211] width 1183 height 1288
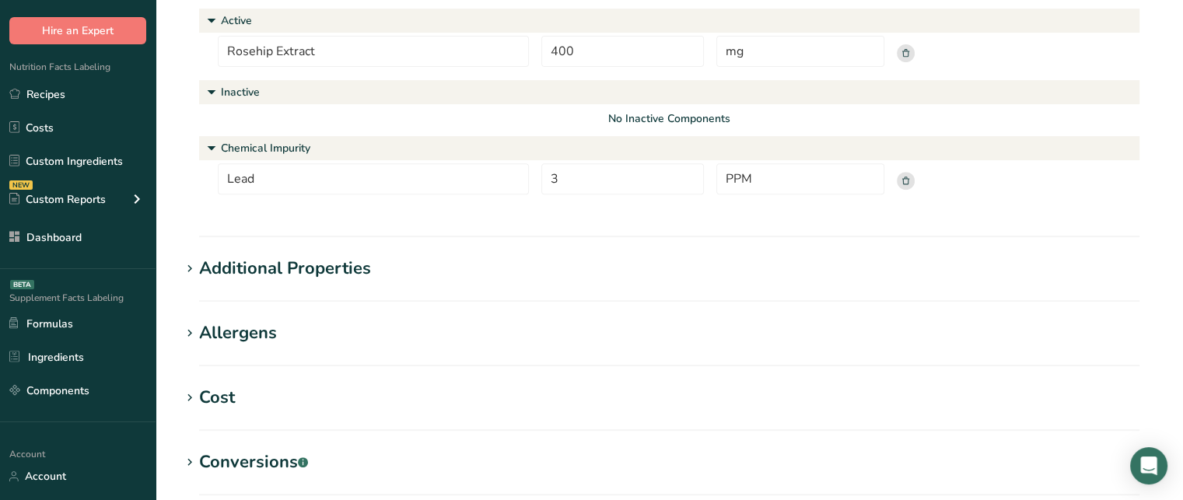
scroll to position [651, 0]
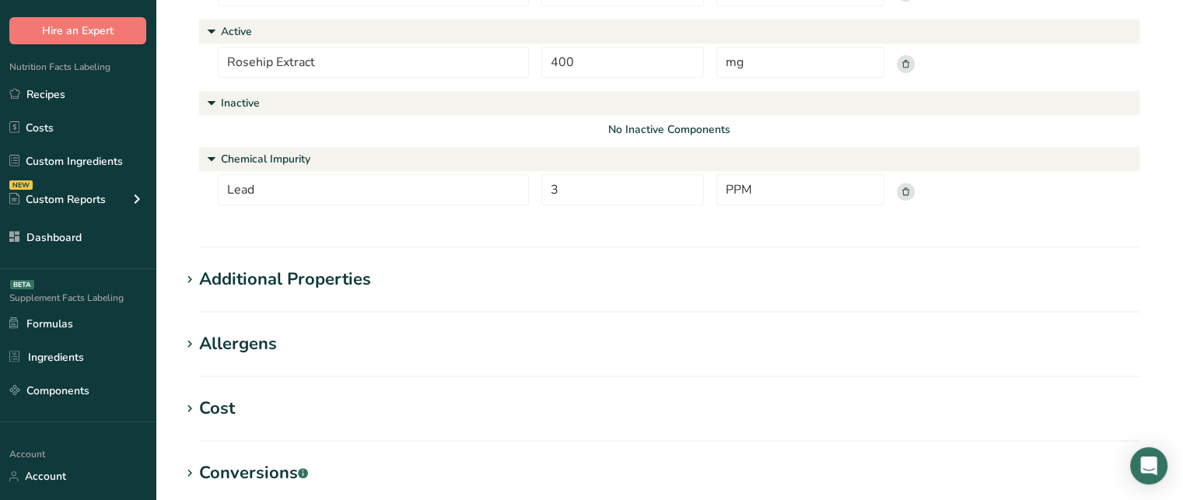
click at [247, 341] on div "Allergens" at bounding box center [238, 344] width 78 height 26
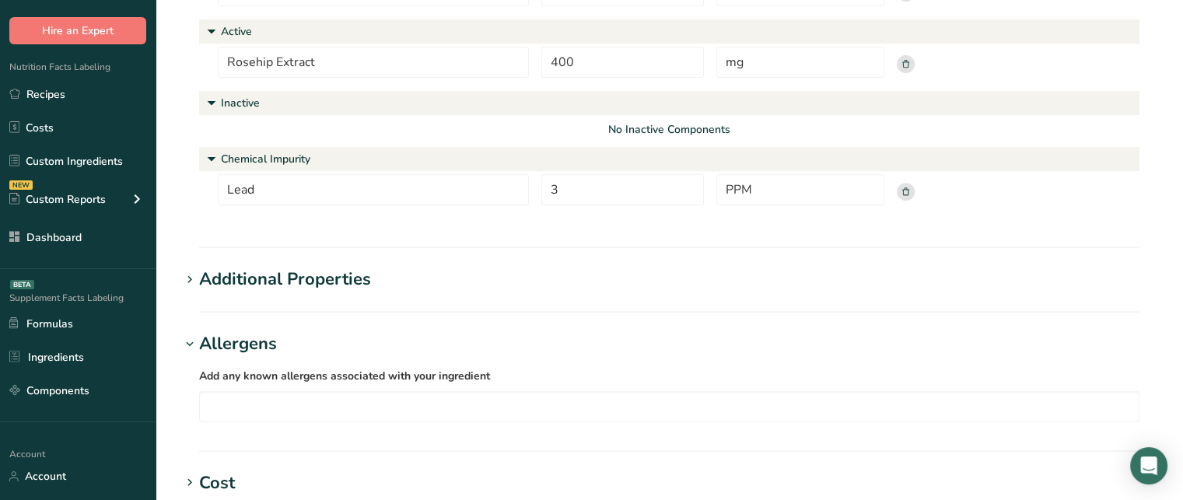
scroll to position [774, 0]
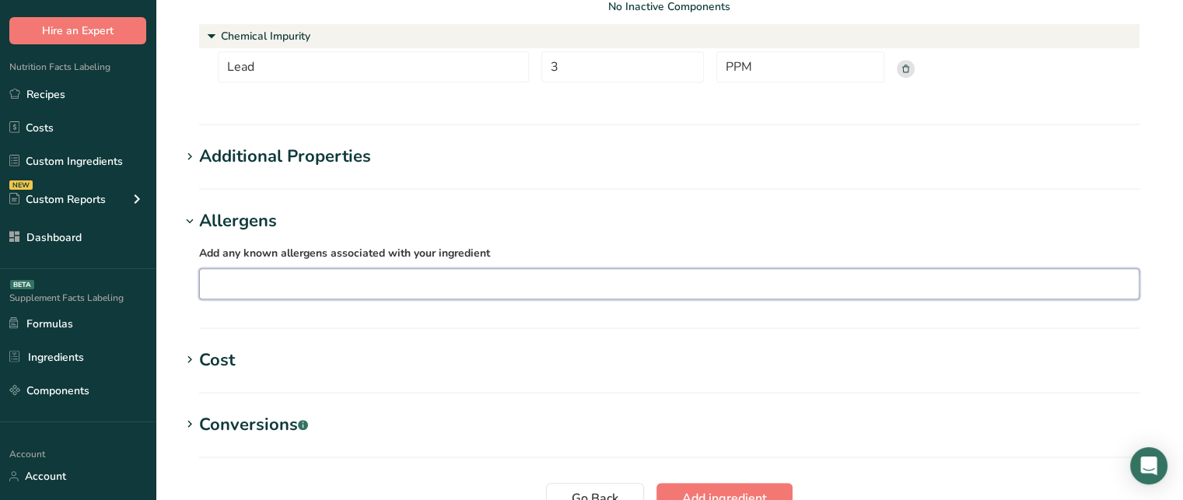
click at [682, 278] on input "text" at bounding box center [669, 284] width 939 height 24
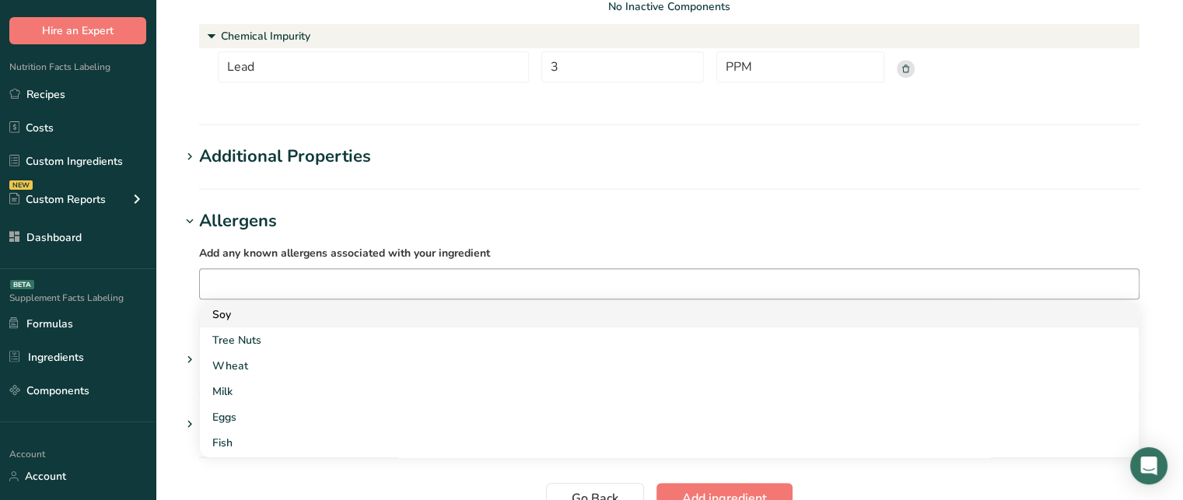
click at [329, 320] on div "Soy" at bounding box center [656, 315] width 889 height 16
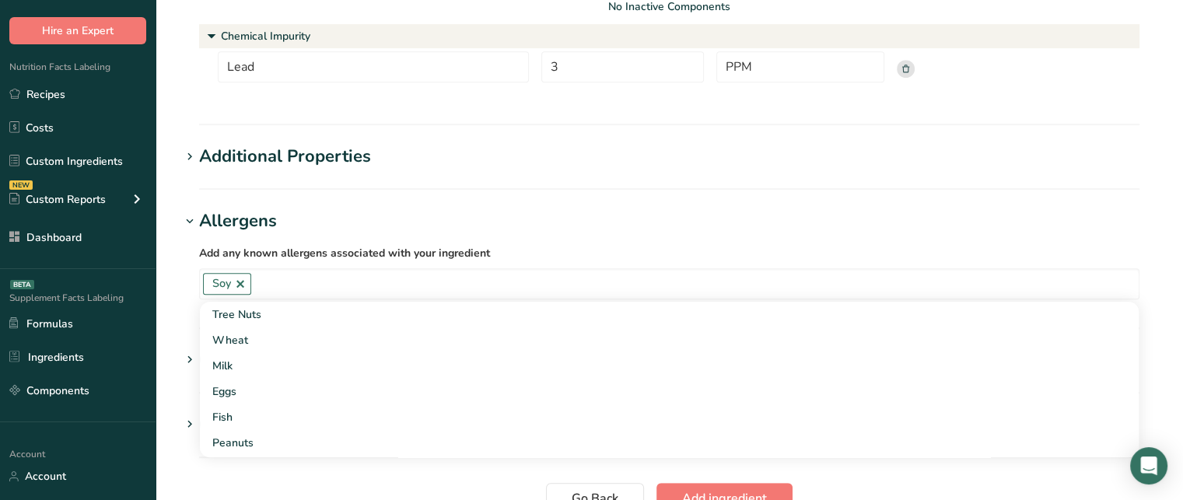
click at [545, 237] on div "Add any known allergens associated with your ingredient Soy Tree Nuts Wheat Mil…" at bounding box center [669, 271] width 978 height 75
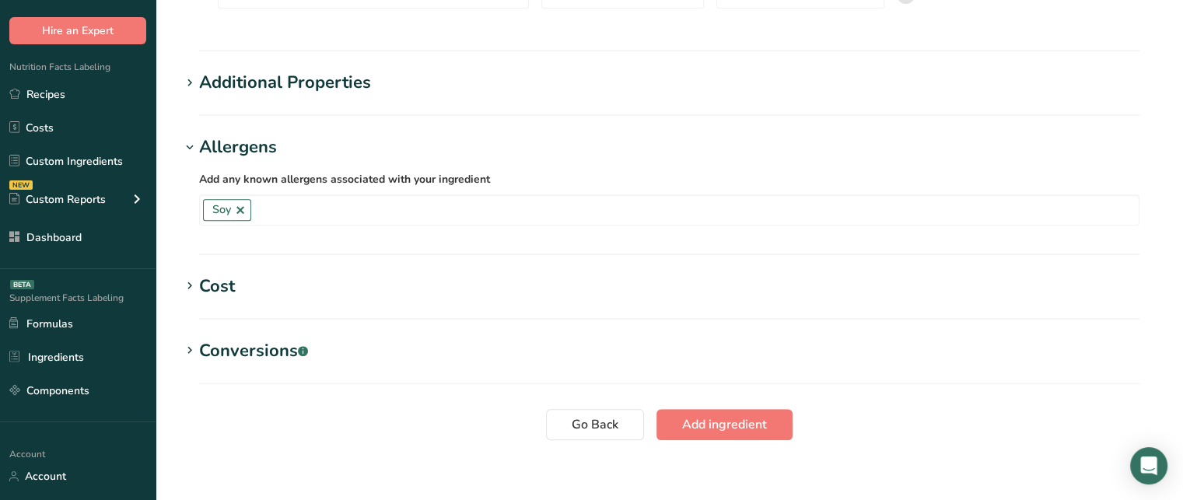
scroll to position [862, 0]
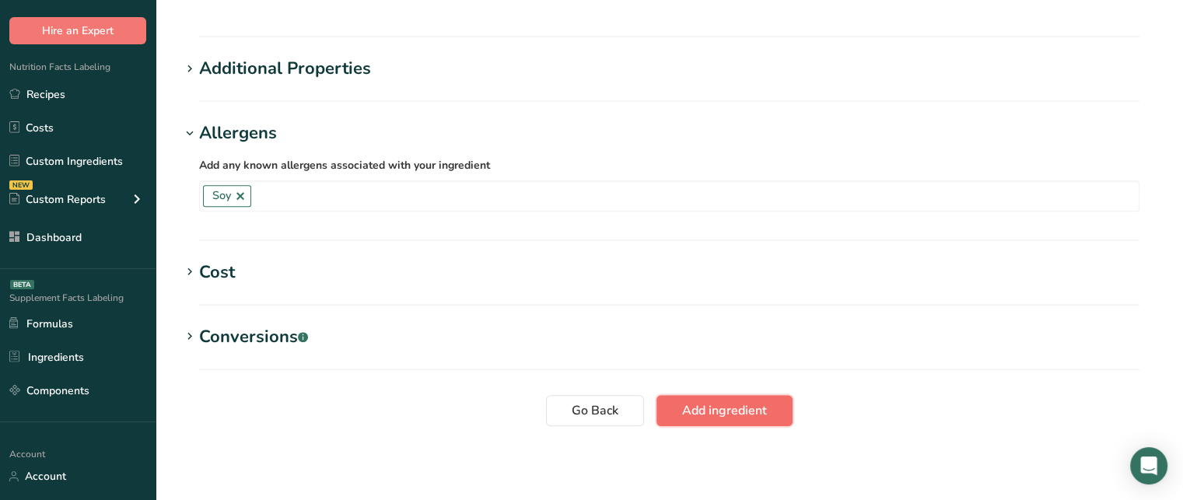
click at [699, 412] on span "Add ingredient" at bounding box center [724, 410] width 85 height 19
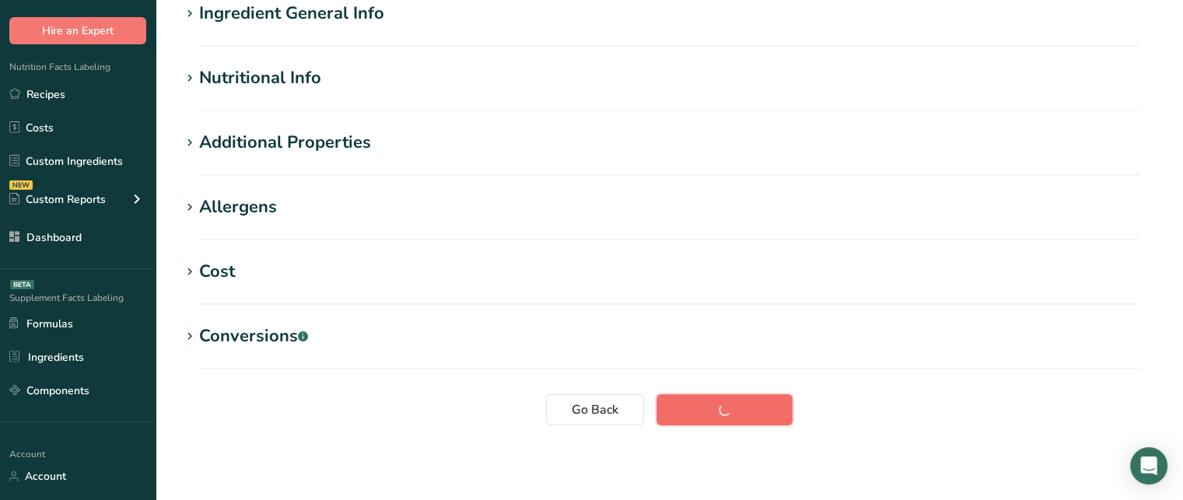
scroll to position [72, 0]
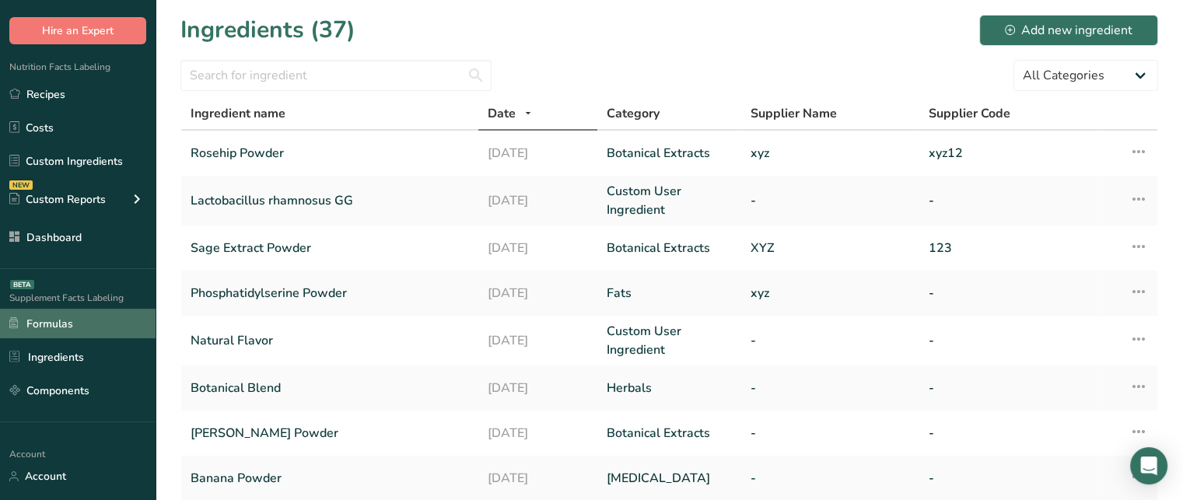
click at [115, 321] on link "Formulas" at bounding box center [78, 324] width 156 height 30
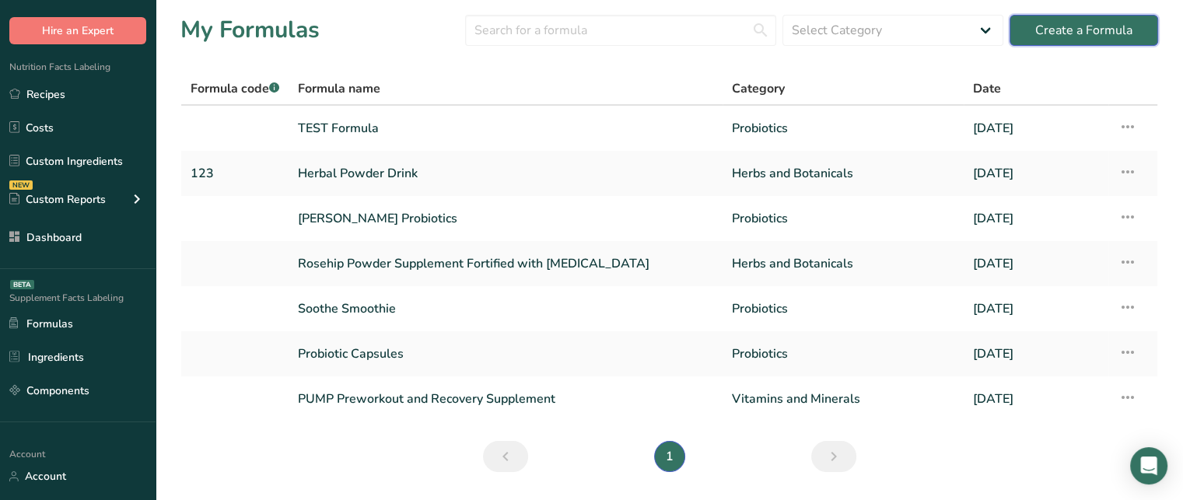
click at [1095, 33] on div "Create a Formula" at bounding box center [1083, 30] width 97 height 19
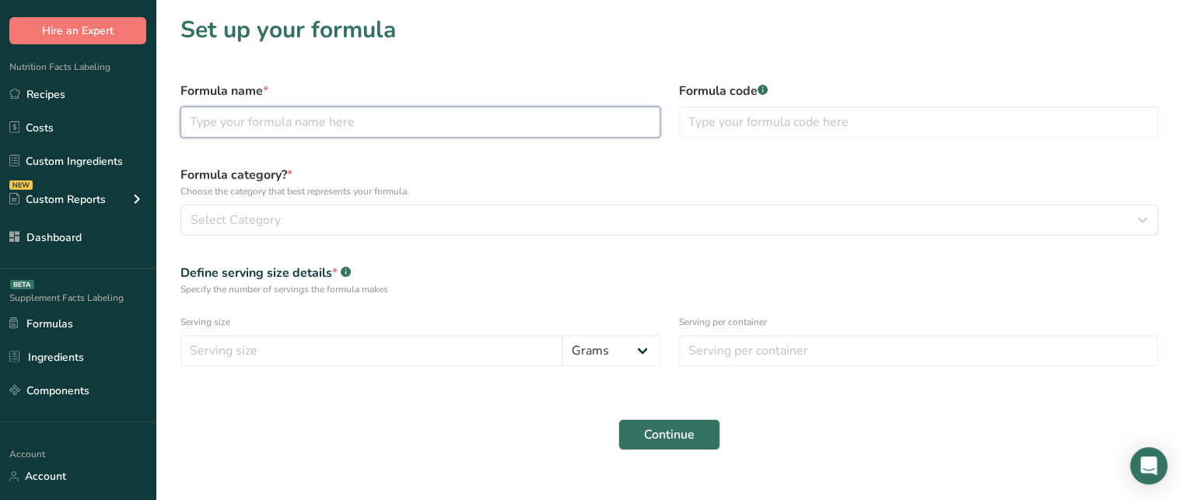
click at [526, 124] on input "text" at bounding box center [420, 122] width 480 height 31
type input "Rosehip Herbal Drink Packets"
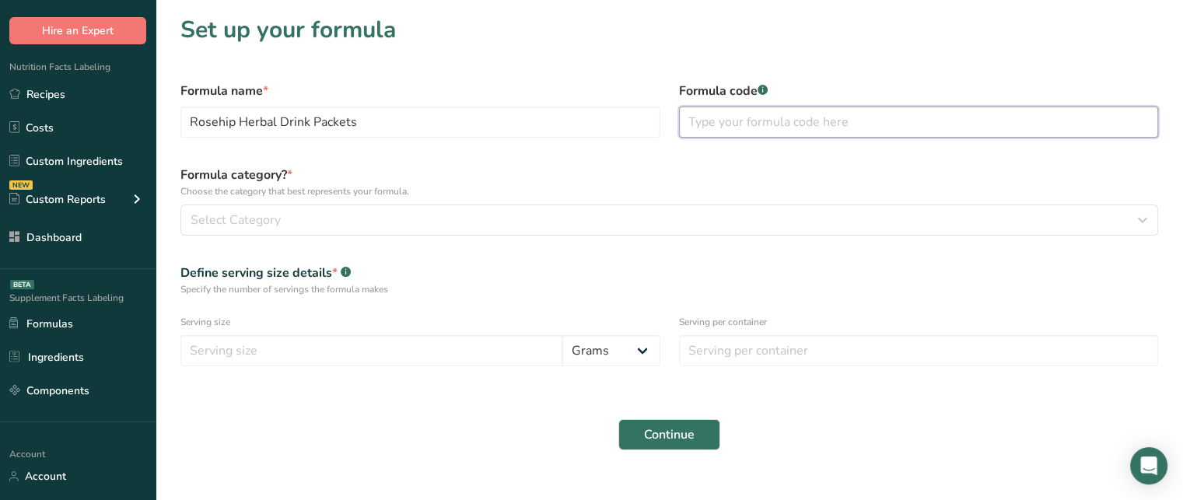
click at [741, 133] on input "text" at bounding box center [919, 122] width 480 height 31
type input "123"
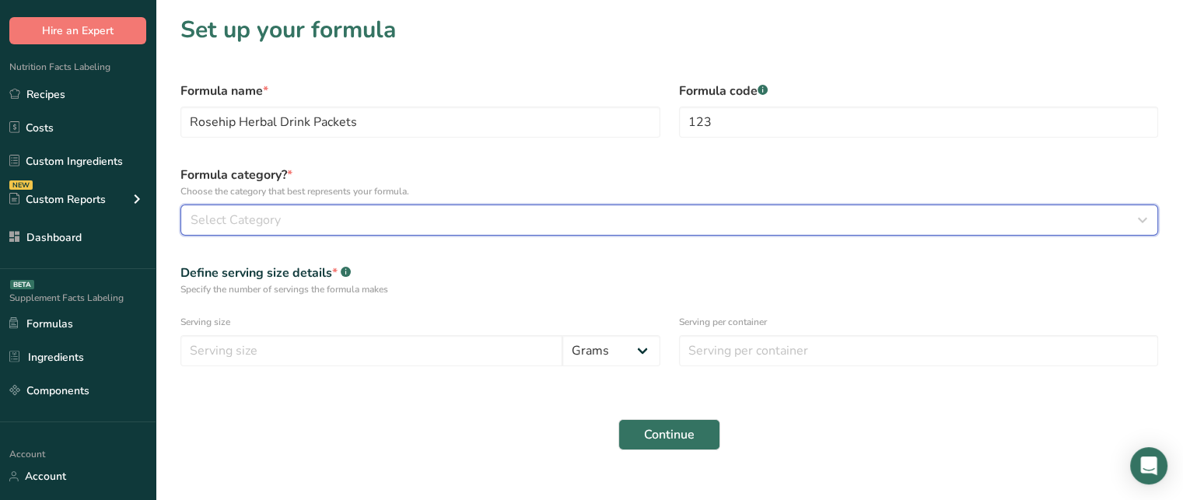
click at [380, 223] on div "Select Category" at bounding box center [665, 220] width 948 height 19
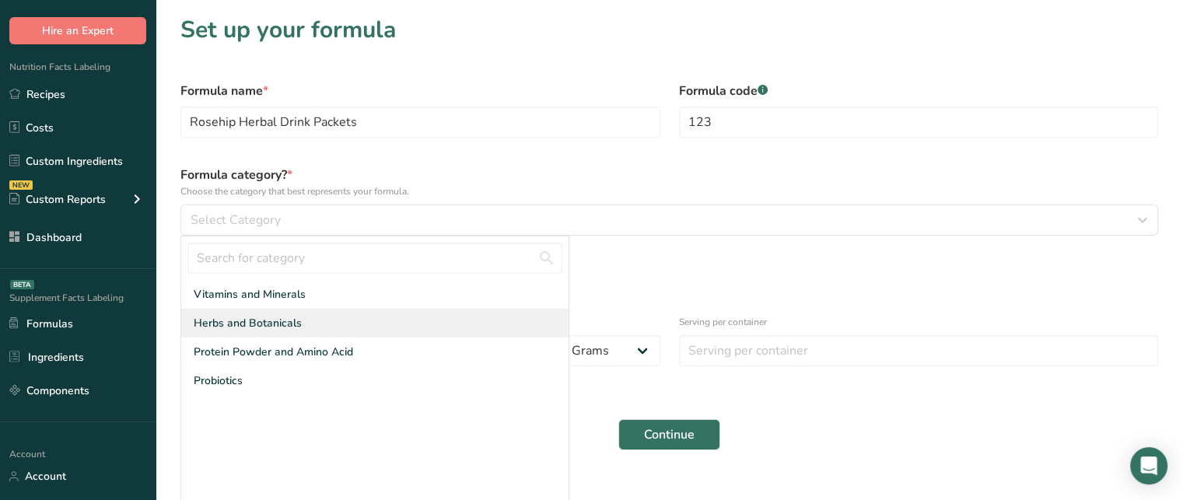
click at [339, 309] on div "Herbs and Botanicals" at bounding box center [374, 323] width 387 height 29
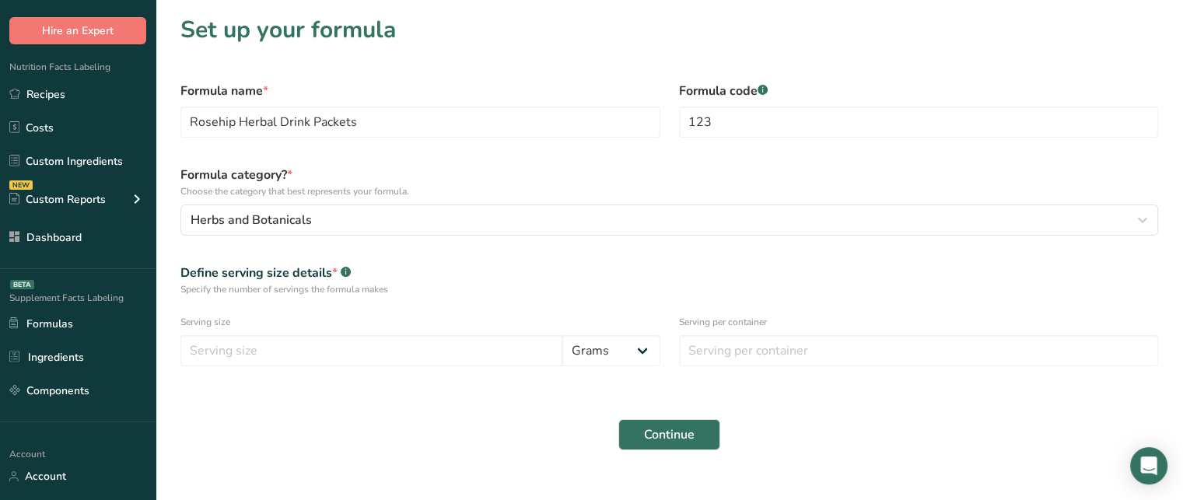
click at [420, 259] on div "Define serving size details * .a-a{fill:#347362;}.b-a{fill:#fff;} Specify the n…" at bounding box center [669, 279] width 997 height 51
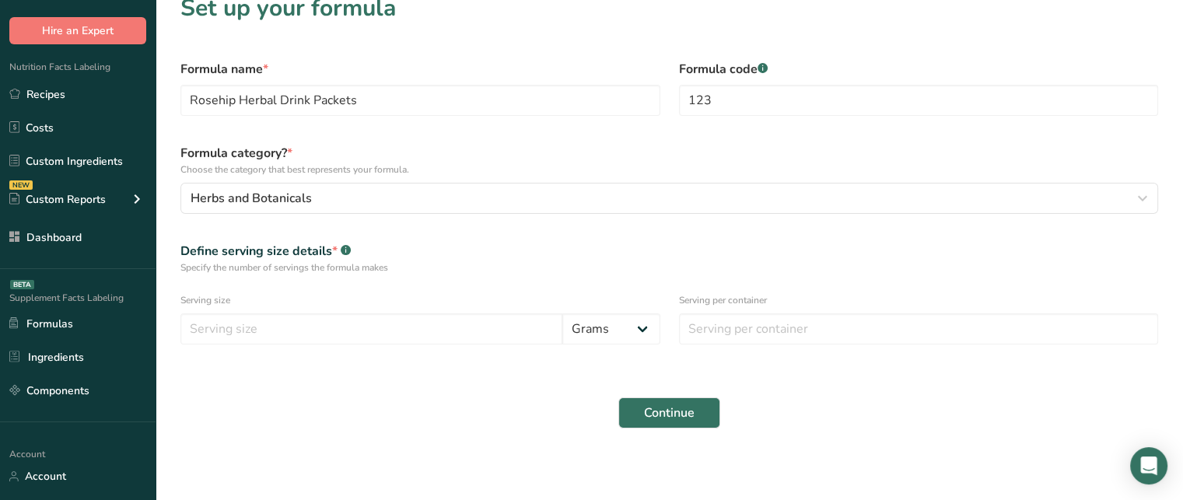
scroll to position [25, 0]
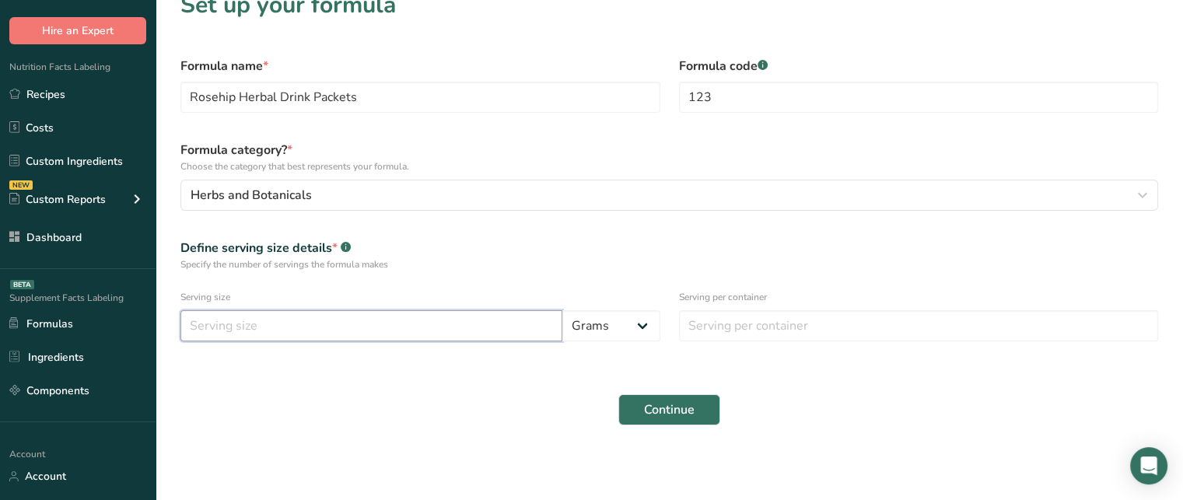
click at [389, 317] on input "number" at bounding box center [371, 325] width 382 height 31
click at [694, 330] on input "number" at bounding box center [919, 325] width 480 height 31
type input "1"
click at [471, 317] on input "number" at bounding box center [371, 325] width 382 height 31
type input "6"
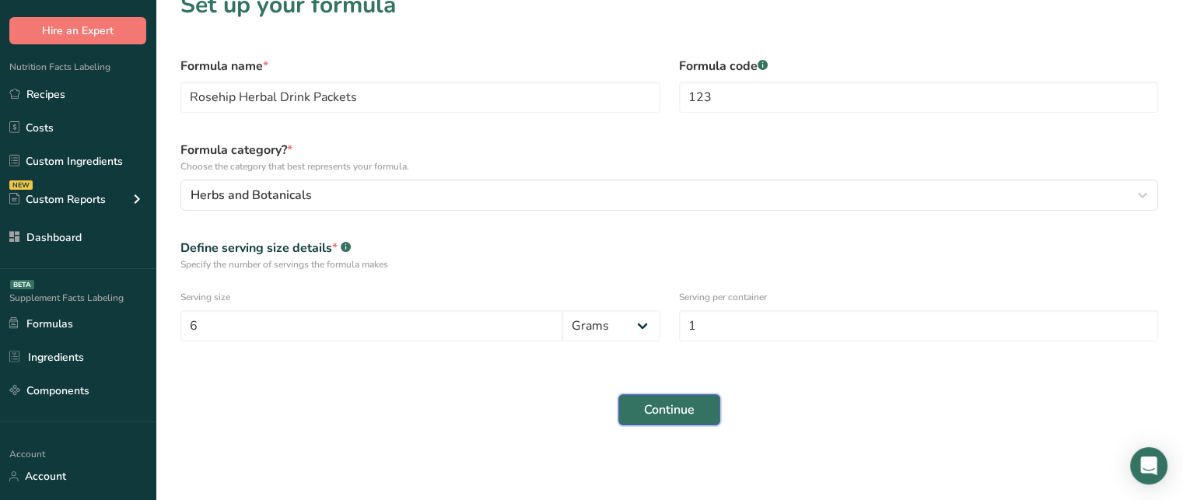
click at [677, 404] on span "Continue" at bounding box center [669, 410] width 51 height 19
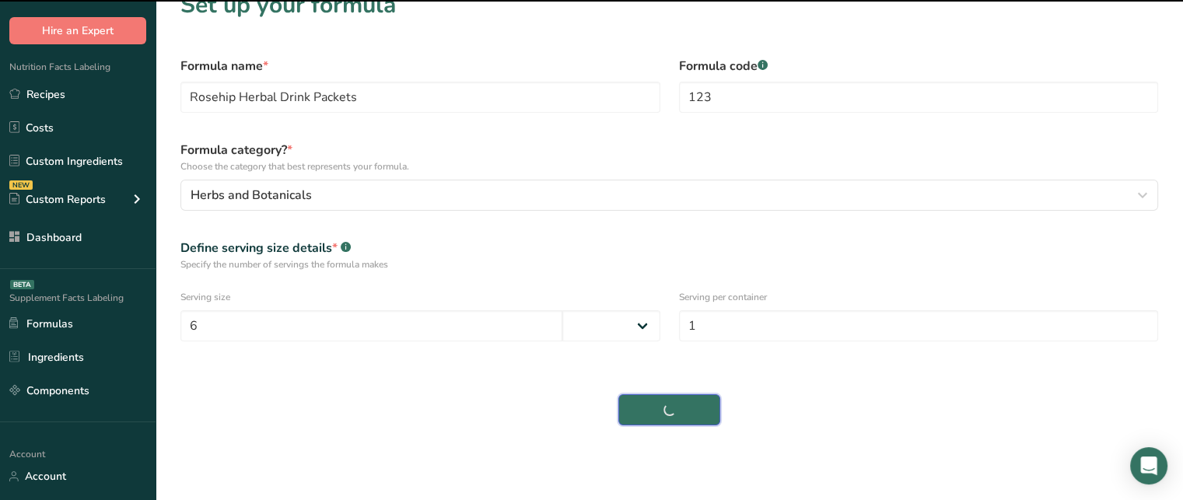
select select
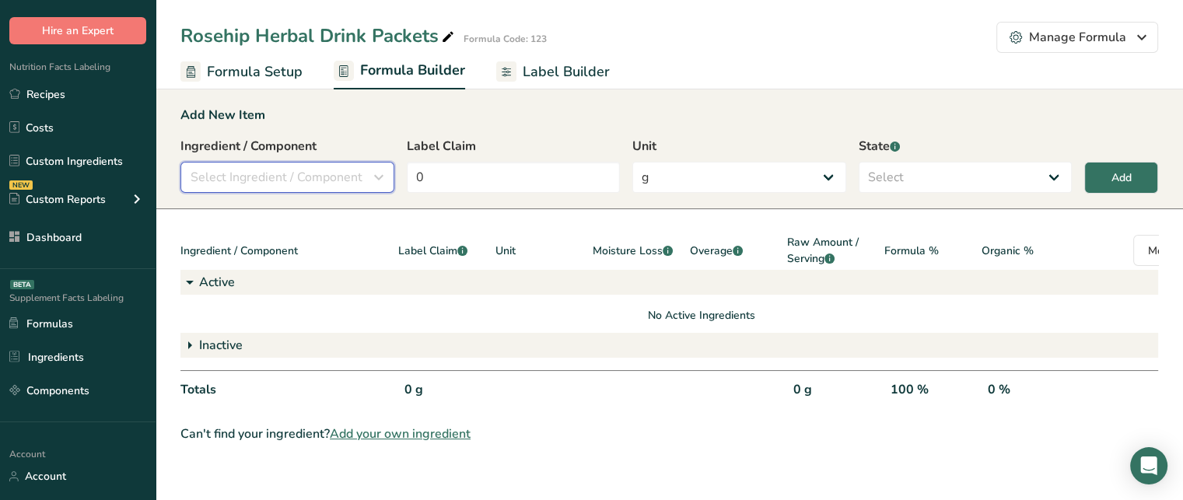
click at [289, 179] on span "Select Ingredient / Component" at bounding box center [277, 177] width 172 height 19
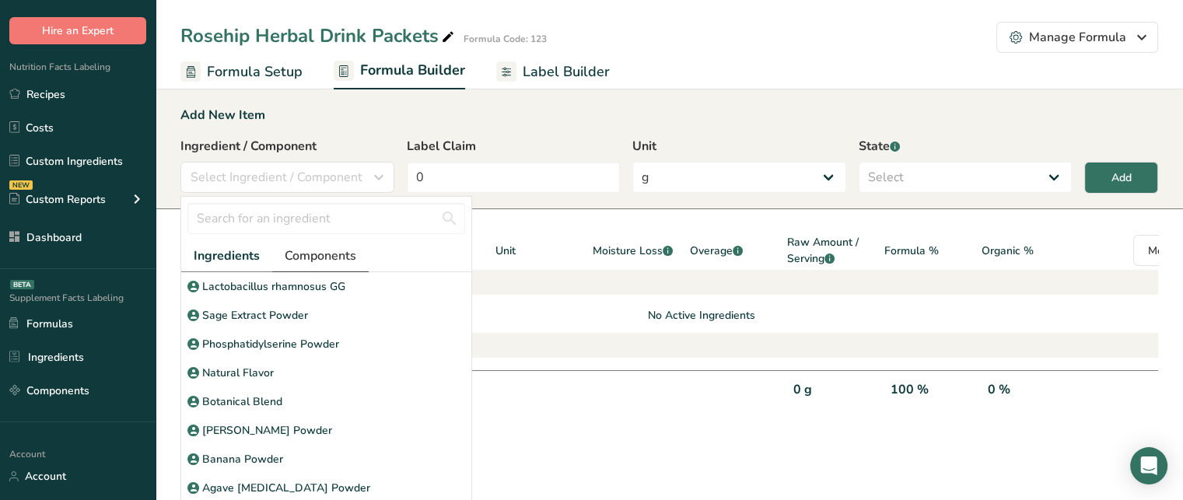
click at [318, 258] on span "Components" at bounding box center [321, 256] width 72 height 19
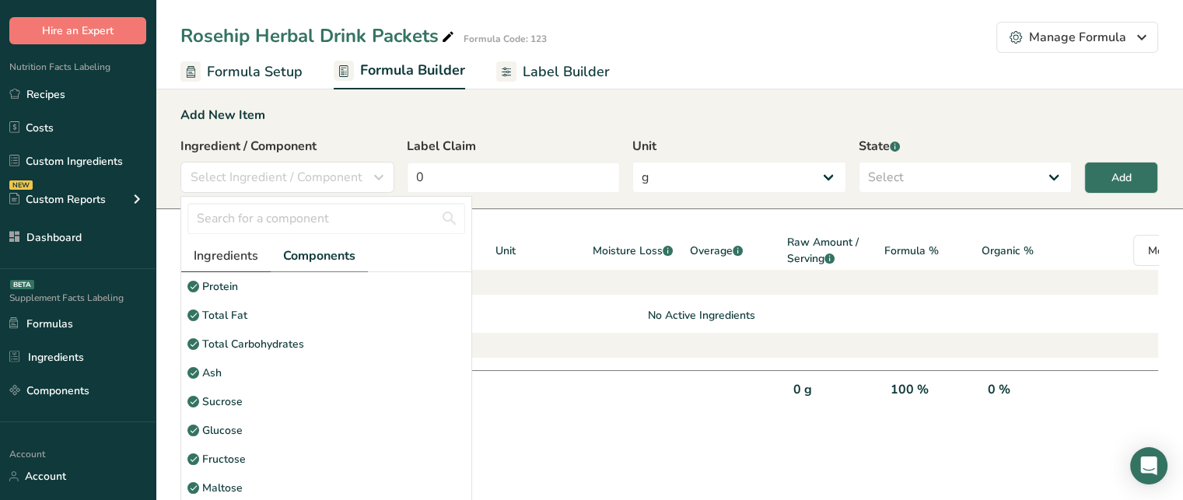
click at [215, 251] on span "Ingredients" at bounding box center [226, 256] width 65 height 19
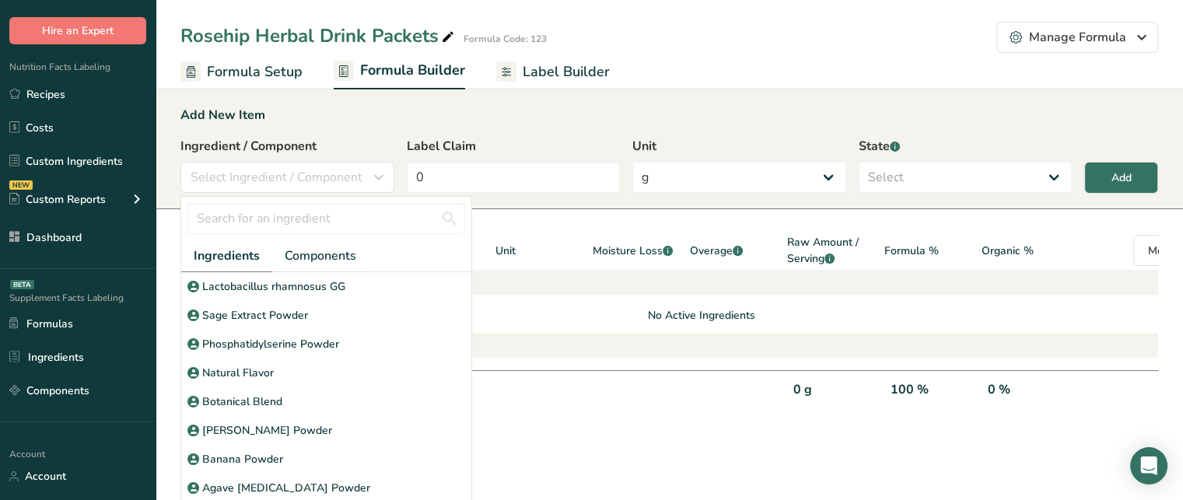
click at [269, 201] on div at bounding box center [326, 219] width 290 height 44
click at [268, 216] on input "text" at bounding box center [326, 218] width 278 height 31
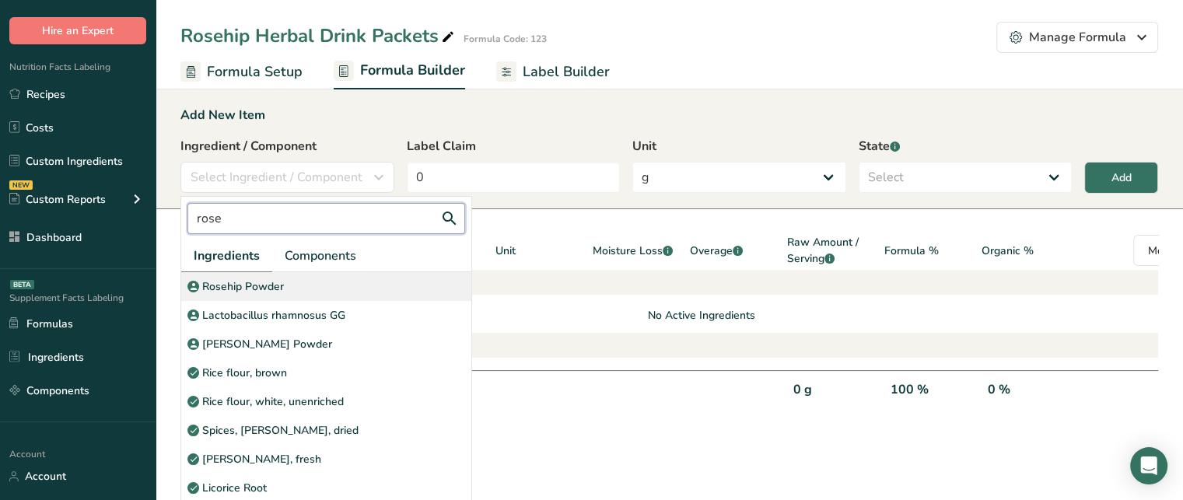
type input "rose"
click at [242, 289] on p "Rosehip Powder" at bounding box center [243, 287] width 82 height 16
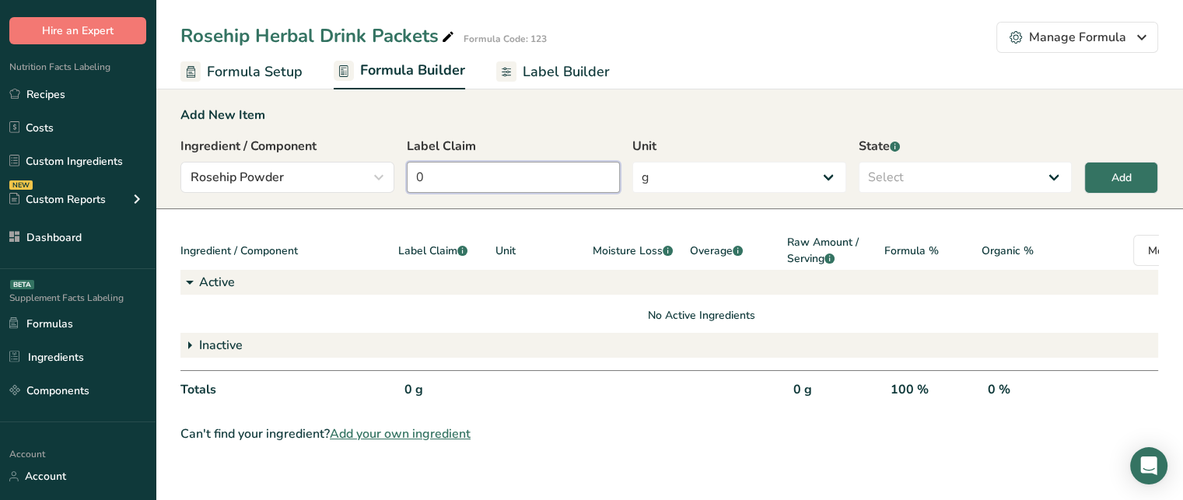
click at [464, 180] on input "0" at bounding box center [514, 177] width 214 height 31
type input "0.5"
click at [943, 180] on select "Select Active Inactive" at bounding box center [966, 177] width 214 height 31
select select "active"
click at [859, 162] on select "Select Active Inactive" at bounding box center [966, 177] width 214 height 31
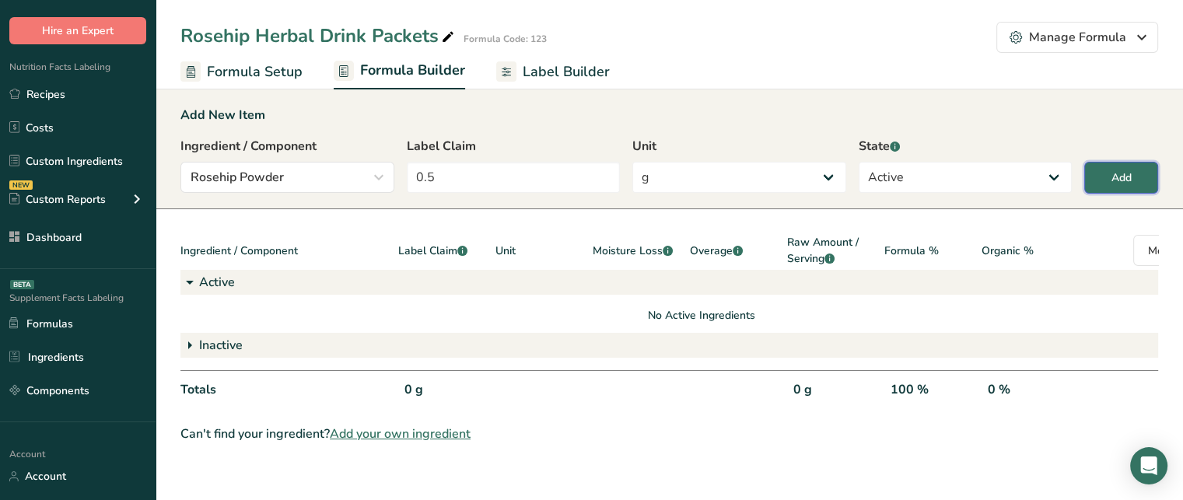
click at [1123, 170] on div "Add" at bounding box center [1122, 178] width 20 height 16
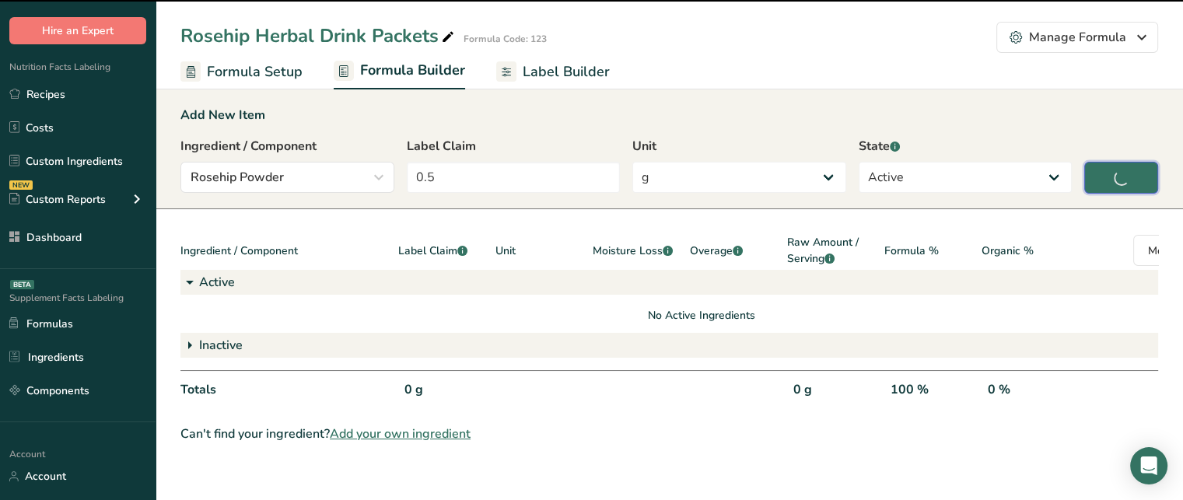
type input "0"
select select
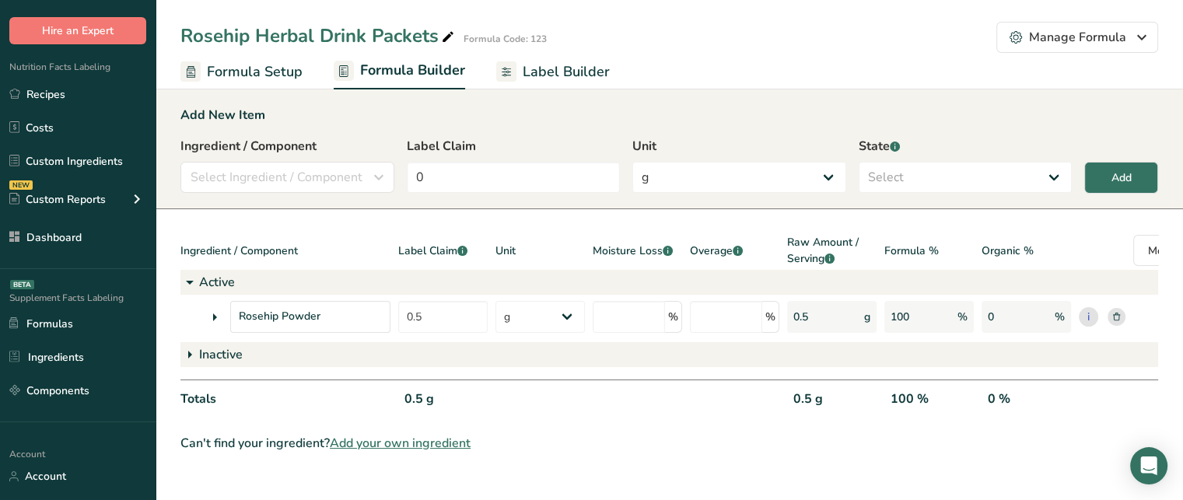
click at [212, 320] on icon at bounding box center [214, 317] width 19 height 28
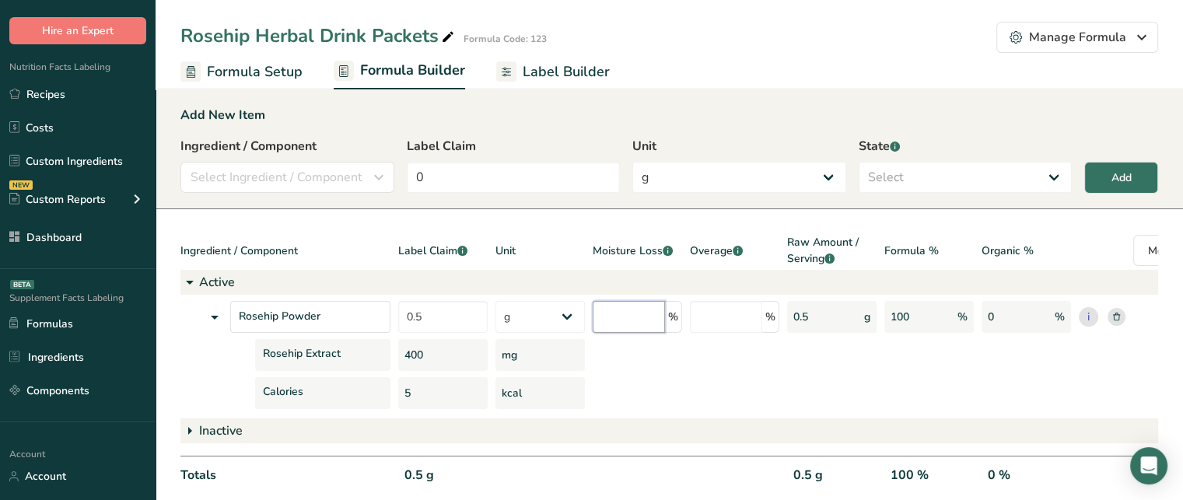
click at [658, 327] on input "number" at bounding box center [629, 317] width 72 height 32
type input "2"
click at [664, 359] on div at bounding box center [637, 355] width 89 height 32
drag, startPoint x: 788, startPoint y: 241, endPoint x: 823, endPoint y: 255, distance: 37.7
click at [823, 255] on span "Raw Amount / Serving .a-a{fill:#347362;}.b-a{fill:#fff;}" at bounding box center [831, 250] width 89 height 33
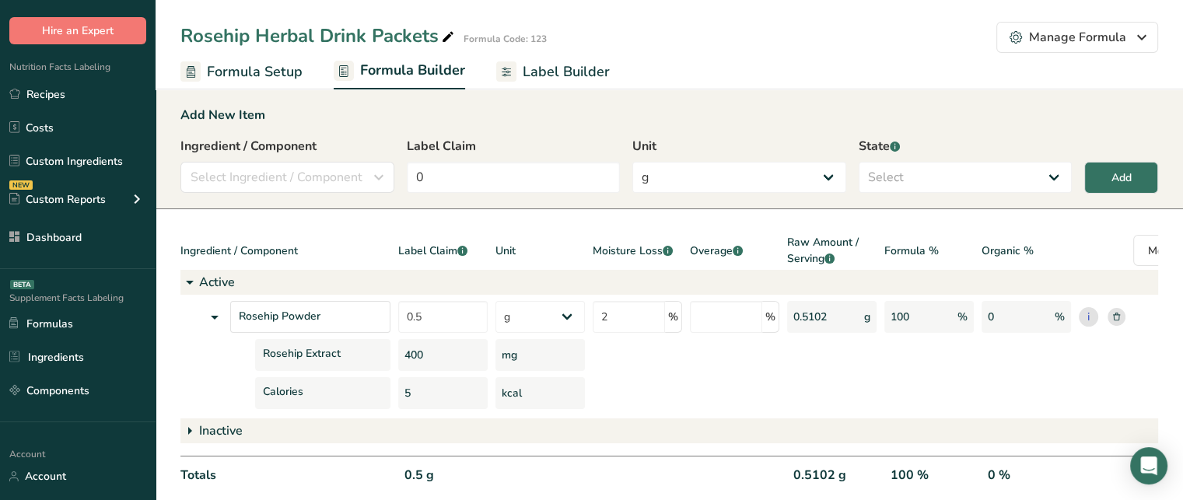
drag, startPoint x: 833, startPoint y: 315, endPoint x: 784, endPoint y: 321, distance: 49.4
click at [784, 321] on div "Rosehip Powder 0.5 g Kilograms mg Oz Pound PPM B CFU mcg µg kcal kJ 2 % % 0.510…" at bounding box center [701, 317] width 1042 height 32
drag, startPoint x: 454, startPoint y: 327, endPoint x: 405, endPoint y: 326, distance: 49.0
click at [405, 326] on input "0.5" at bounding box center [442, 317] width 89 height 32
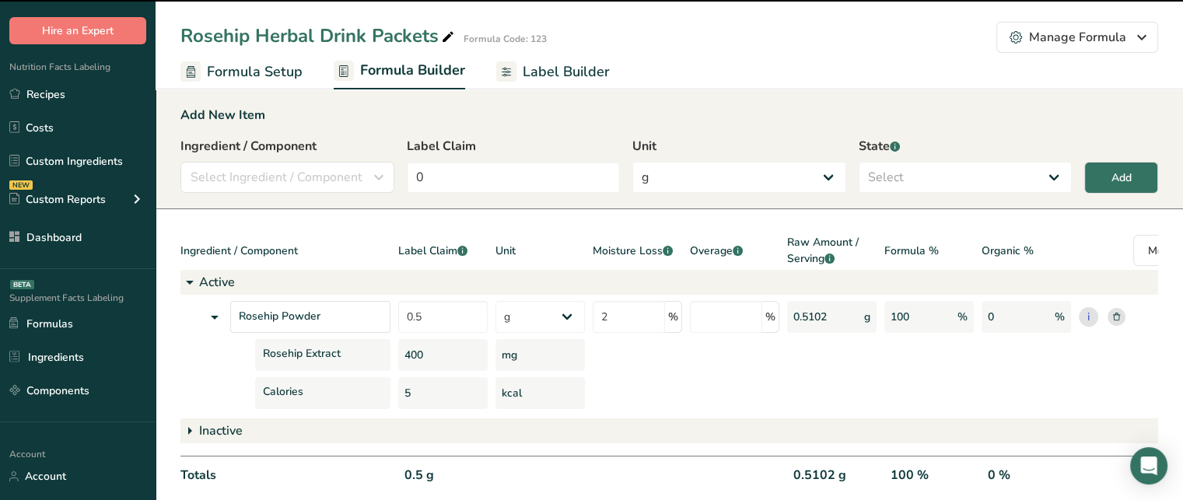
drag, startPoint x: 429, startPoint y: 359, endPoint x: 405, endPoint y: 357, distance: 25.0
click at [405, 357] on div "400" at bounding box center [442, 355] width 89 height 32
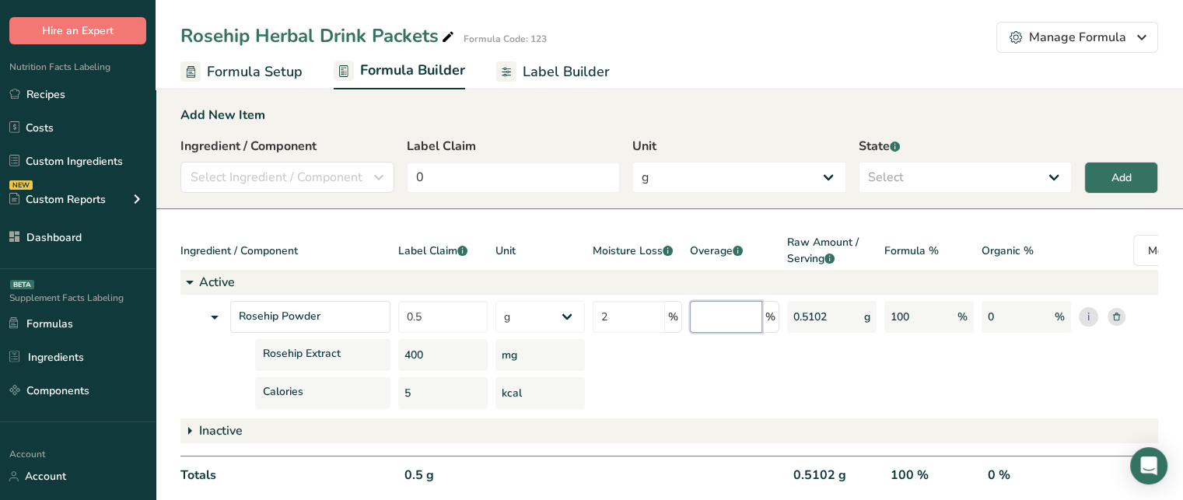
click at [715, 310] on input "number" at bounding box center [726, 317] width 72 height 32
type input "5"
click at [738, 364] on div at bounding box center [734, 355] width 89 height 32
drag, startPoint x: 837, startPoint y: 317, endPoint x: 791, endPoint y: 317, distance: 45.9
click at [791, 317] on div "0.5371 g" at bounding box center [831, 317] width 89 height 32
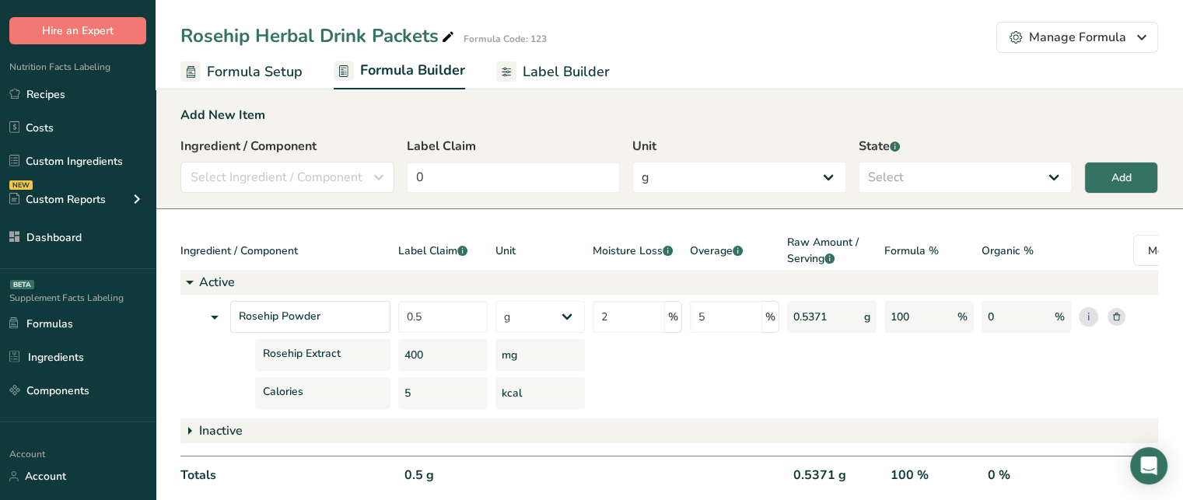
click at [917, 373] on div "Rosehip Powder 0.5 g Kilograms mg Oz Pound PPM B CFU mcg µg kcal kJ 2 % 5 % 0.5…" at bounding box center [701, 355] width 1042 height 108
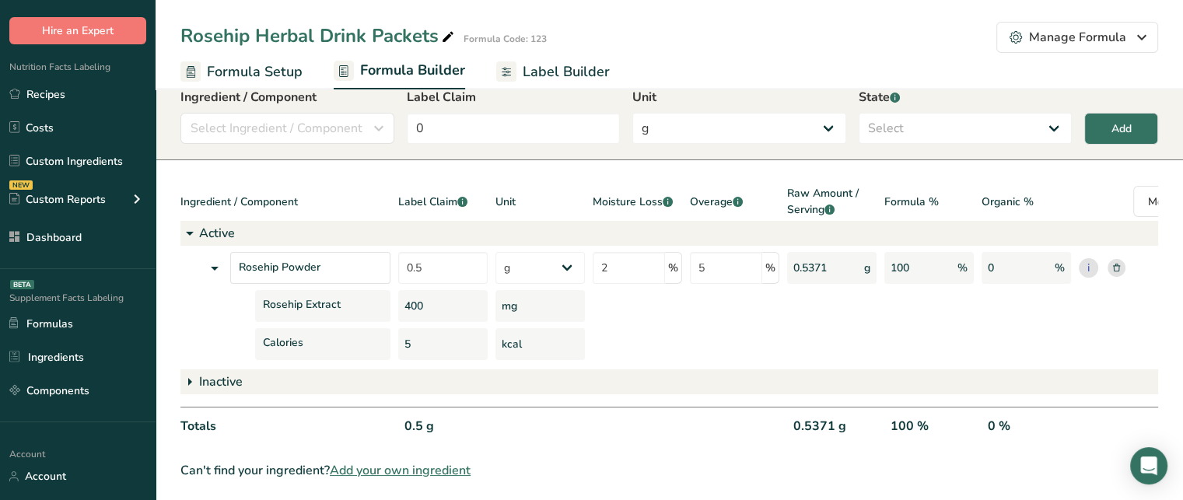
scroll to position [65, 0]
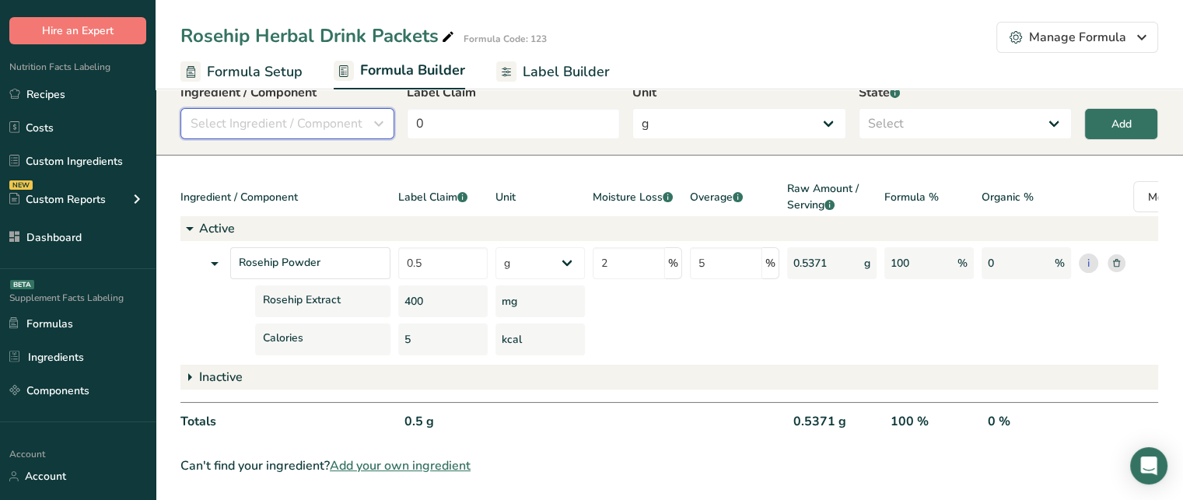
click at [329, 119] on span "Select Ingredient / Component" at bounding box center [277, 123] width 172 height 19
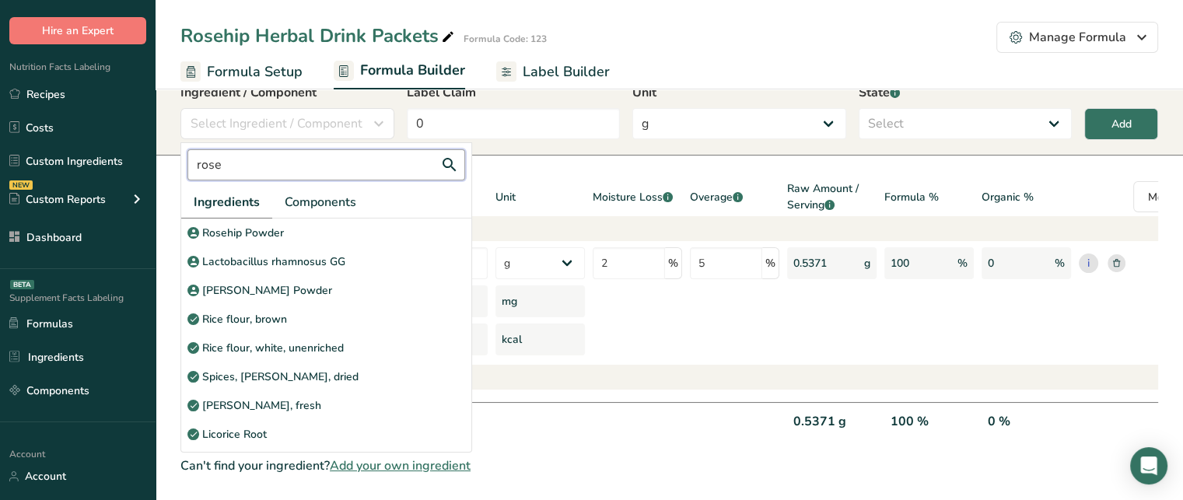
click at [315, 149] on input "rose" at bounding box center [326, 164] width 278 height 31
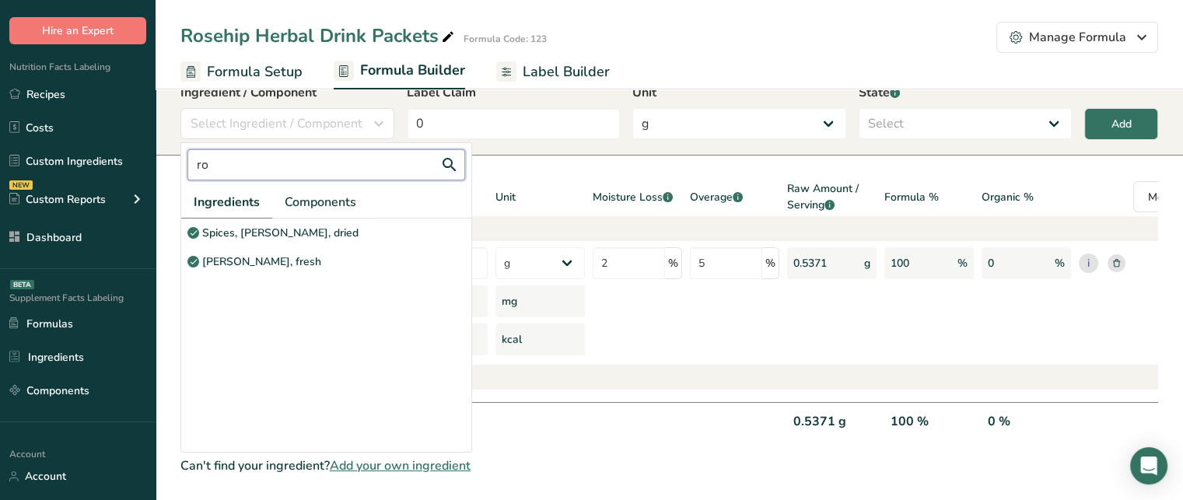
type input "r"
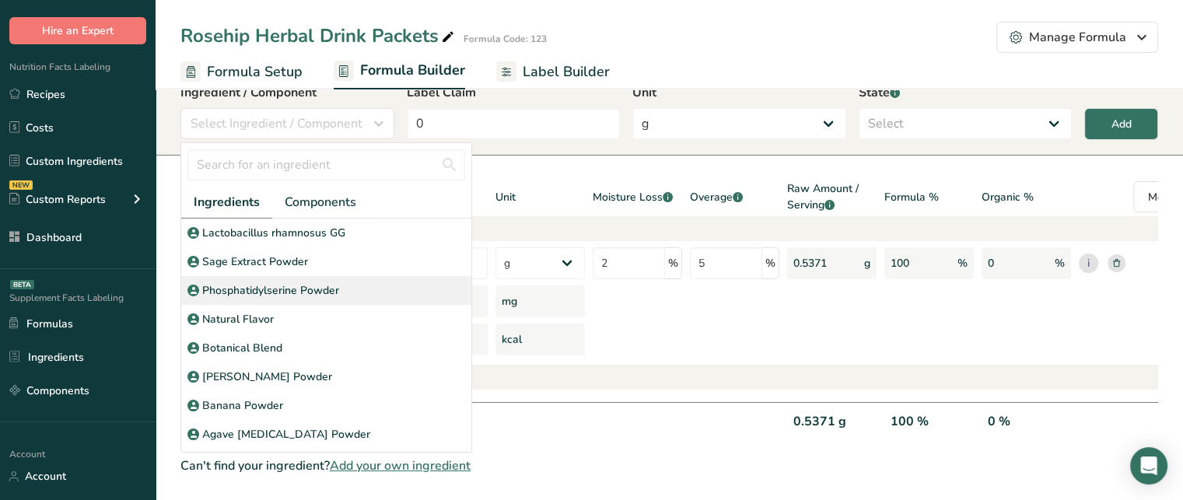
click at [307, 282] on p "Phosphatidylserine Powder" at bounding box center [270, 290] width 137 height 16
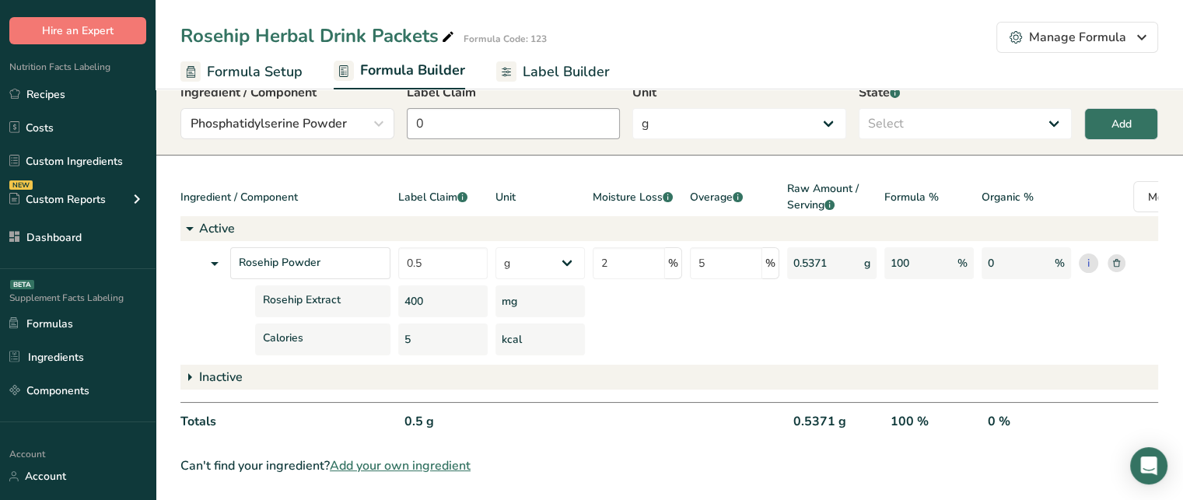
drag, startPoint x: 473, startPoint y: 129, endPoint x: 461, endPoint y: 122, distance: 13.6
click at [461, 122] on div "Ingredient / Component Phosphatidylserine Powder Ingredients Components Lactoba…" at bounding box center [669, 115] width 978 height 65
click at [461, 122] on input "0" at bounding box center [514, 123] width 214 height 31
type input "3"
click at [884, 110] on select "Select Active Inactive" at bounding box center [966, 123] width 214 height 31
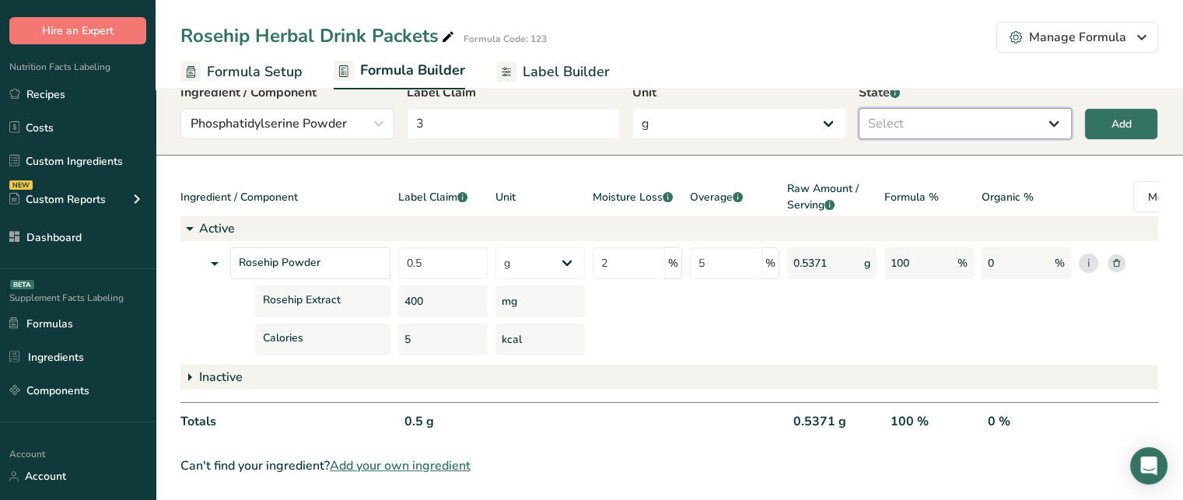
select select "active"
click at [859, 108] on select "Select Active Inactive" at bounding box center [966, 123] width 214 height 31
click at [1112, 116] on div "Add" at bounding box center [1122, 124] width 20 height 16
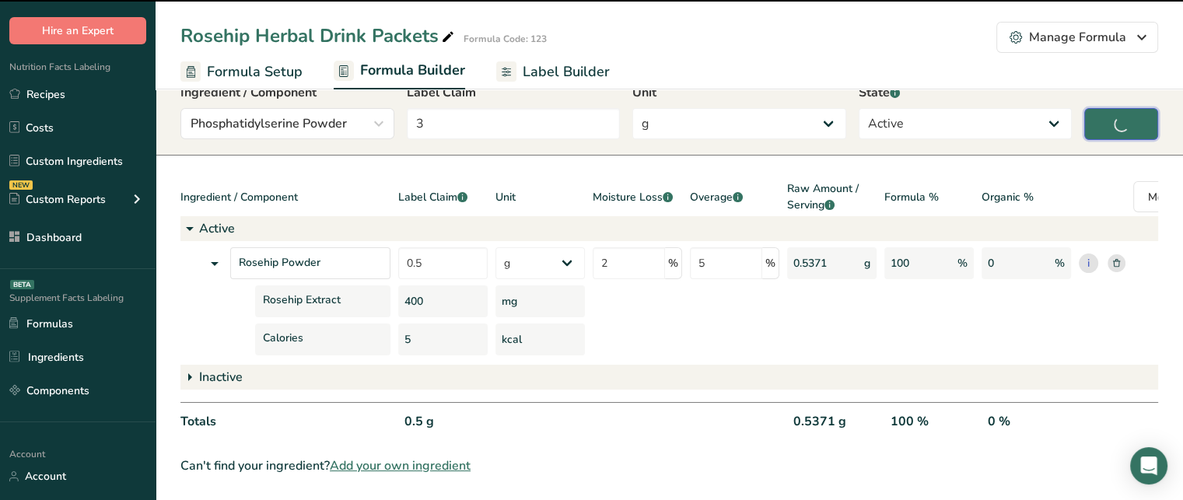
type input "0"
select select
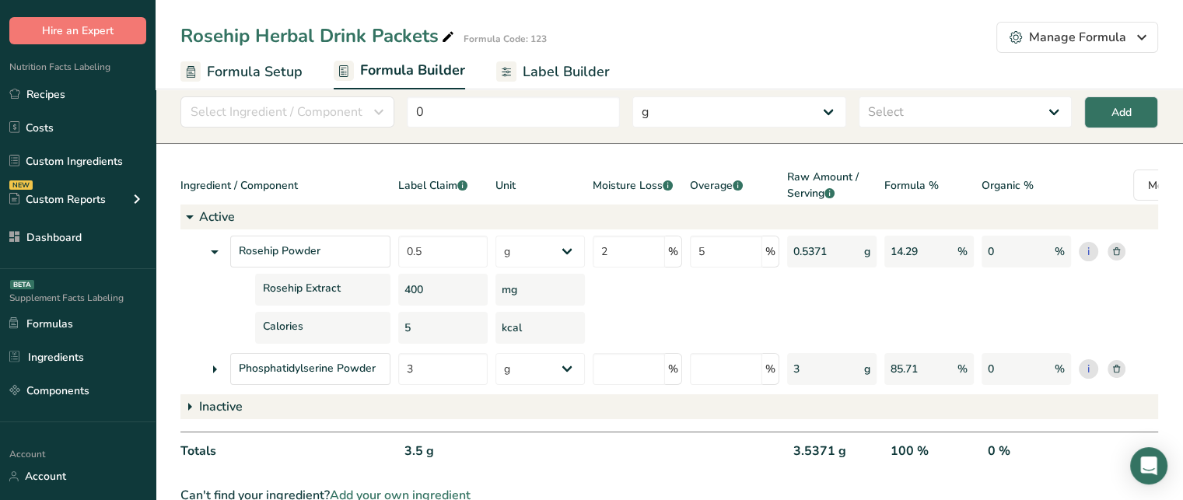
click at [219, 364] on icon at bounding box center [214, 370] width 19 height 28
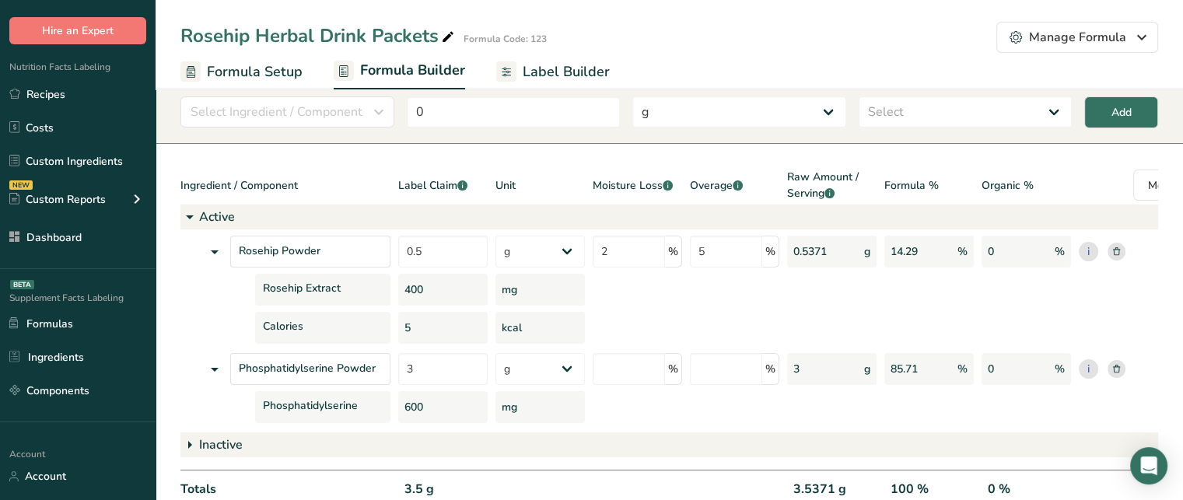
click at [421, 405] on div "600" at bounding box center [442, 407] width 89 height 32
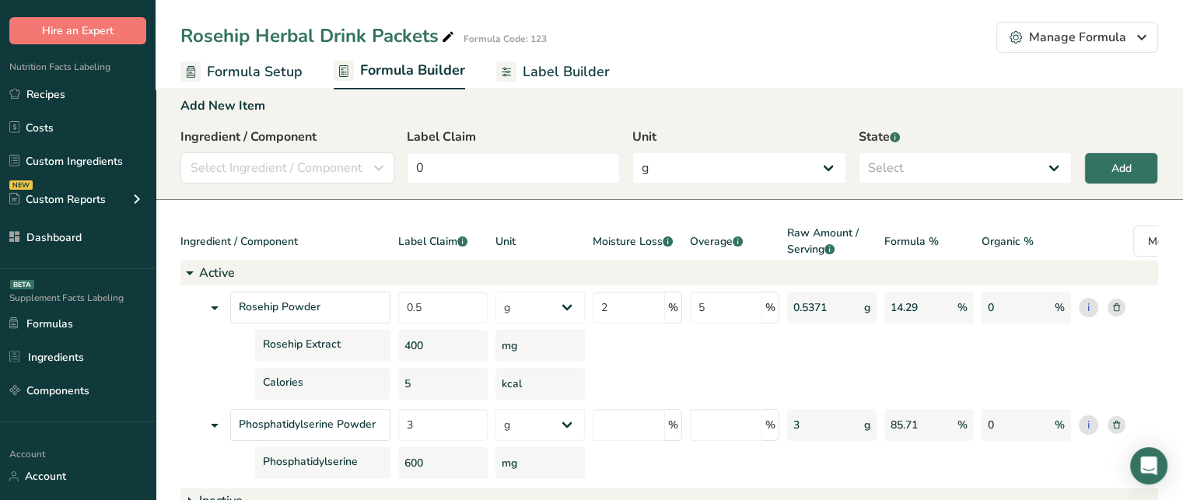
scroll to position [0, 0]
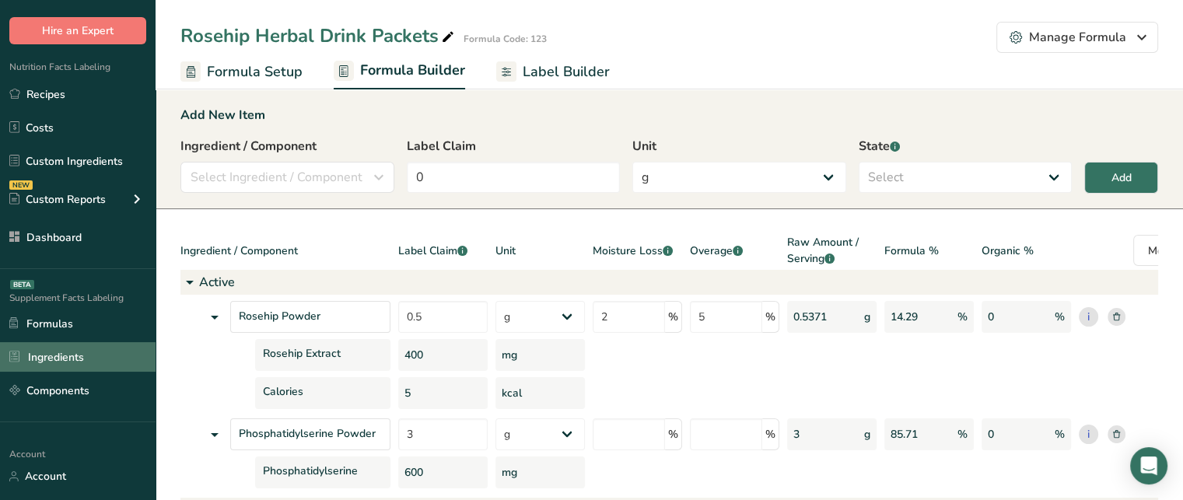
click at [110, 363] on link "Ingredients" at bounding box center [78, 357] width 156 height 30
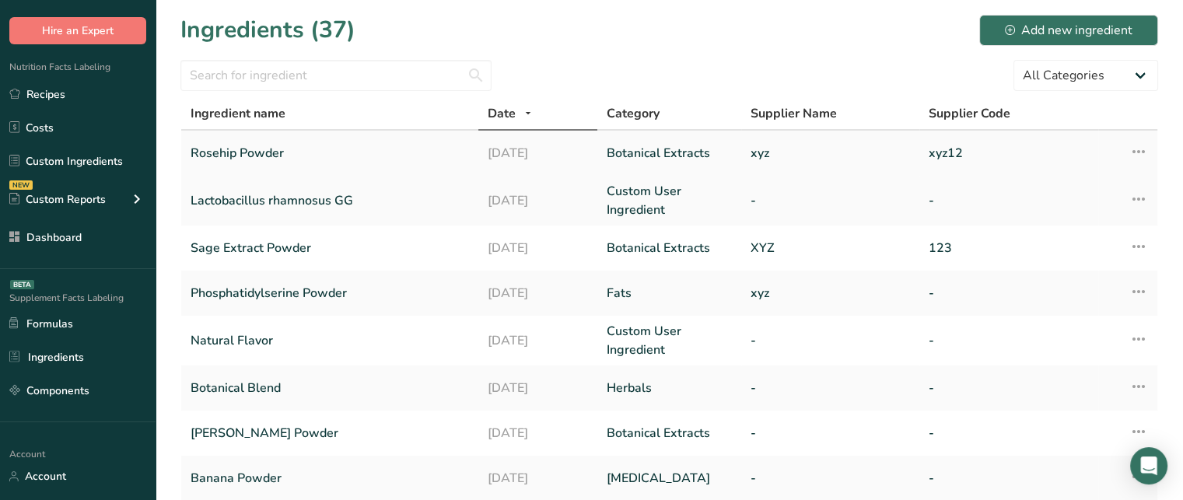
click at [266, 153] on link "Rosehip Powder" at bounding box center [330, 153] width 279 height 33
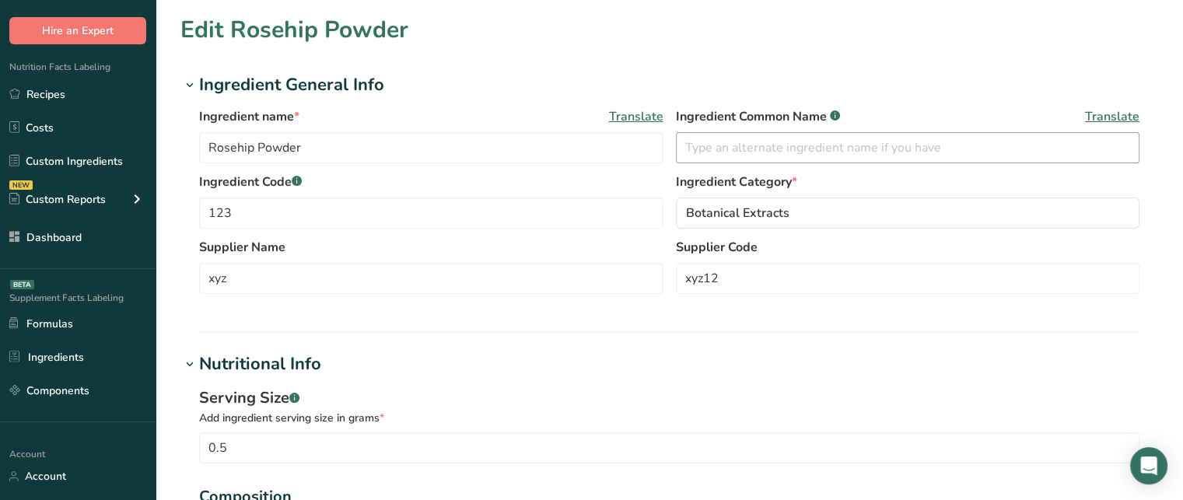
type input "Rosehip Powder"
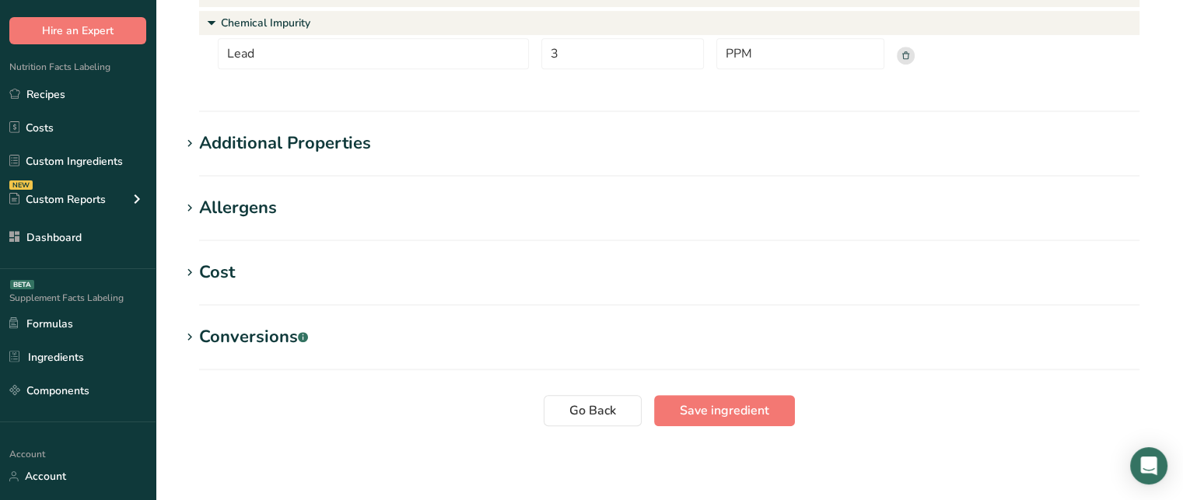
scroll to position [752, 0]
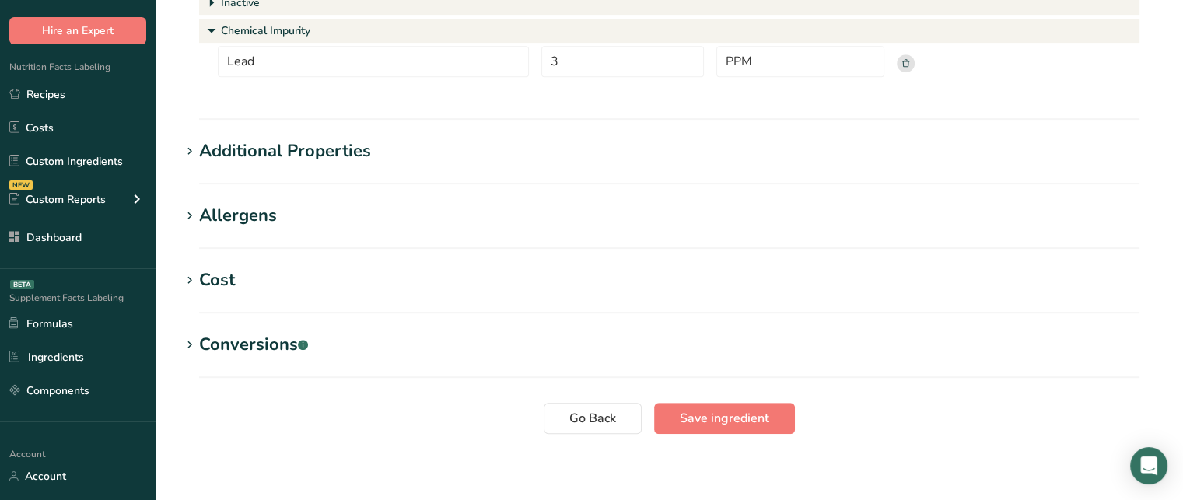
click at [332, 142] on div "Additional Properties" at bounding box center [285, 151] width 172 height 26
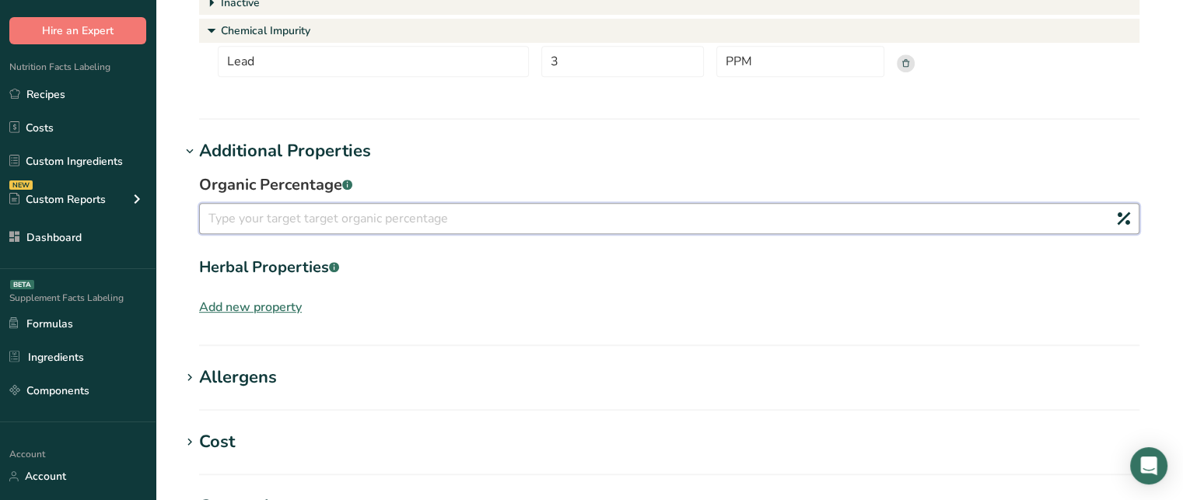
click at [305, 215] on input "number" at bounding box center [669, 218] width 941 height 31
type input "3"
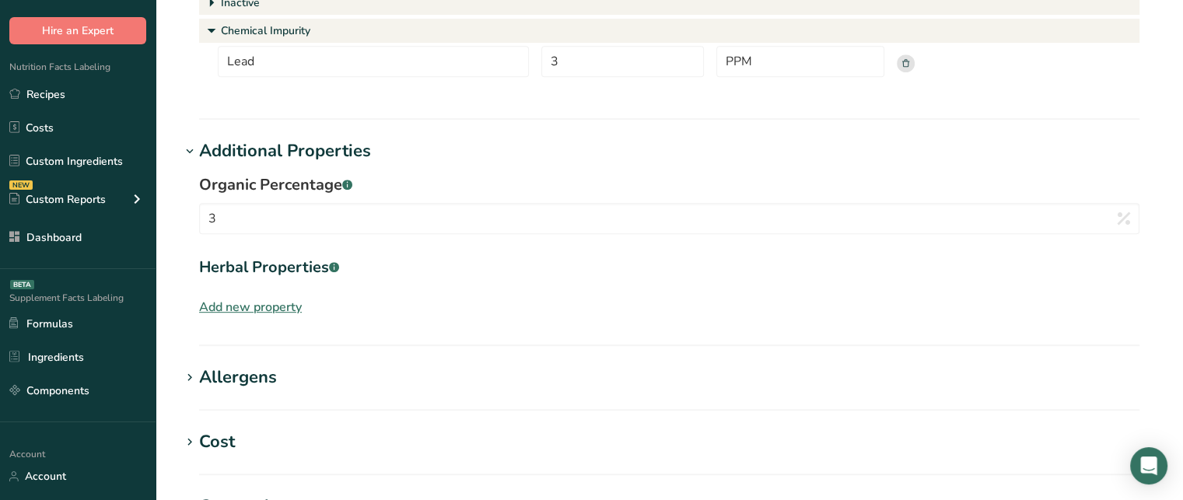
click at [273, 310] on div "Add new property" at bounding box center [250, 307] width 103 height 19
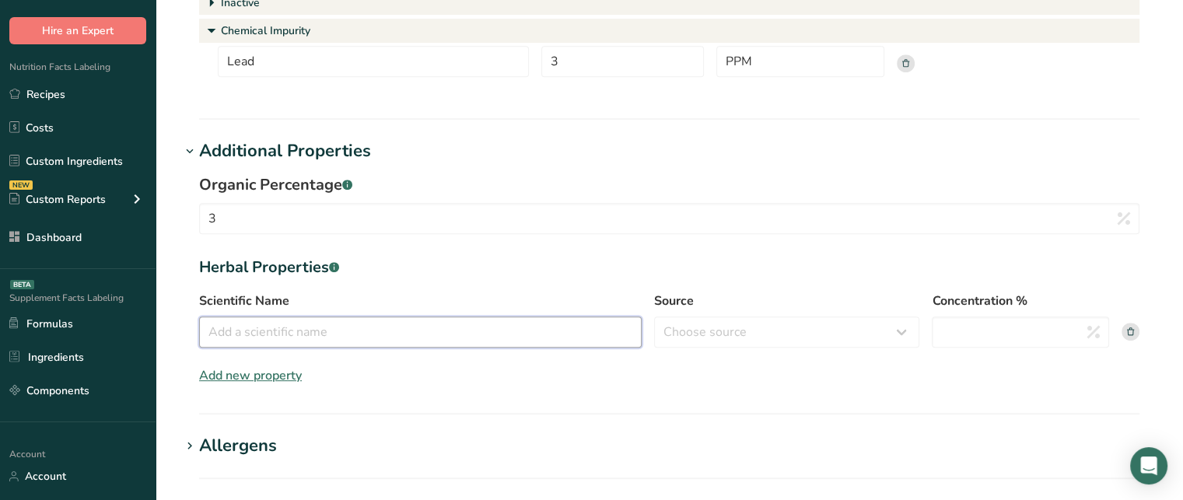
click at [291, 328] on input "Scientific Name" at bounding box center [420, 332] width 443 height 31
click at [518, 323] on input "Scientific Name" at bounding box center [420, 332] width 443 height 31
click at [518, 323] on input "x" at bounding box center [420, 332] width 443 height 31
type input "xyz"
click at [709, 335] on select "Choose source root whole resin fruit seed flower [GEOGRAPHIC_DATA] bark stem oi…" at bounding box center [786, 332] width 265 height 31
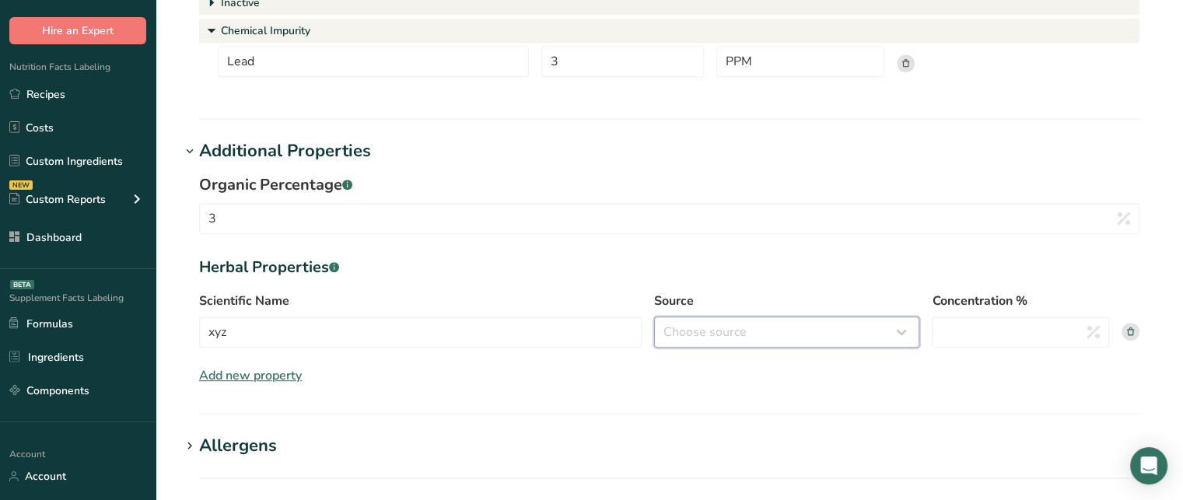
select select "whole"
click at [654, 317] on select "Choose source root whole resin fruit seed flower [GEOGRAPHIC_DATA] bark stem oi…" at bounding box center [786, 332] width 265 height 31
click at [977, 343] on input "Concentration %" at bounding box center [1020, 332] width 177 height 31
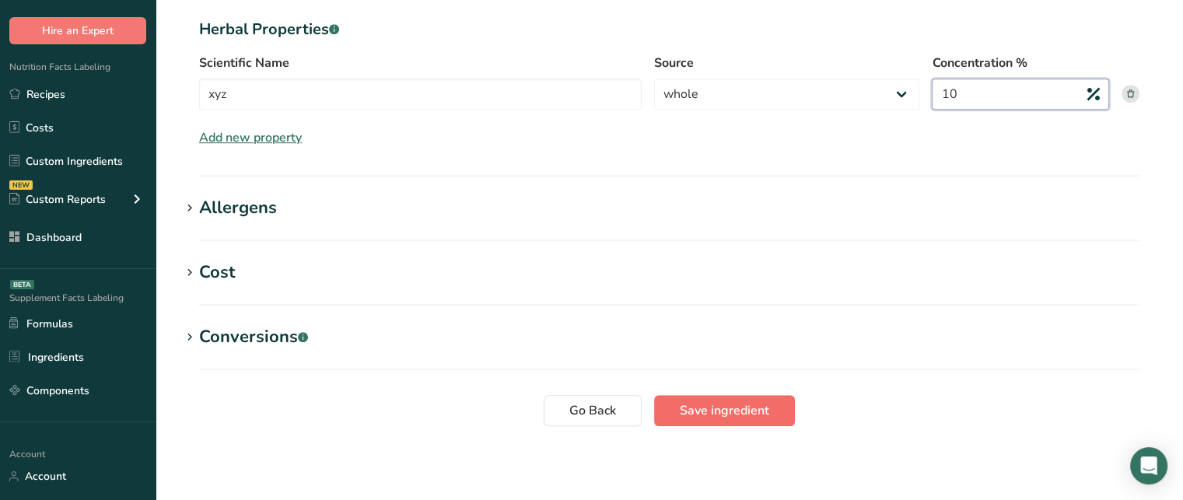
type input "10"
click at [790, 411] on button "Save ingredient" at bounding box center [724, 410] width 141 height 31
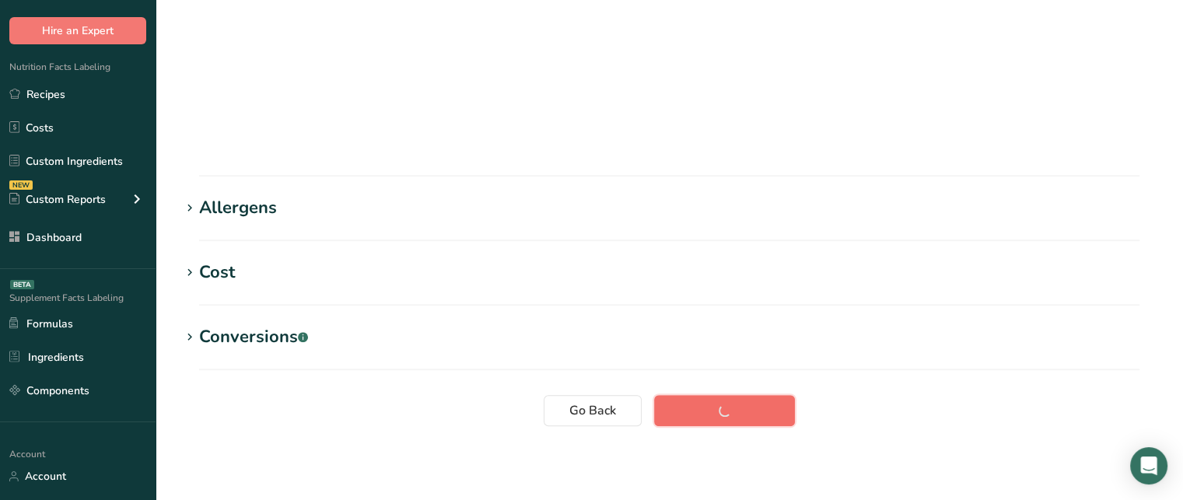
scroll to position [72, 0]
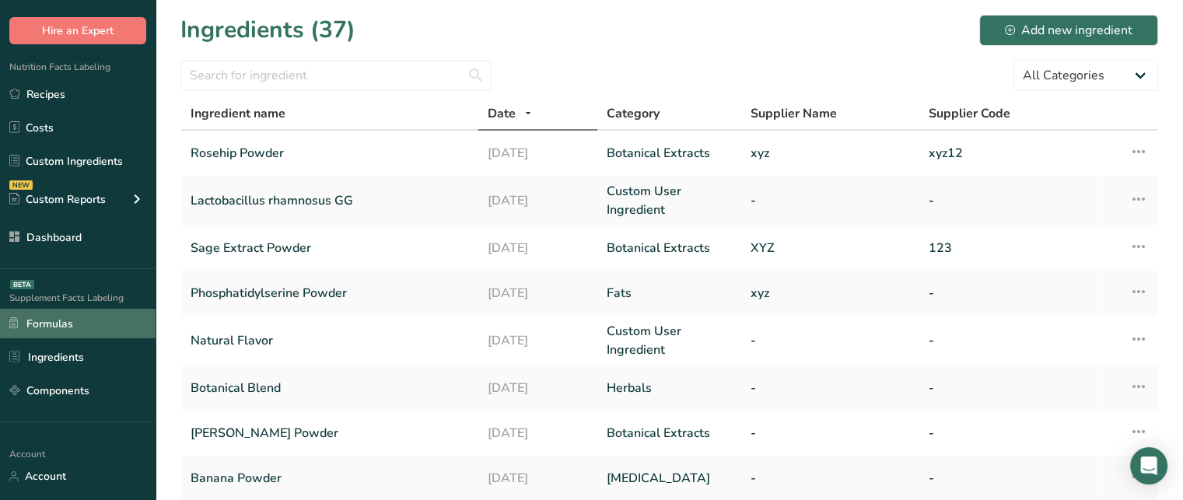
click at [63, 314] on link "Formulas" at bounding box center [78, 324] width 156 height 30
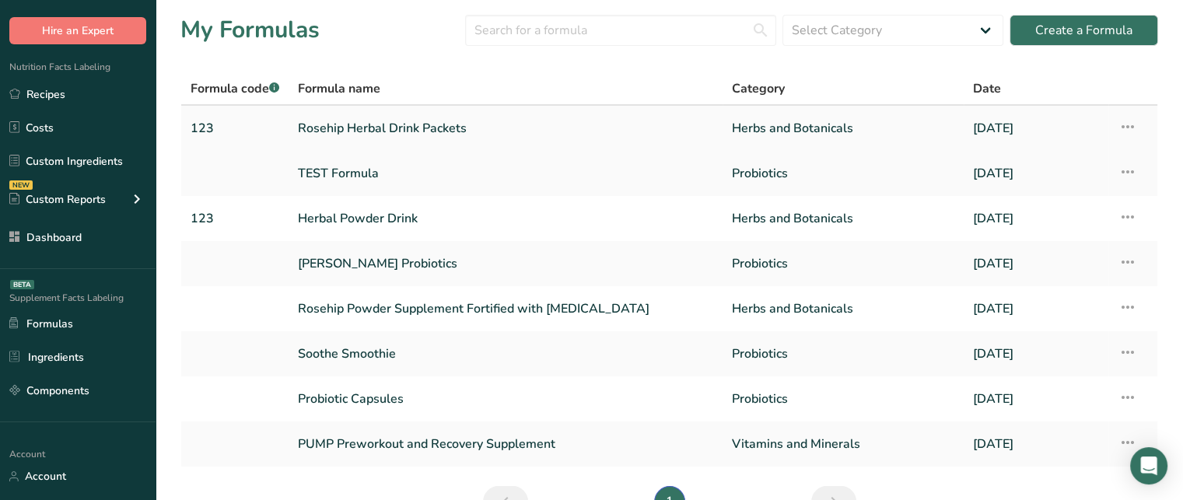
click at [475, 121] on link "Rosehip Herbal Drink Packets" at bounding box center [505, 128] width 415 height 33
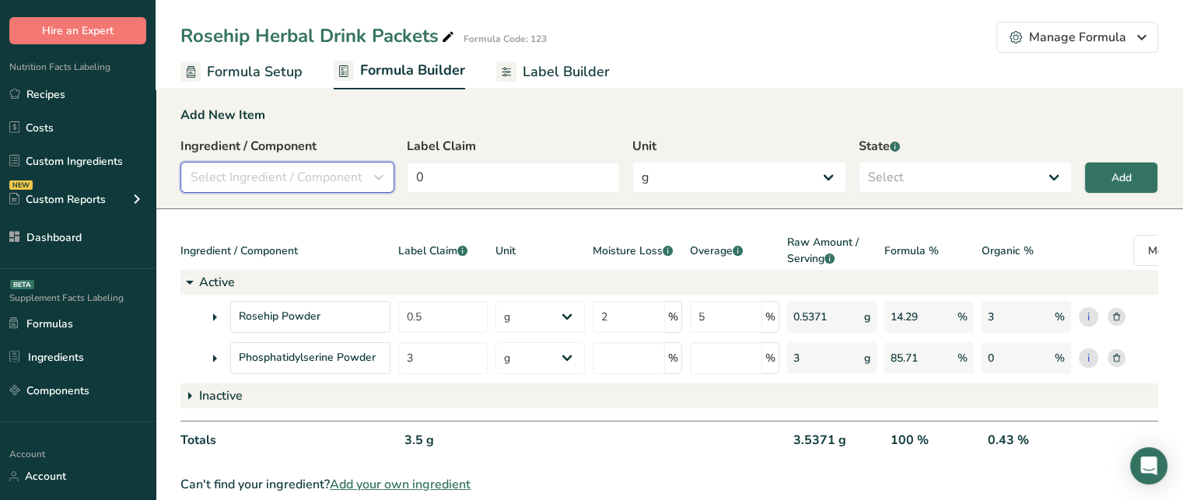
click at [311, 166] on button "Select Ingredient / Component" at bounding box center [287, 177] width 214 height 31
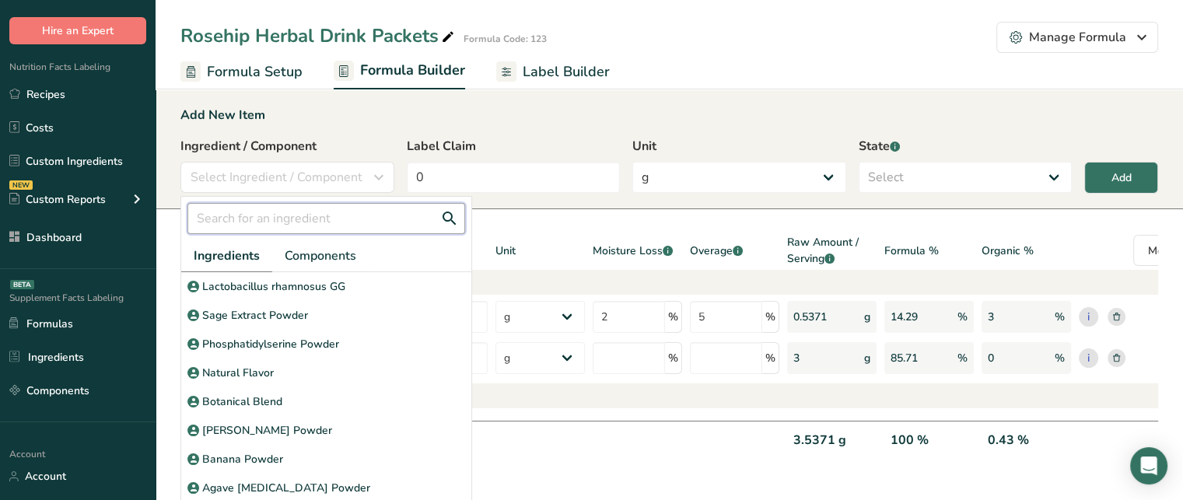
click at [307, 223] on input "text" at bounding box center [326, 218] width 278 height 31
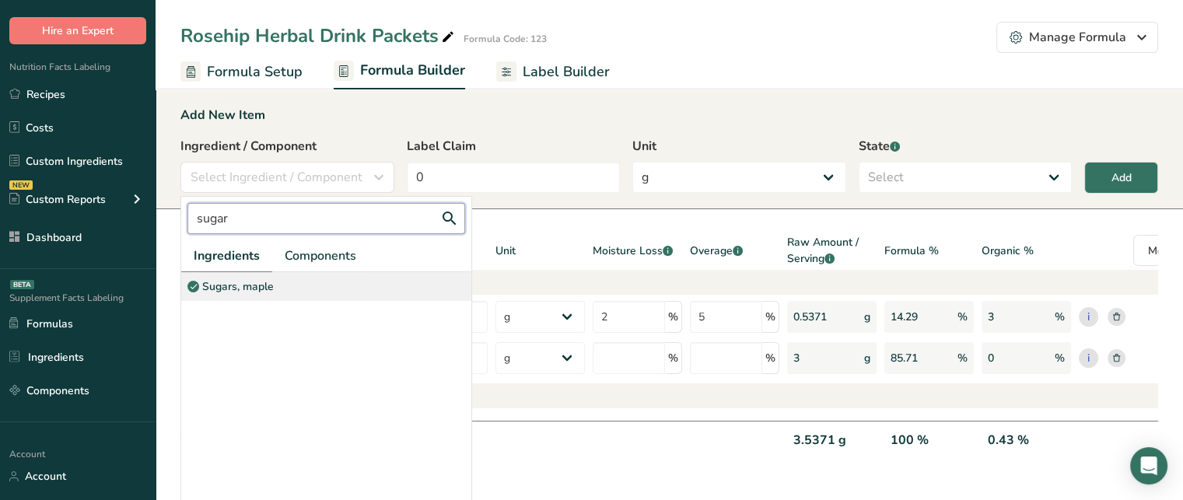
type input "sugar"
click at [283, 282] on div "Sugars, maple" at bounding box center [326, 286] width 290 height 29
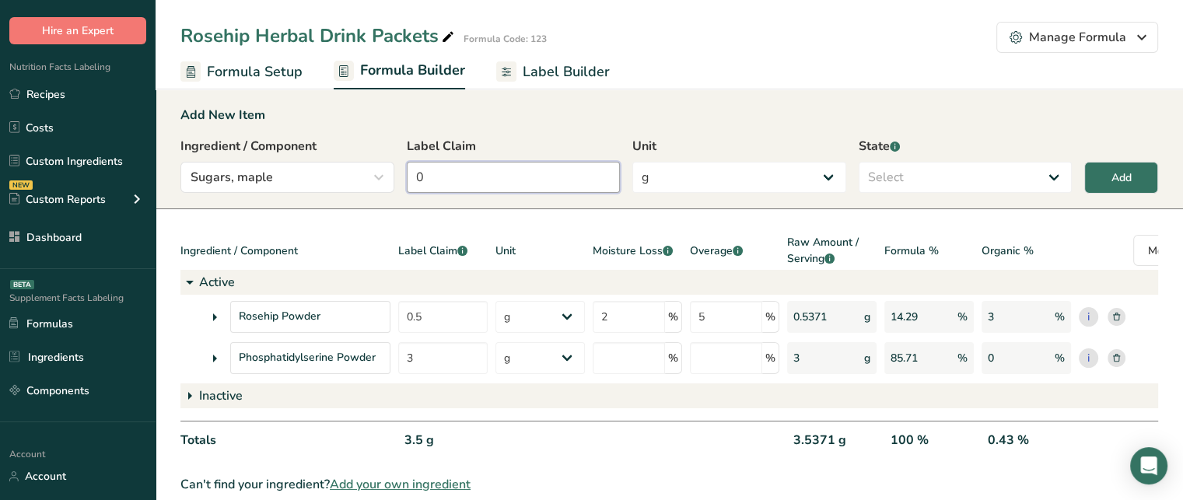
click at [476, 185] on input "0" at bounding box center [514, 177] width 214 height 31
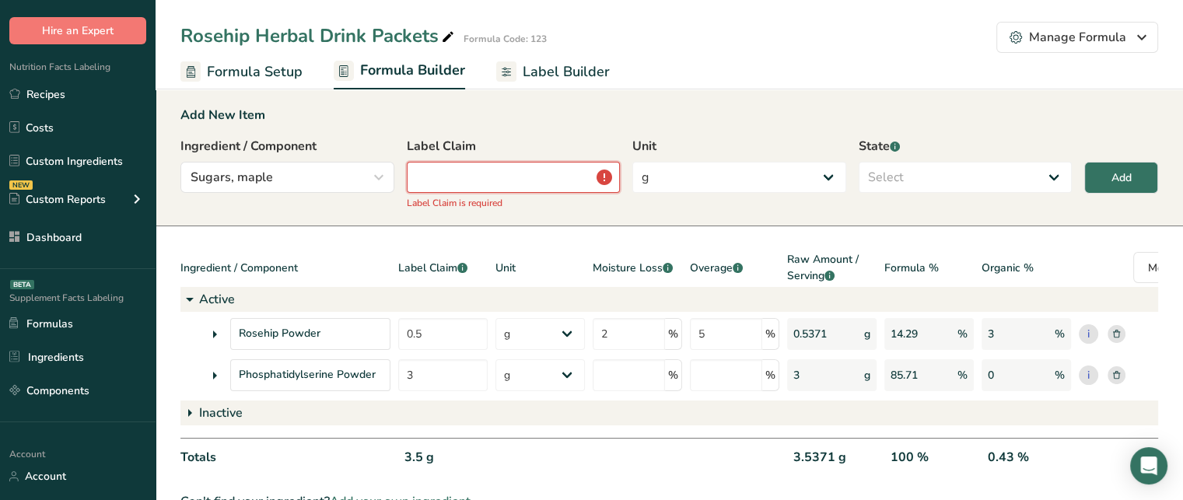
type input "3"
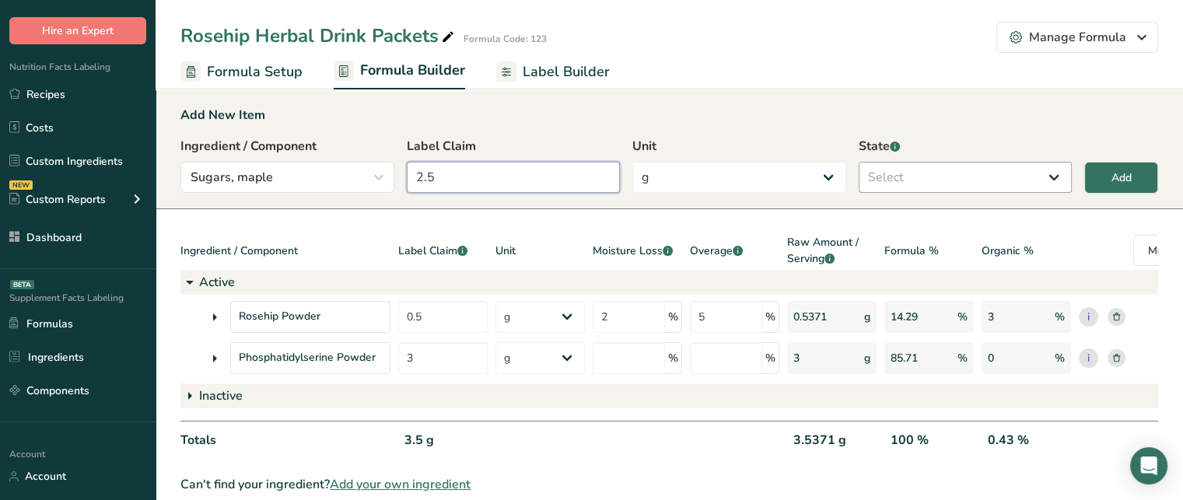
type input "2.5"
click at [974, 170] on select "Select Active Inactive" at bounding box center [966, 177] width 214 height 31
select select "inactive"
click at [859, 162] on select "Select Active Inactive" at bounding box center [966, 177] width 214 height 31
click at [1141, 187] on button "Add" at bounding box center [1121, 178] width 74 height 32
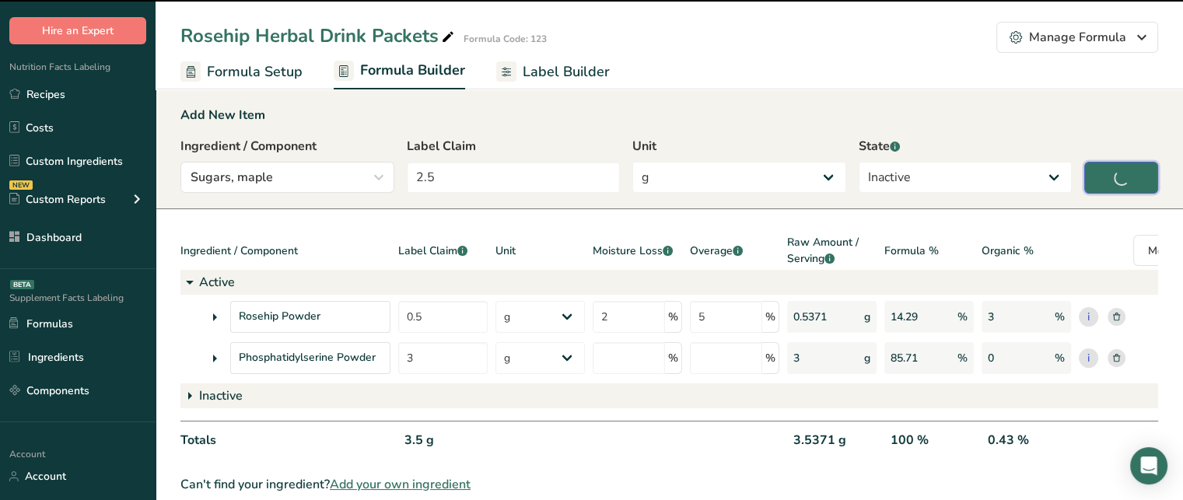
type input "0"
select select
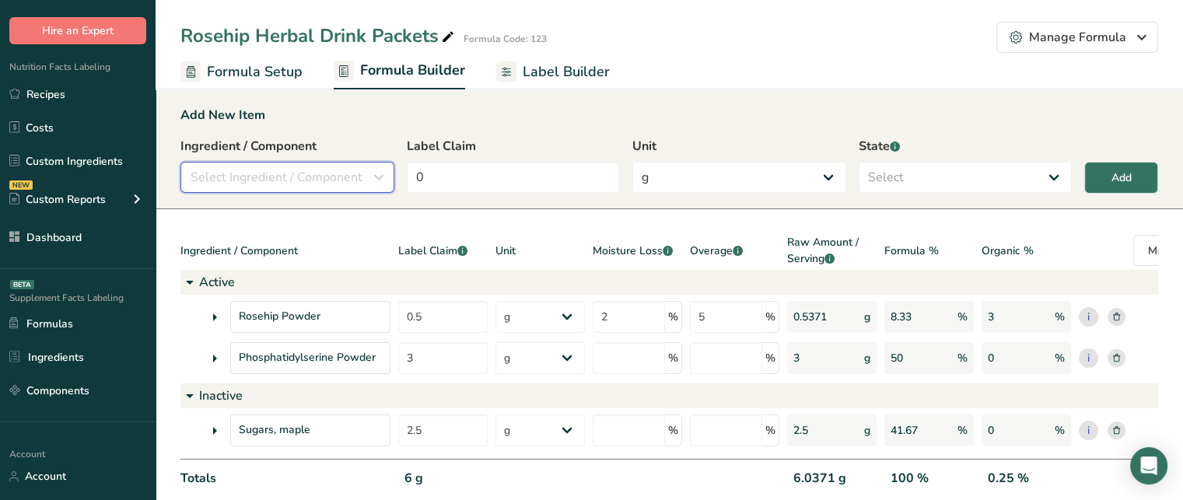
click at [363, 170] on div "Select Ingredient / Component" at bounding box center [283, 177] width 184 height 19
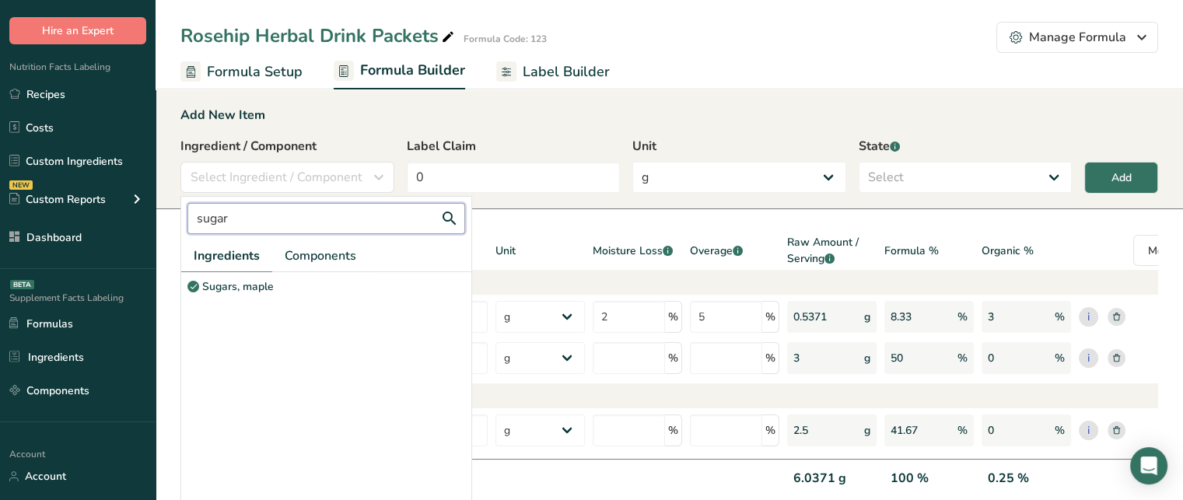
click at [308, 208] on input "sugar" at bounding box center [326, 218] width 278 height 31
type input "s"
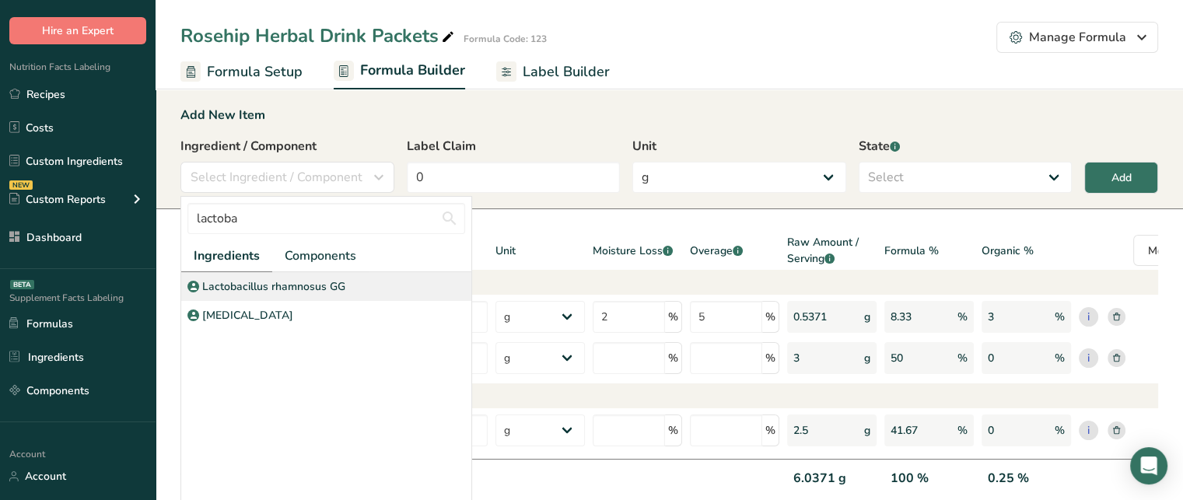
click at [314, 277] on div "Lactobacillus rhamnosus GG" at bounding box center [326, 286] width 290 height 29
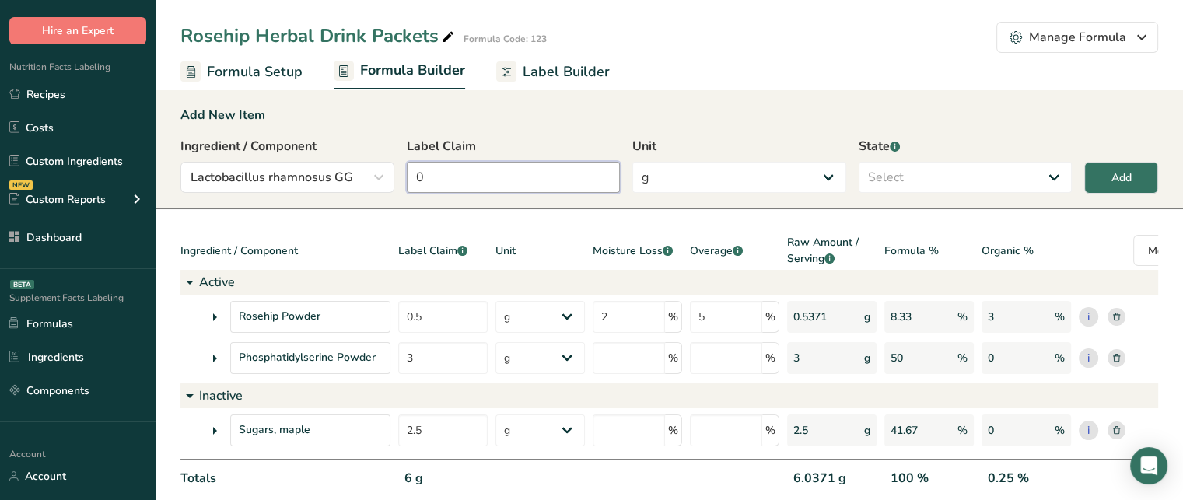
click at [464, 169] on input "0" at bounding box center [514, 177] width 214 height 31
click at [362, 170] on div "Lactobacillus rhamnosus GG" at bounding box center [283, 177] width 184 height 19
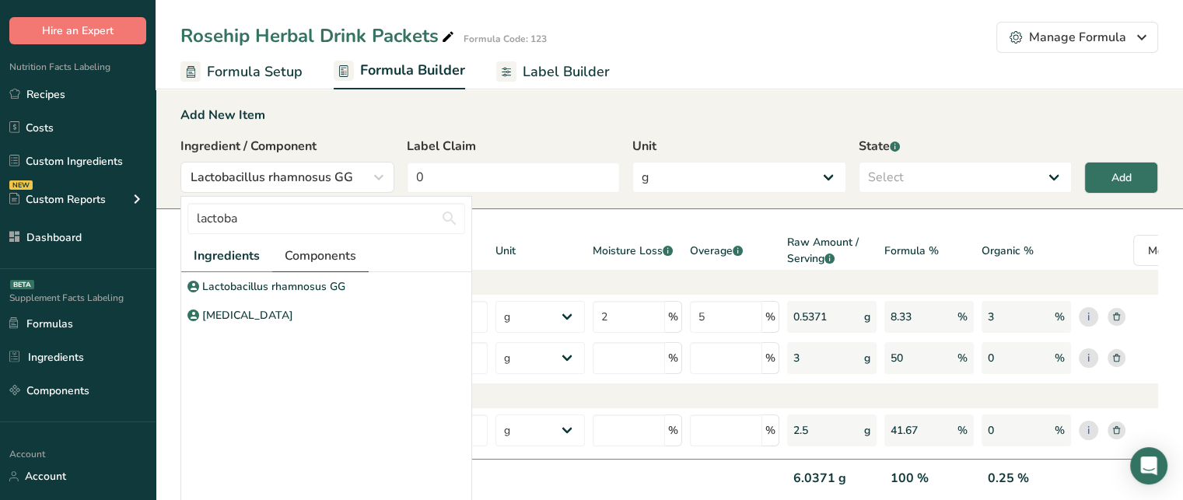
click at [322, 248] on span "Components" at bounding box center [321, 256] width 72 height 19
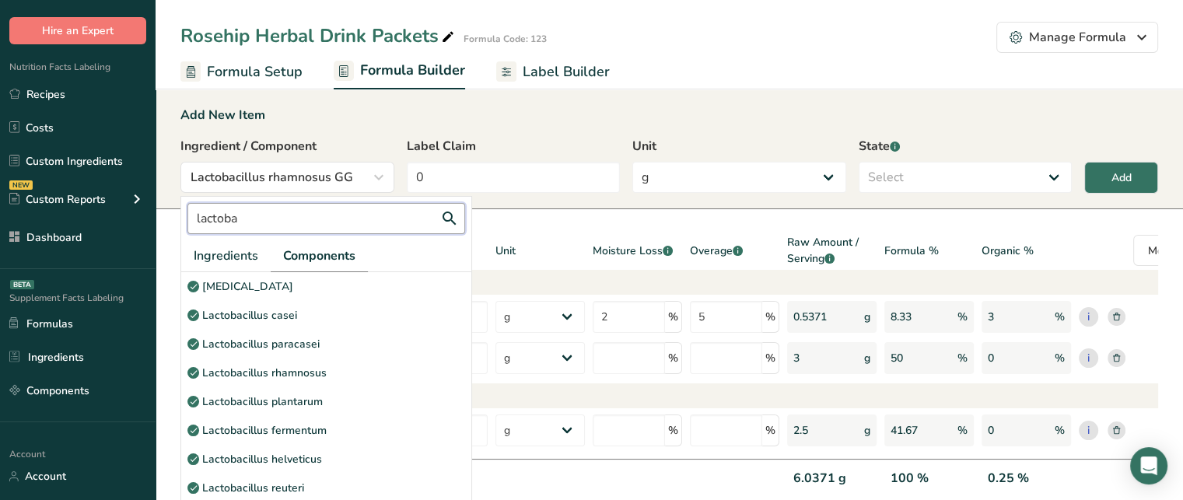
click at [310, 225] on input "lactoba" at bounding box center [326, 218] width 278 height 31
type input "lactobac"
click at [436, 371] on div "Lactobacillus rhamnosus" at bounding box center [326, 373] width 290 height 29
select select "6"
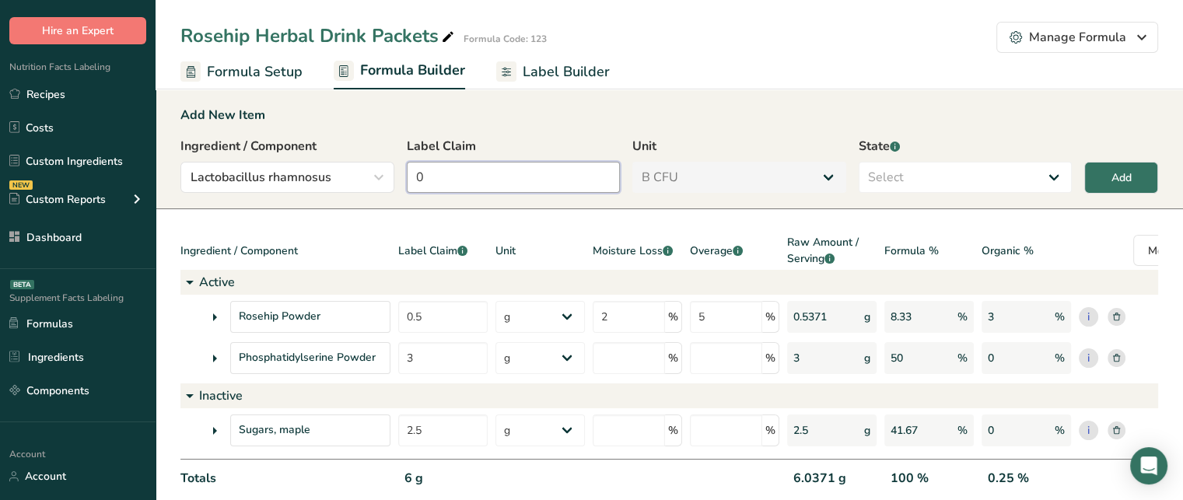
click at [470, 162] on input "0" at bounding box center [514, 177] width 214 height 31
type input "10"
click at [955, 171] on select "Select Active Inactive" at bounding box center [966, 177] width 214 height 31
select select "active"
click at [859, 162] on select "Select Active Inactive" at bounding box center [966, 177] width 214 height 31
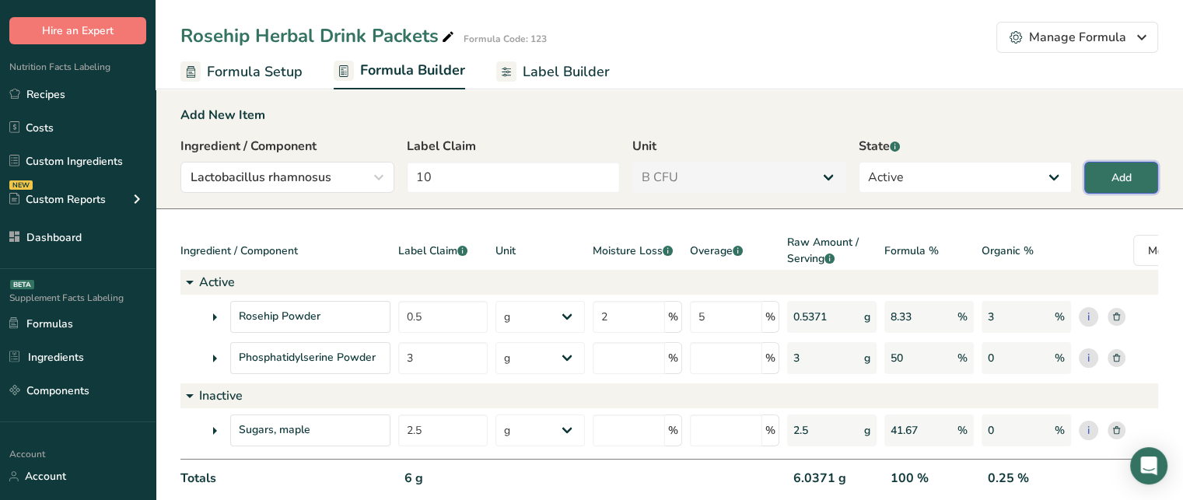
click at [1114, 173] on div "Add" at bounding box center [1122, 178] width 20 height 16
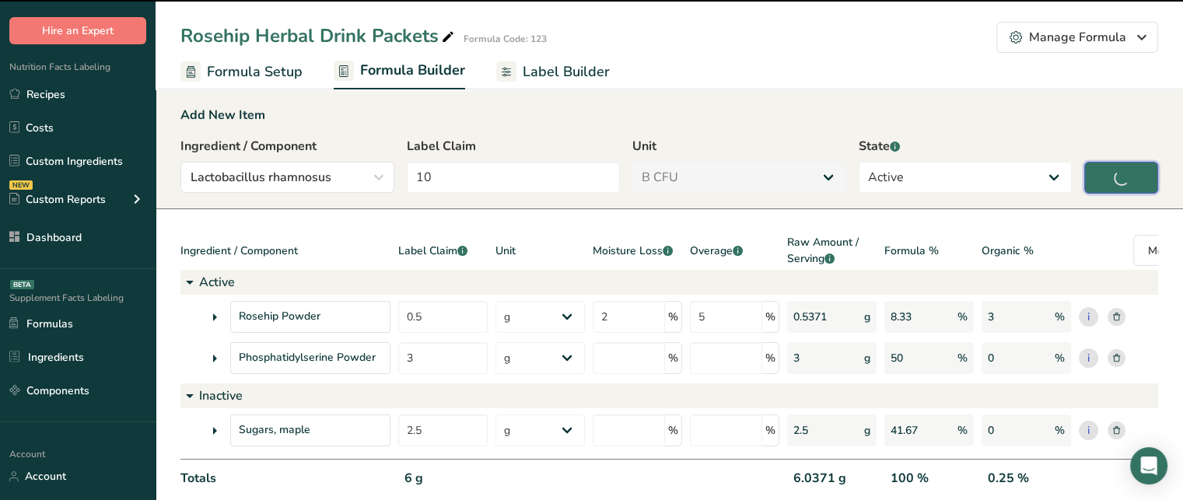
type input "0"
select select "0"
select select
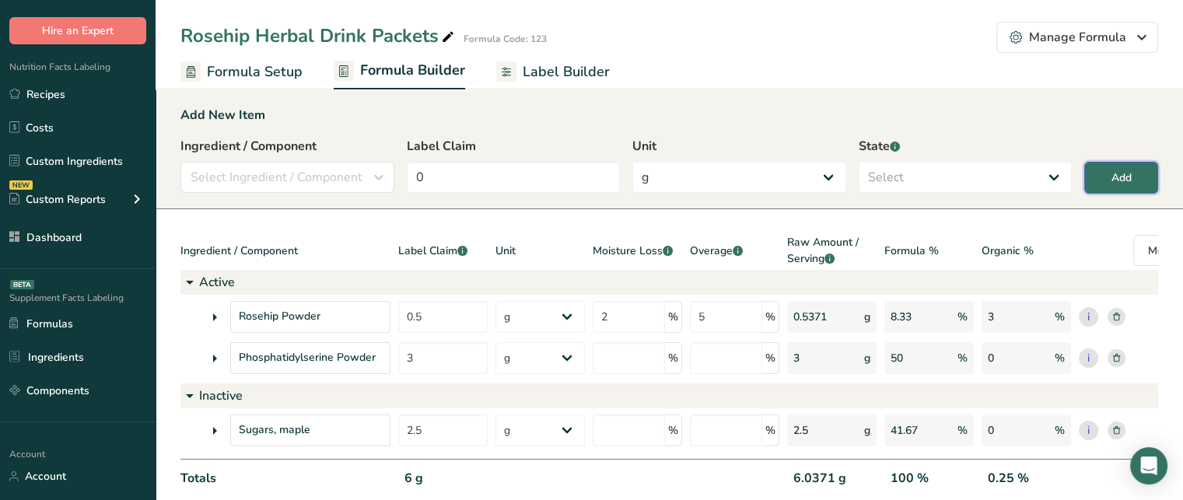
select select "6"
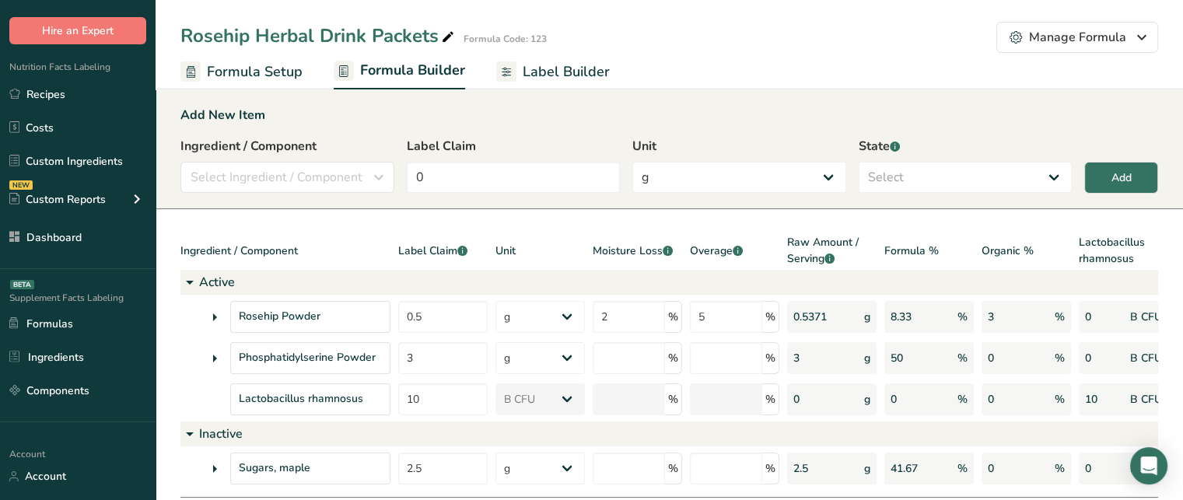
click at [579, 74] on span "Label Builder" at bounding box center [566, 71] width 87 height 21
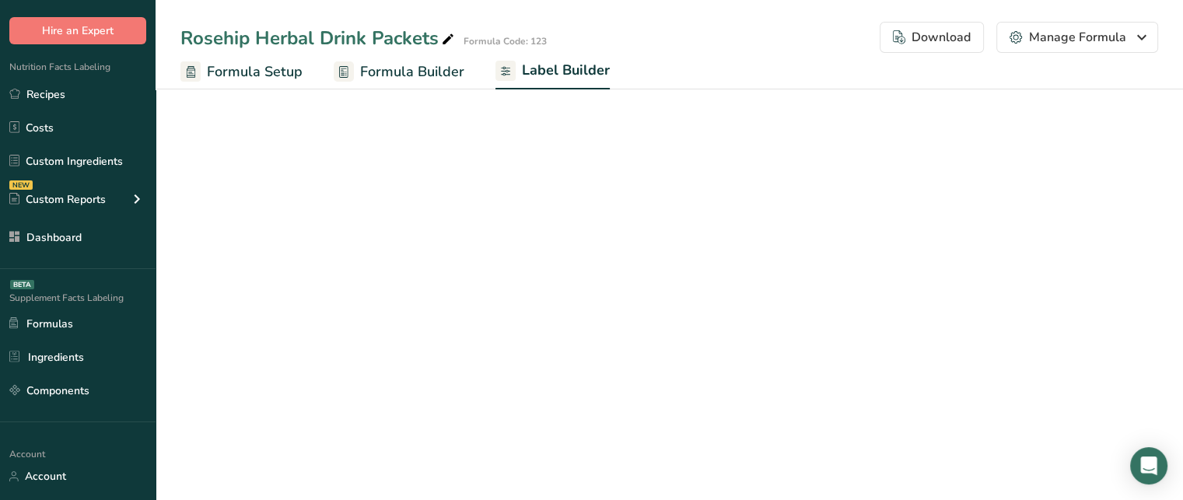
select select "Roboto"
select select "bold"
select select "center"
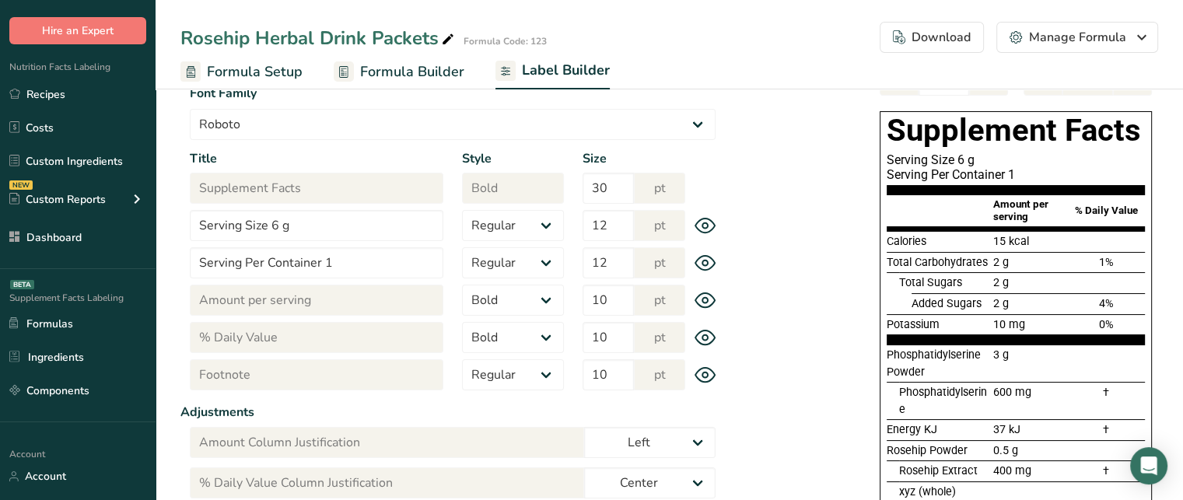
scroll to position [121, 0]
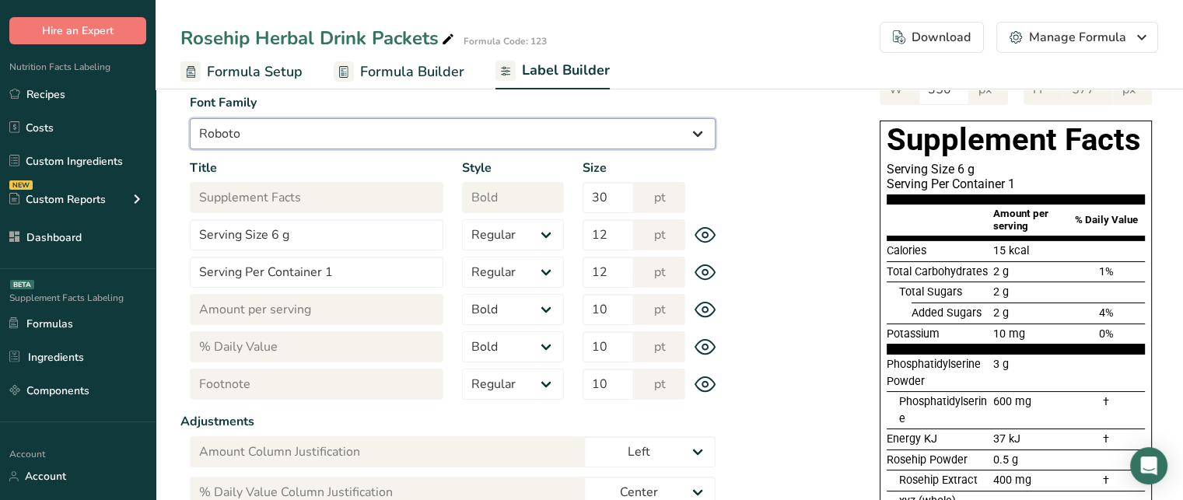
click at [681, 128] on select "Arial Roboto Helvetica [GEOGRAPHIC_DATA] [DEMOGRAPHIC_DATA] [US_STATE] Courier …" at bounding box center [453, 133] width 526 height 31
click at [190, 118] on select "Arial Roboto Helvetica [GEOGRAPHIC_DATA] [DEMOGRAPHIC_DATA] [US_STATE] Courier …" at bounding box center [453, 133] width 526 height 31
click at [507, 158] on section "Label Style Font Family Arial Roboto Helvetica [GEOGRAPHIC_DATA] [DEMOGRAPHIC_D…" at bounding box center [452, 397] width 545 height 697
click at [450, 152] on section "Label Style Font Family Arial Roboto Helvetica [GEOGRAPHIC_DATA] [DEMOGRAPHIC_D…" at bounding box center [452, 397] width 545 height 697
click at [456, 142] on select "Arial Roboto Helvetica [GEOGRAPHIC_DATA] [DEMOGRAPHIC_DATA] [US_STATE] Courier …" at bounding box center [453, 133] width 526 height 31
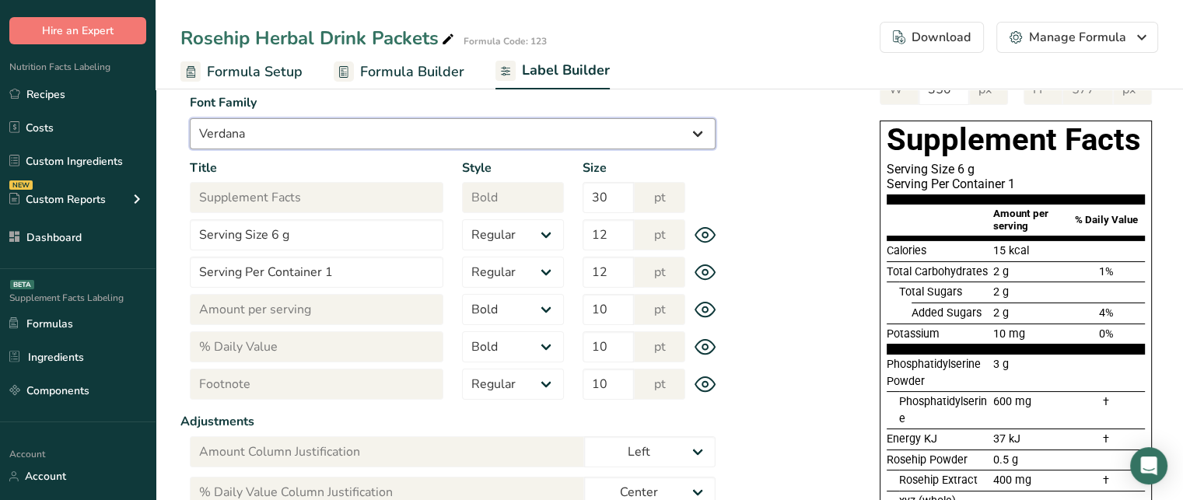
click at [190, 118] on select "Arial Roboto Helvetica [GEOGRAPHIC_DATA] [DEMOGRAPHIC_DATA] [US_STATE] Courier …" at bounding box center [453, 133] width 526 height 31
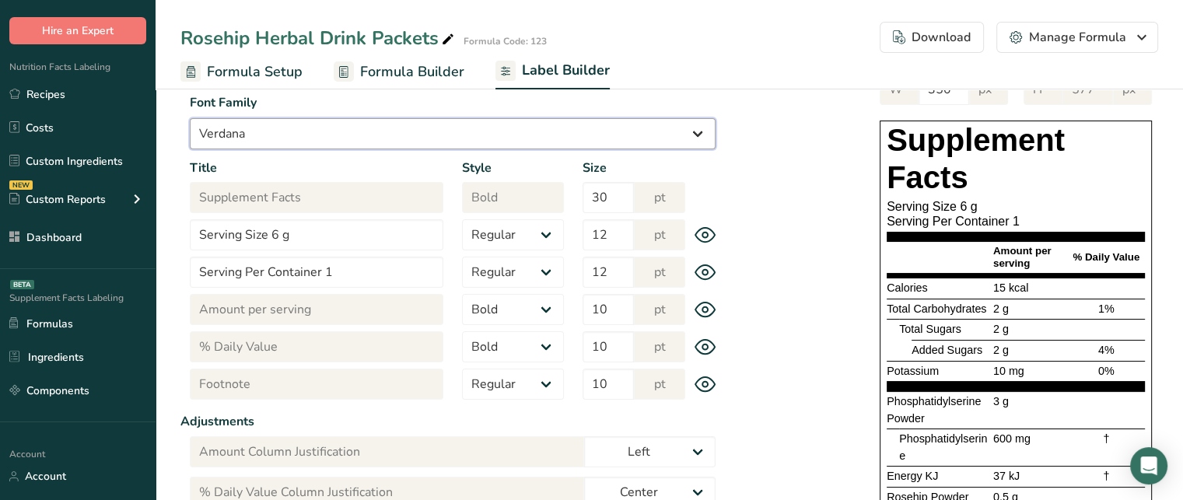
click at [398, 139] on select "Arial Roboto Helvetica [GEOGRAPHIC_DATA] [DEMOGRAPHIC_DATA] [US_STATE] Courier …" at bounding box center [453, 133] width 526 height 31
click at [190, 118] on select "Arial Roboto Helvetica [GEOGRAPHIC_DATA] [DEMOGRAPHIC_DATA] [US_STATE] Courier …" at bounding box center [453, 133] width 526 height 31
click at [341, 145] on select "Arial Roboto Helvetica [GEOGRAPHIC_DATA] [DEMOGRAPHIC_DATA] [US_STATE] Courier …" at bounding box center [453, 133] width 526 height 31
click at [190, 118] on select "Arial Roboto Helvetica [GEOGRAPHIC_DATA] [DEMOGRAPHIC_DATA] [US_STATE] Courier …" at bounding box center [453, 133] width 526 height 31
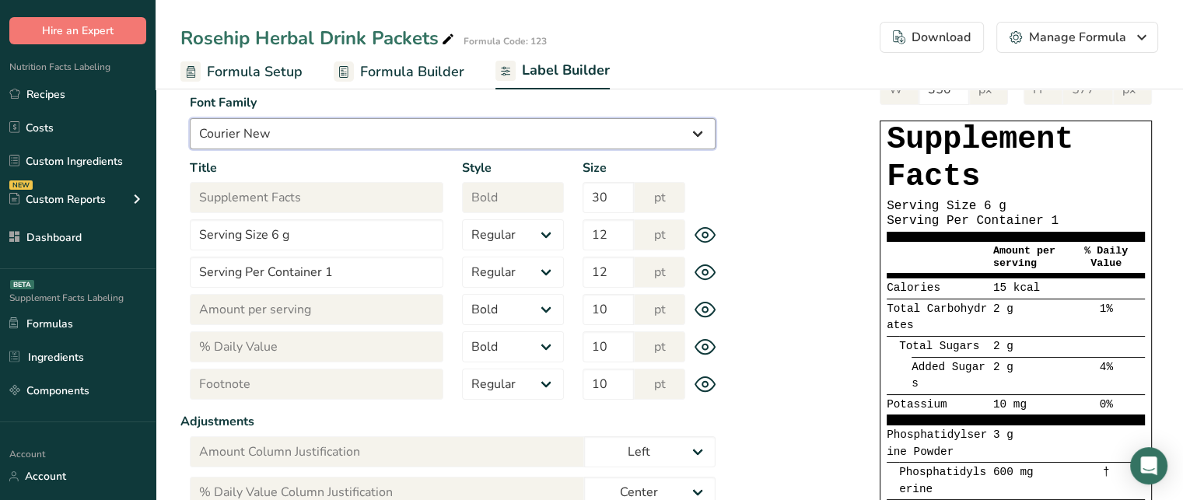
click at [402, 138] on select "Arial Roboto Helvetica [GEOGRAPHIC_DATA] [DEMOGRAPHIC_DATA] [US_STATE] Courier …" at bounding box center [453, 133] width 526 height 31
select select "Arial"
click at [190, 118] on select "Arial Roboto Helvetica [GEOGRAPHIC_DATA] [DEMOGRAPHIC_DATA] [US_STATE] Courier …" at bounding box center [453, 133] width 526 height 31
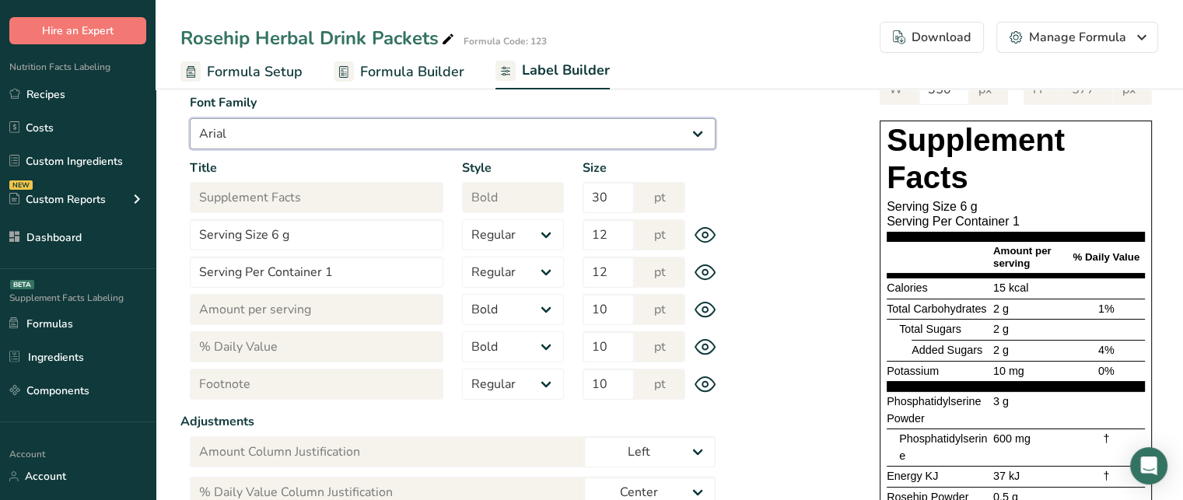
scroll to position [112, 0]
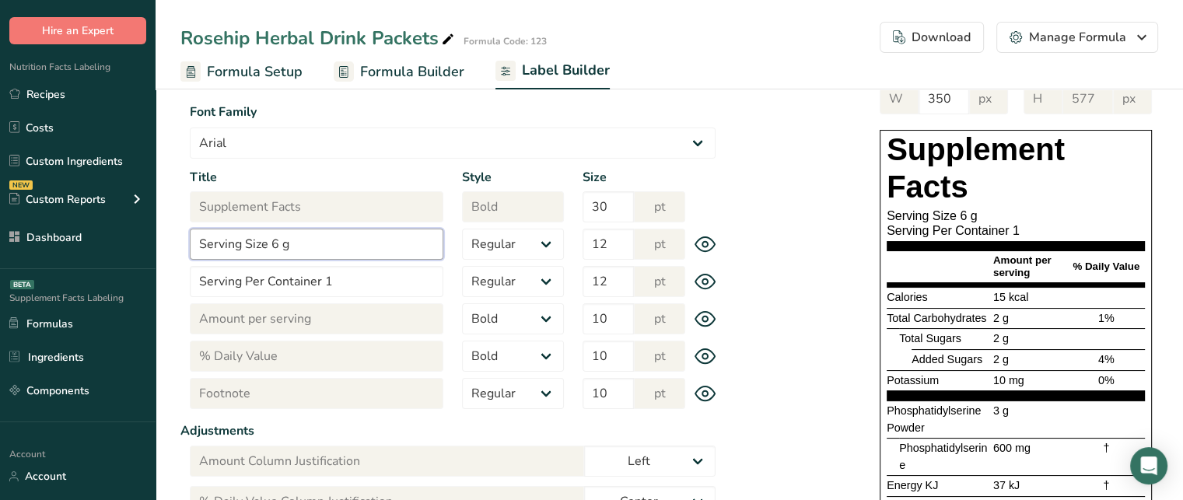
click at [272, 243] on input "Serving Size 6 g" at bounding box center [317, 244] width 254 height 31
type input "Serving Size 1 packet 6 g"
drag, startPoint x: 960, startPoint y: 215, endPoint x: 1008, endPoint y: 218, distance: 48.3
click at [1008, 218] on div "Serving Size 1 packet 6 g" at bounding box center [1016, 215] width 258 height 15
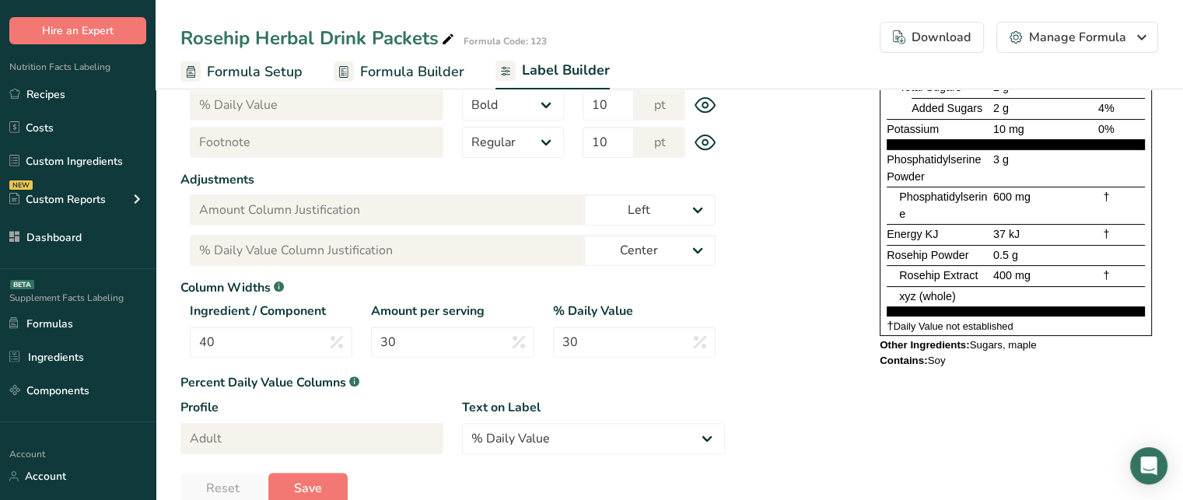
scroll to position [392, 0]
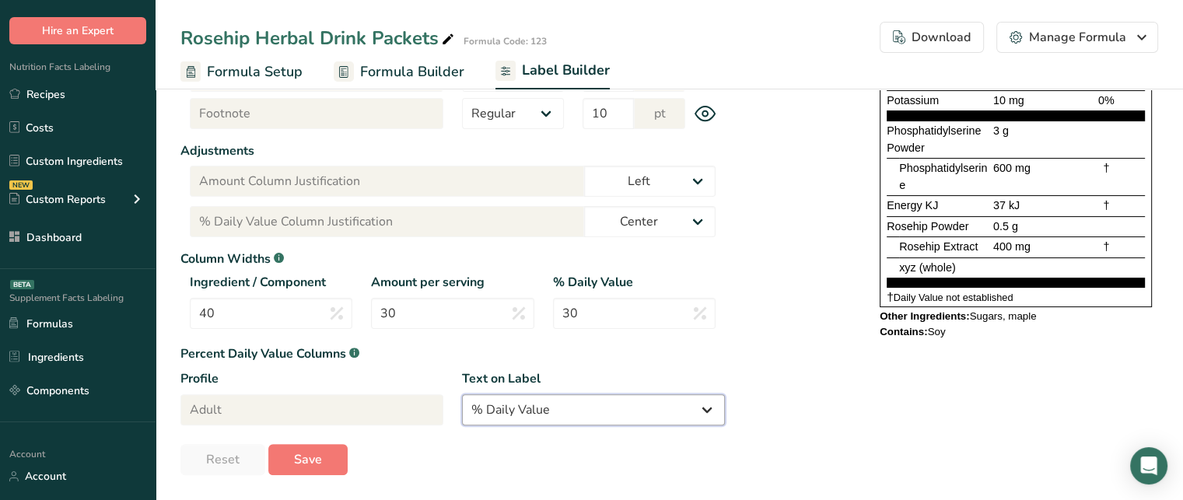
click at [586, 419] on select "% Daily Value Daily Value Percent % DV %DV" at bounding box center [593, 409] width 263 height 31
select select "%DV"
click at [462, 394] on select "% Daily Value Daily Value Percent % DV %DV" at bounding box center [593, 409] width 263 height 31
type input "%DV"
type input "%DV Column Justification"
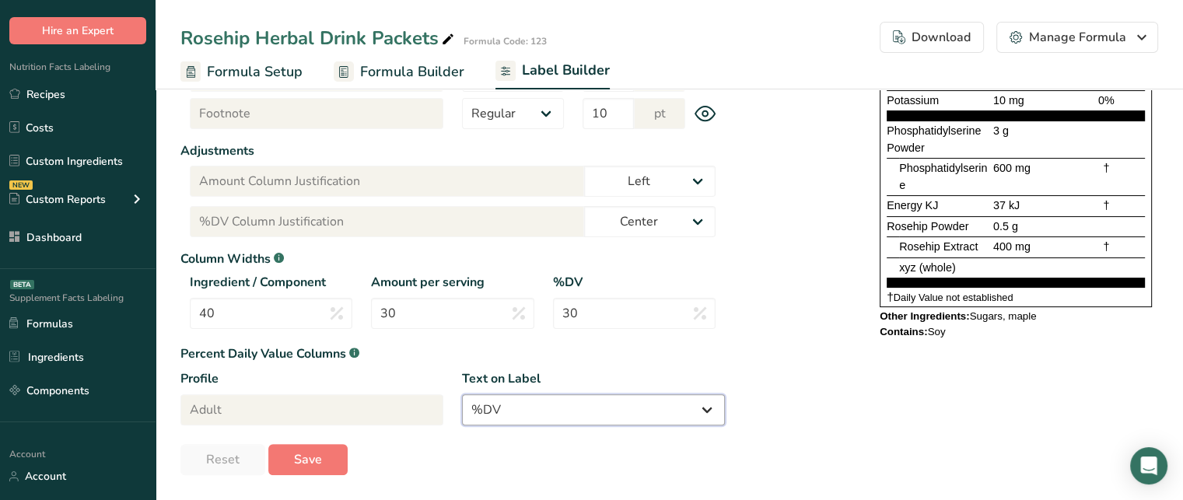
click at [531, 412] on select "% Daily Value Daily Value Percent % DV %DV" at bounding box center [593, 409] width 263 height 31
select select "Daily Value Percent"
click at [462, 394] on select "% Daily Value Daily Value Percent % DV %DV" at bounding box center [593, 409] width 263 height 31
type input "Daily Value Percent"
type input "Daily Value Percent Column Justification"
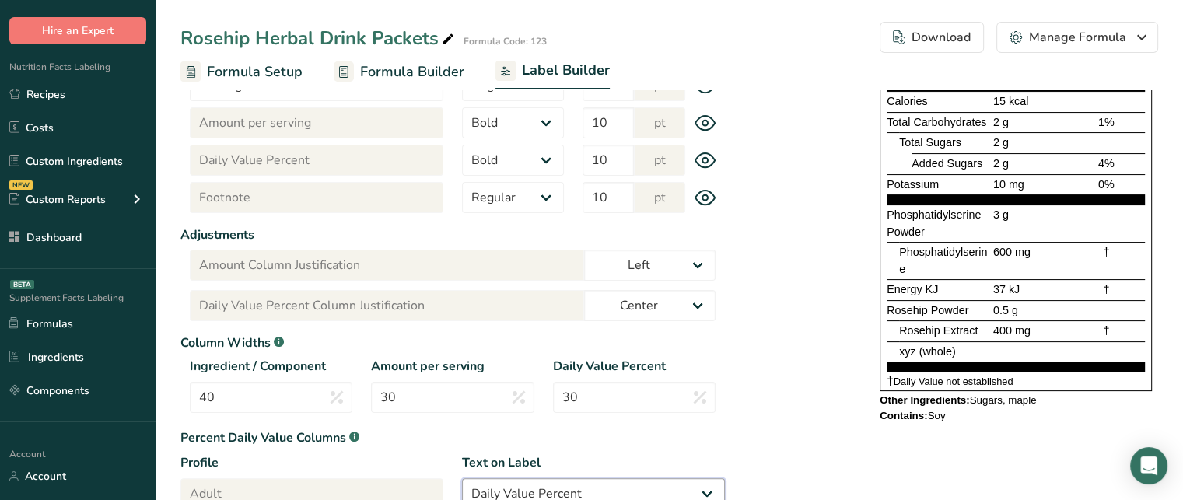
scroll to position [366, 0]
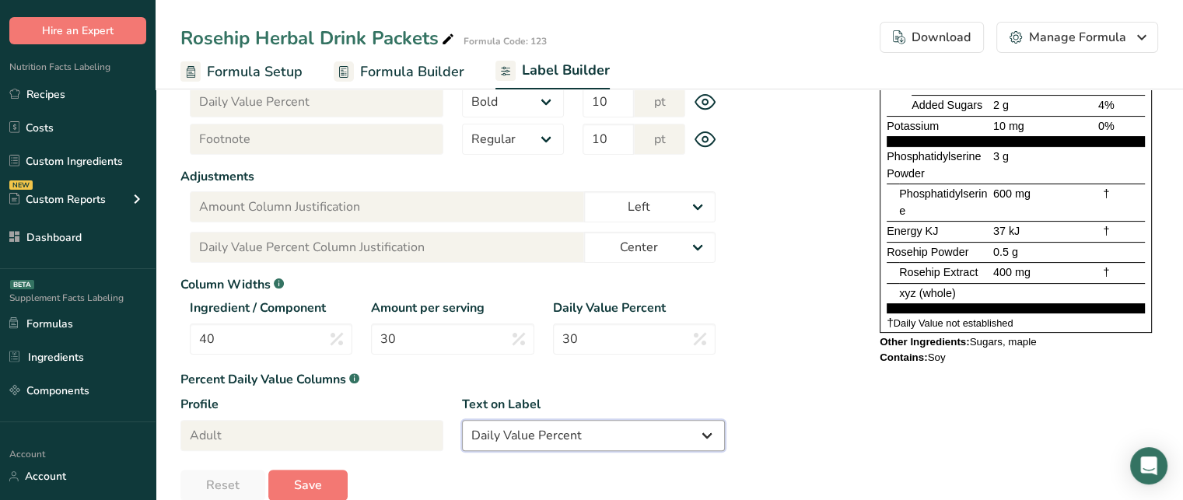
click at [636, 442] on select "% Daily Value Daily Value Percent % DV %DV" at bounding box center [593, 435] width 263 height 31
select select "% Daily Value"
click at [462, 420] on select "% Daily Value Daily Value Percent % DV %DV" at bounding box center [593, 435] width 263 height 31
type input "% Daily Value"
type input "% Daily Value Column Justification"
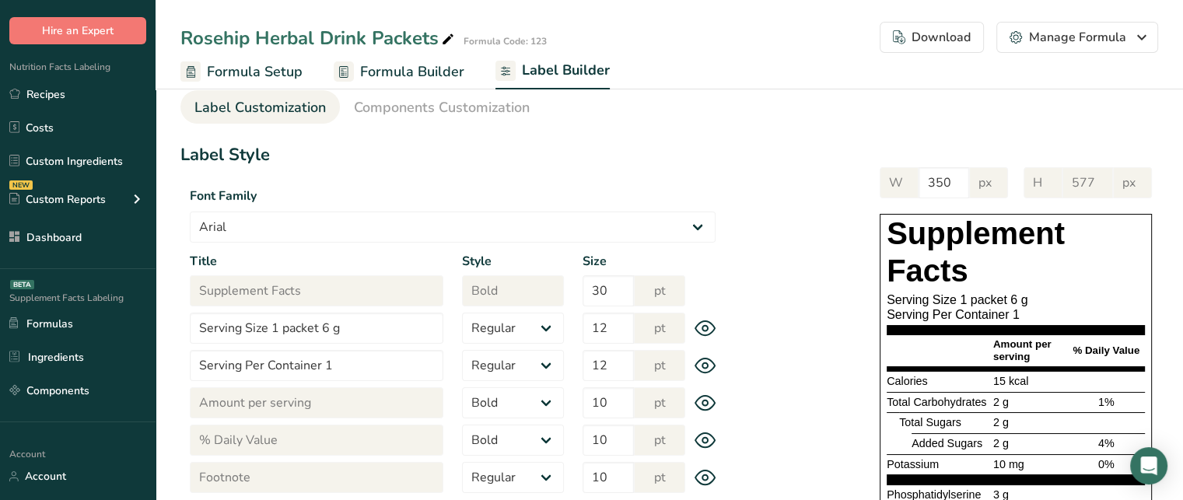
scroll to position [9, 0]
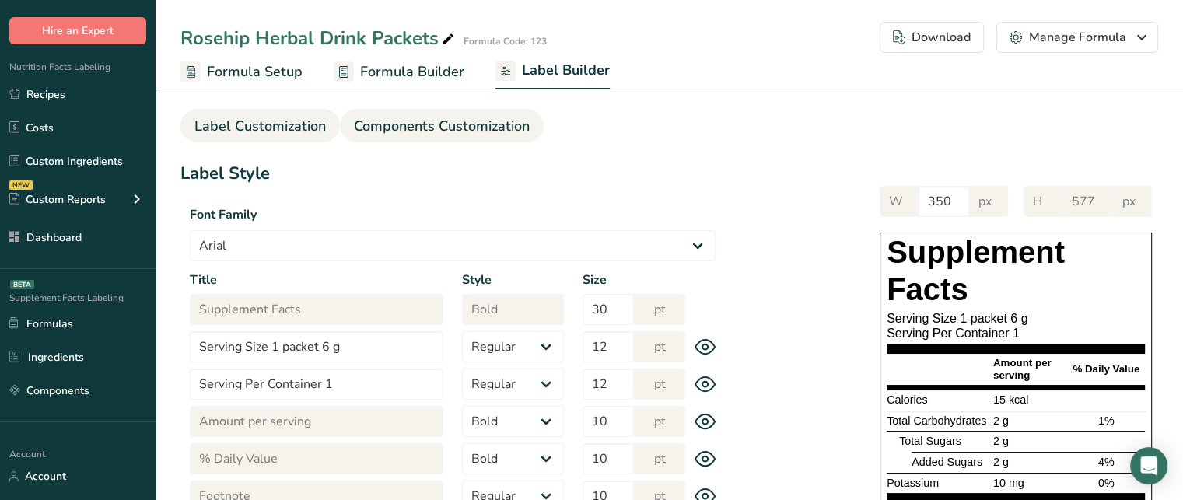
click at [465, 135] on span "Components Customization" at bounding box center [442, 126] width 176 height 21
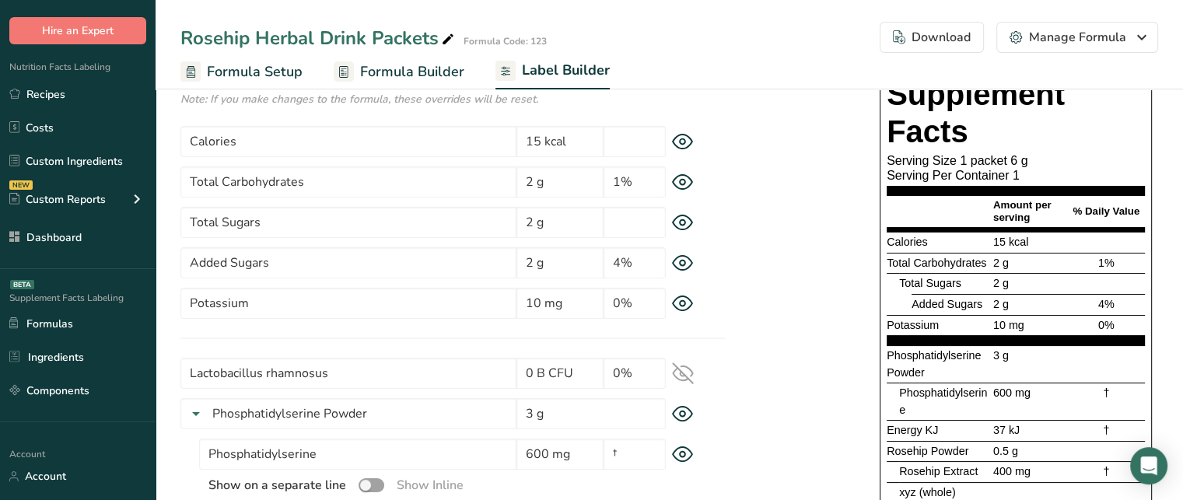
scroll to position [106, 0]
click at [828, 286] on div "Supplement Facts Serving Size 1 packet 6 g Serving Per Container 1 Amount per s…" at bounding box center [941, 323] width 433 height 498
click at [902, 241] on span "Calories" at bounding box center [907, 241] width 41 height 12
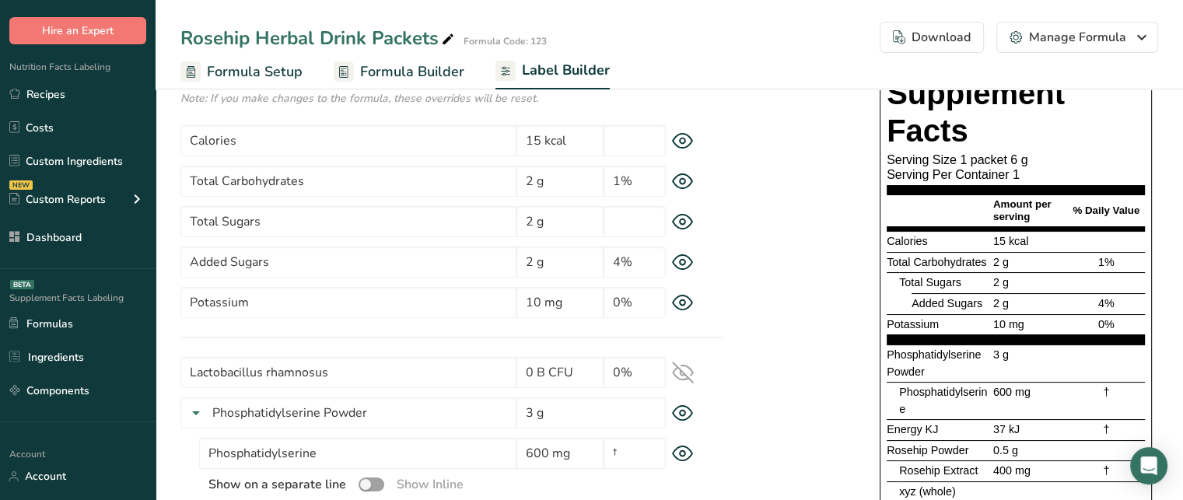
click at [909, 258] on span "Total Carbohydrates" at bounding box center [937, 262] width 100 height 12
click at [915, 276] on span "Total Sugars" at bounding box center [930, 282] width 62 height 12
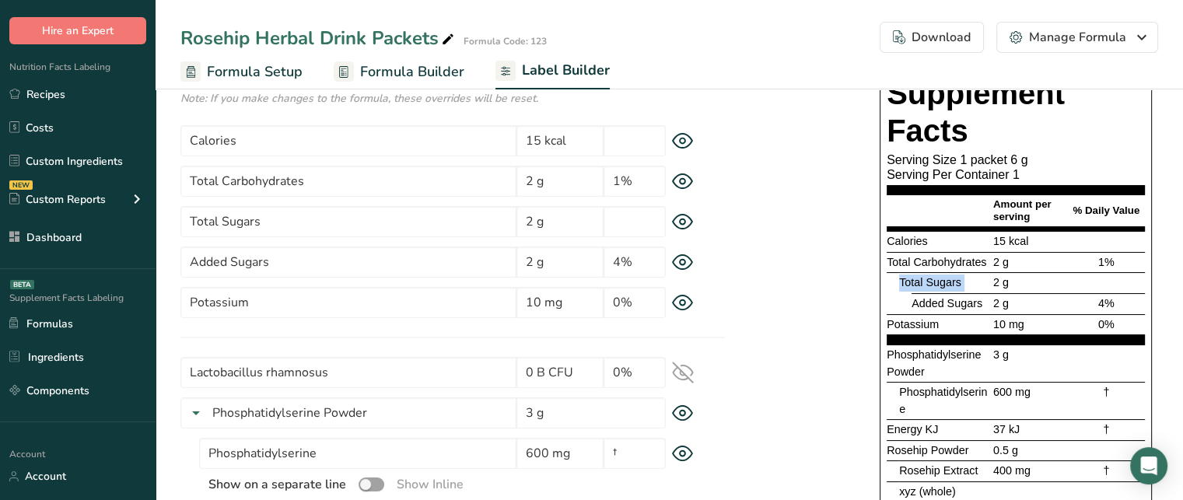
click at [915, 276] on span "Total Sugars" at bounding box center [930, 282] width 62 height 12
click at [933, 327] on span "Potassium" at bounding box center [913, 324] width 52 height 12
click at [794, 306] on div "Supplement Facts Serving Size 1 packet 6 g Serving Per Container 1 Amount per s…" at bounding box center [941, 323] width 433 height 498
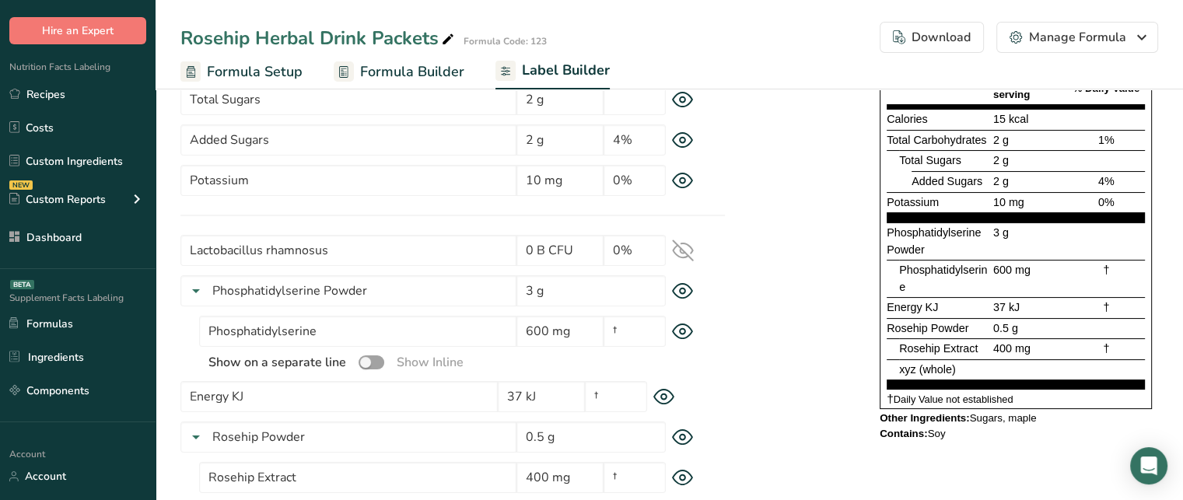
scroll to position [230, 0]
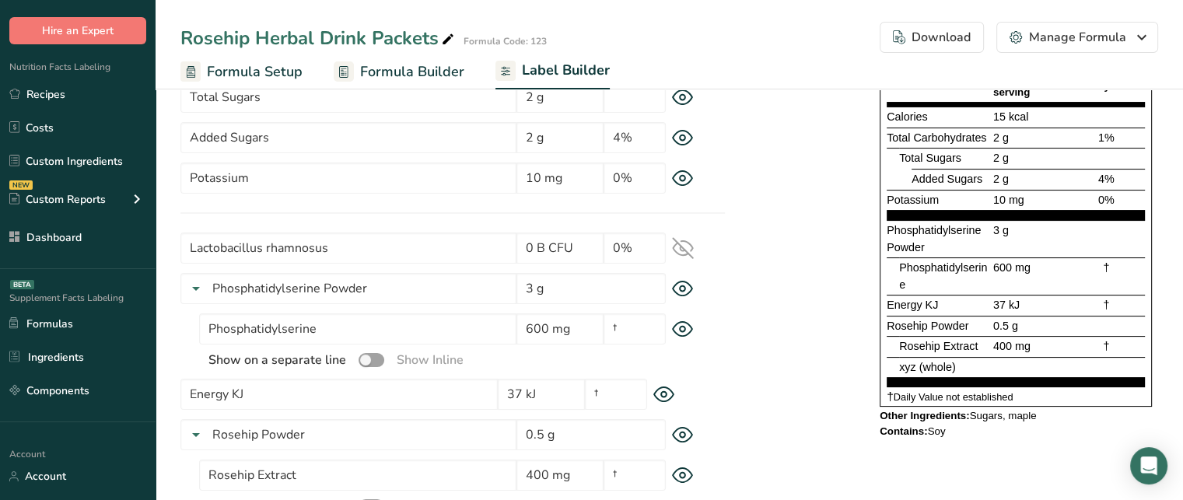
click at [843, 281] on div "Supplement Facts Serving Size 1 packet 6 g Serving Per Container 1 Amount per s…" at bounding box center [941, 198] width 433 height 498
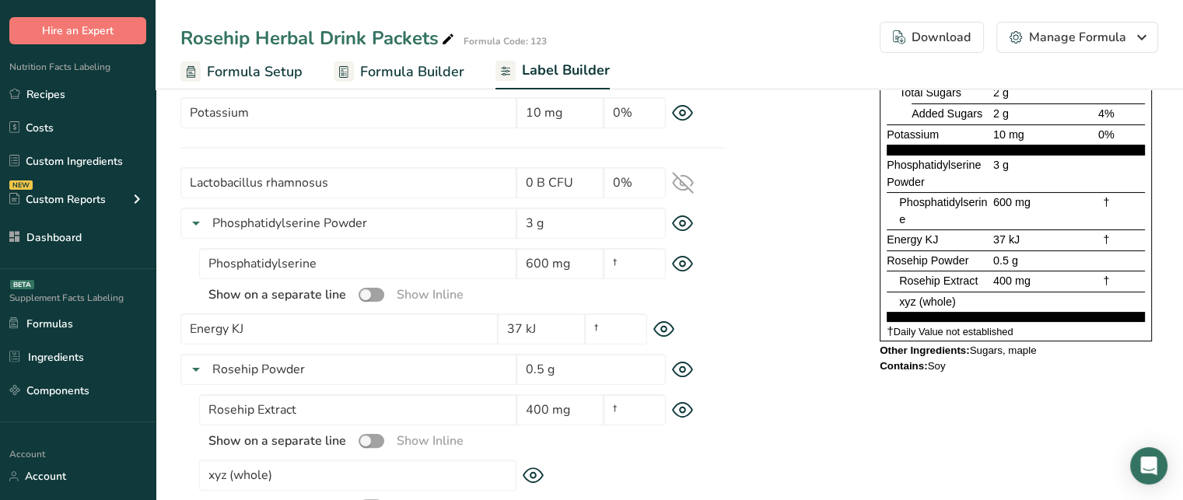
scroll to position [324, 0]
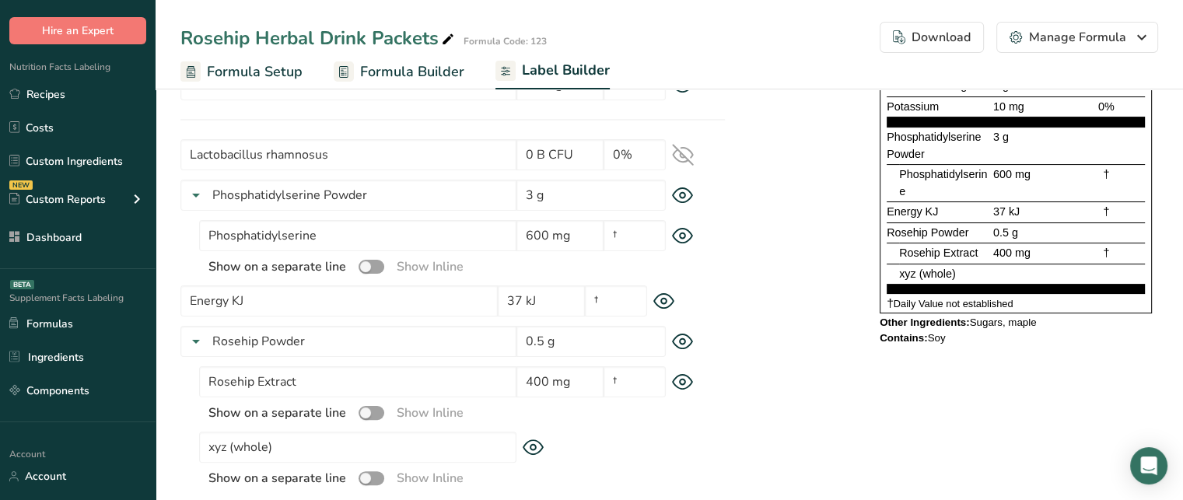
drag, startPoint x: 1018, startPoint y: 133, endPoint x: 889, endPoint y: 137, distance: 128.4
click at [889, 137] on div "Phosphatidylserine Powder 3 g" at bounding box center [1016, 145] width 258 height 37
click at [937, 170] on span "Phosphatidylserine" at bounding box center [943, 183] width 88 height 30
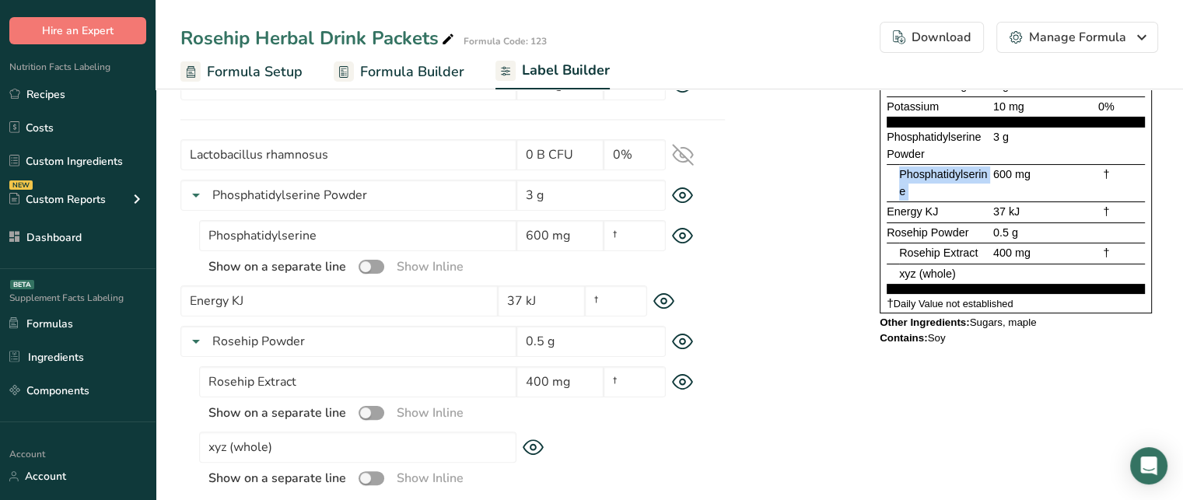
click at [937, 170] on span "Phosphatidylserine" at bounding box center [943, 183] width 88 height 30
click at [1007, 176] on span "600 mg" at bounding box center [1011, 174] width 37 height 12
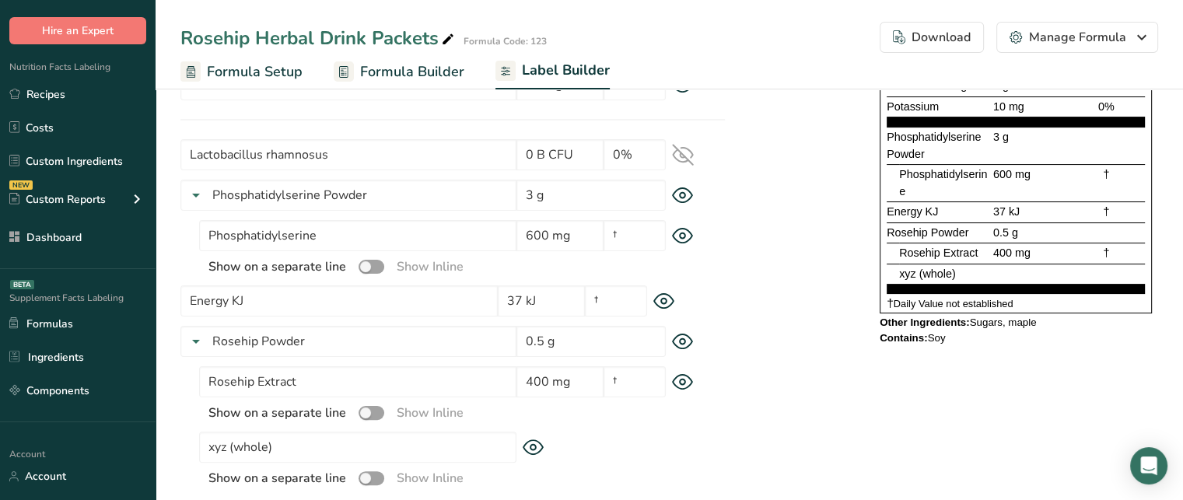
click at [920, 142] on div "Phosphatidylserine Powder" at bounding box center [938, 145] width 103 height 33
click at [688, 195] on icon at bounding box center [683, 195] width 22 height 16
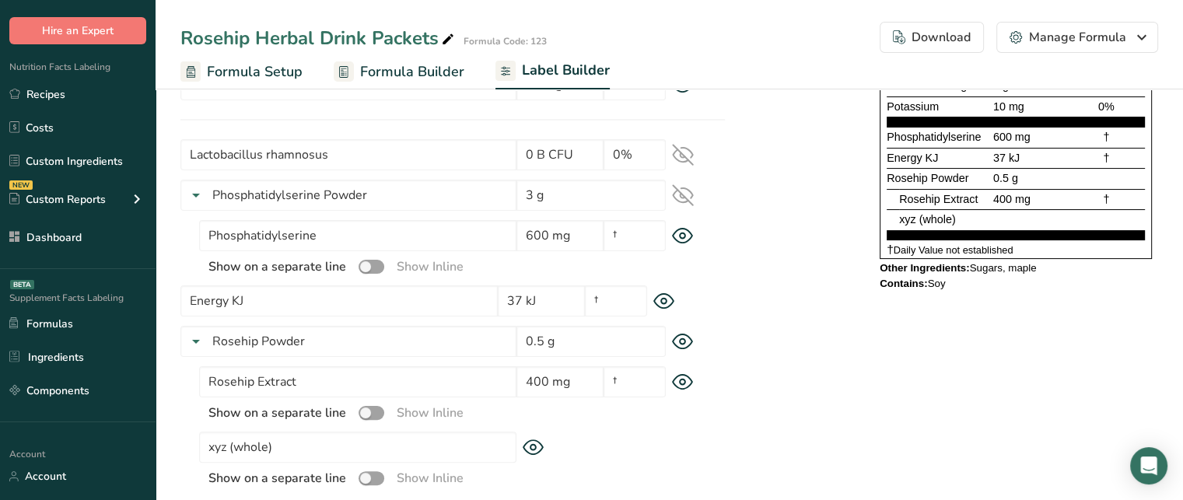
click at [926, 136] on span "Phosphatidylserine" at bounding box center [934, 137] width 94 height 12
click at [669, 299] on icon at bounding box center [664, 301] width 22 height 16
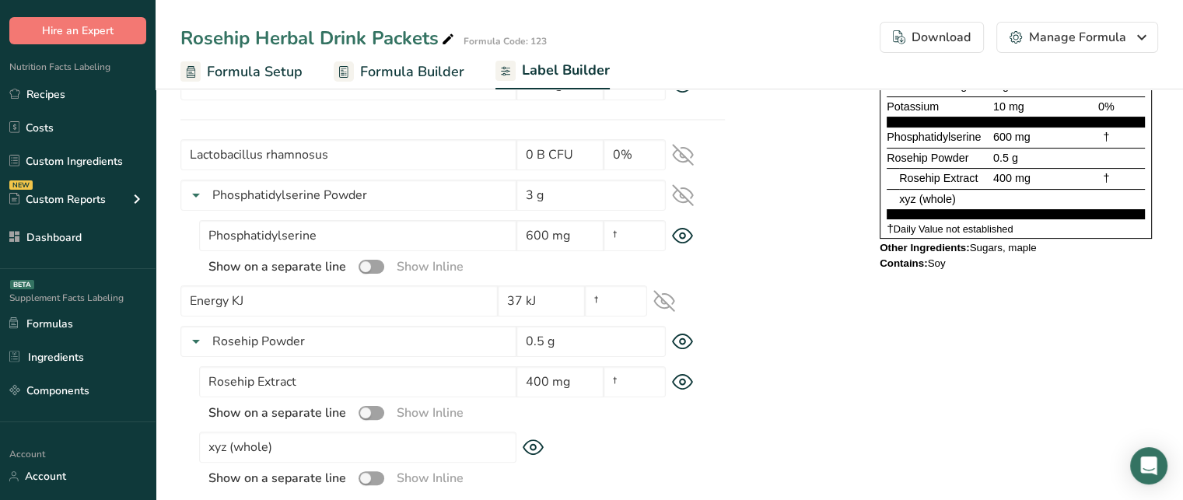
click at [937, 159] on span "Rosehip Powder" at bounding box center [928, 158] width 82 height 12
click at [686, 340] on icon at bounding box center [683, 342] width 22 height 16
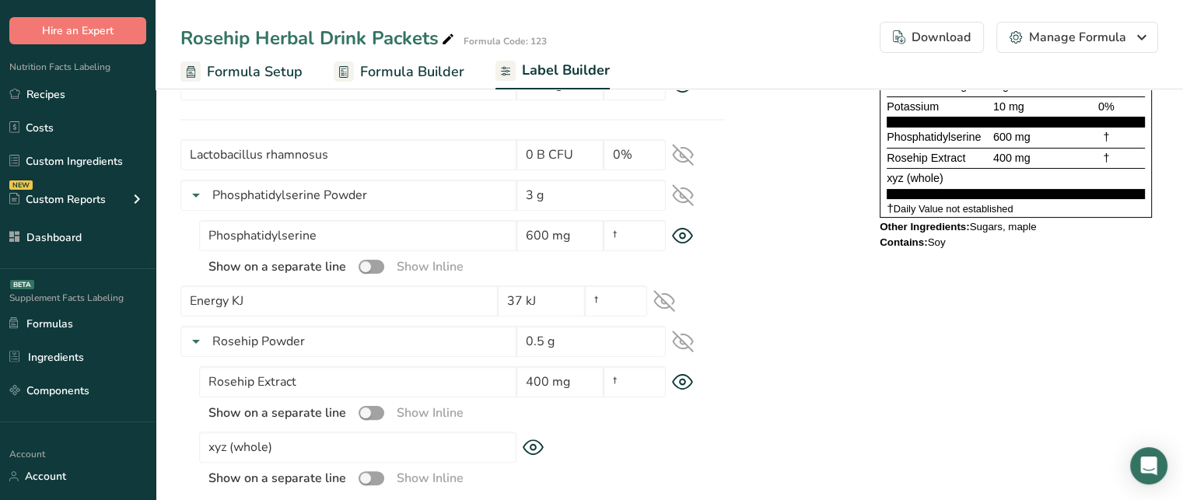
click at [923, 161] on div "Rosehip Extract" at bounding box center [938, 158] width 103 height 17
click at [923, 161] on span "Rosehip Extract" at bounding box center [926, 158] width 79 height 12
click at [1015, 152] on span "400 mg" at bounding box center [1011, 158] width 37 height 12
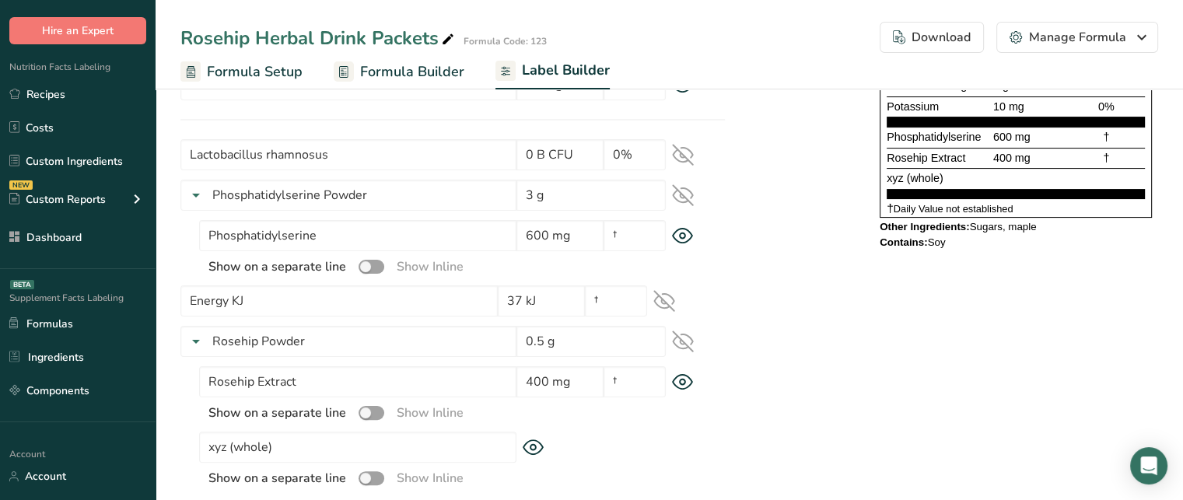
click at [1015, 152] on span "400 mg" at bounding box center [1011, 158] width 37 height 12
click at [932, 172] on span "xyz (whole)" at bounding box center [915, 178] width 57 height 12
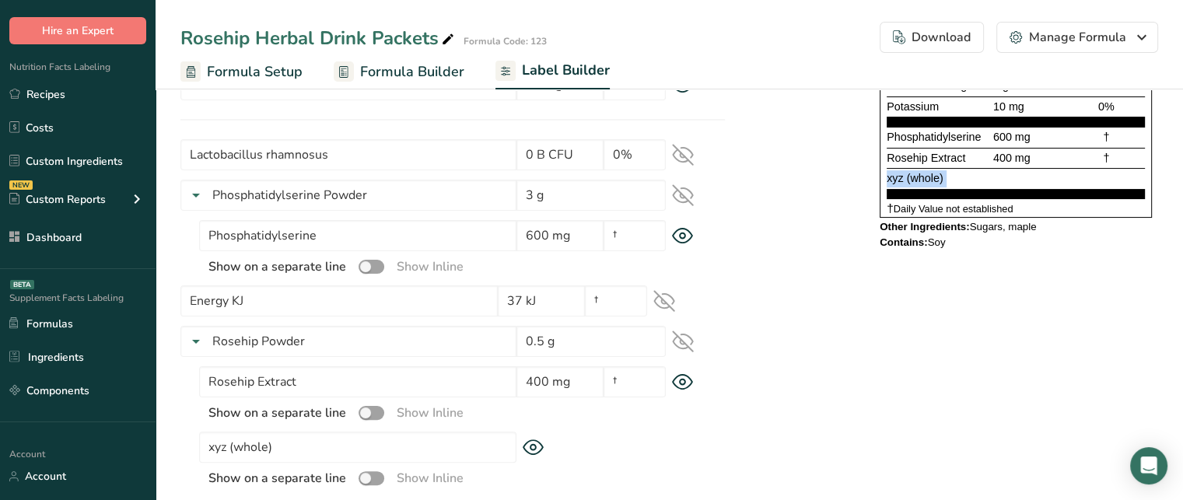
click at [932, 172] on span "xyz (whole)" at bounding box center [915, 178] width 57 height 12
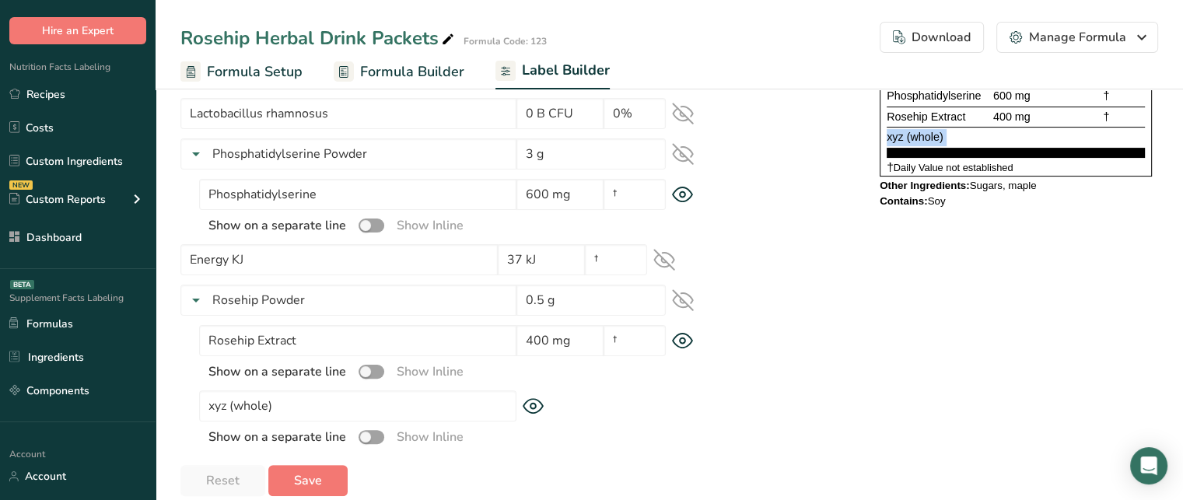
scroll to position [386, 0]
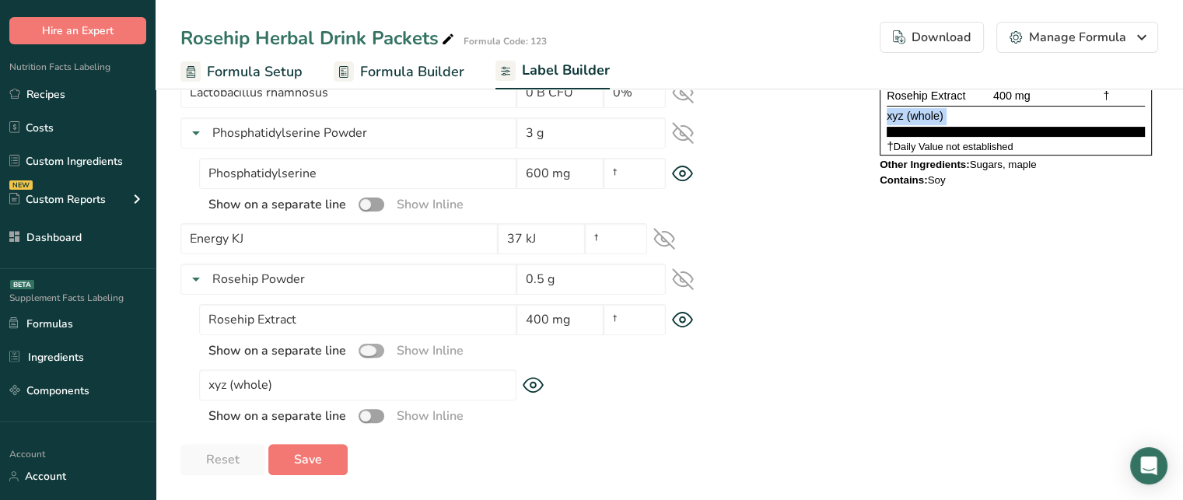
click at [371, 356] on span at bounding box center [372, 351] width 26 height 15
click at [369, 356] on input "checkbox" at bounding box center [364, 350] width 10 height 10
checkbox input "true"
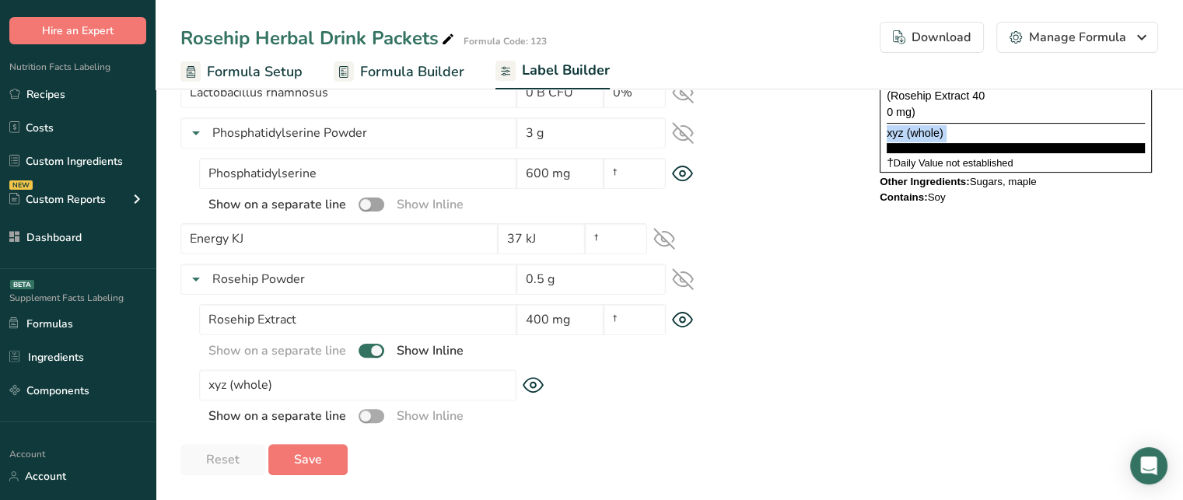
click at [377, 419] on span at bounding box center [372, 416] width 26 height 15
click at [369, 419] on input "checkbox" at bounding box center [364, 416] width 10 height 10
checkbox input "true"
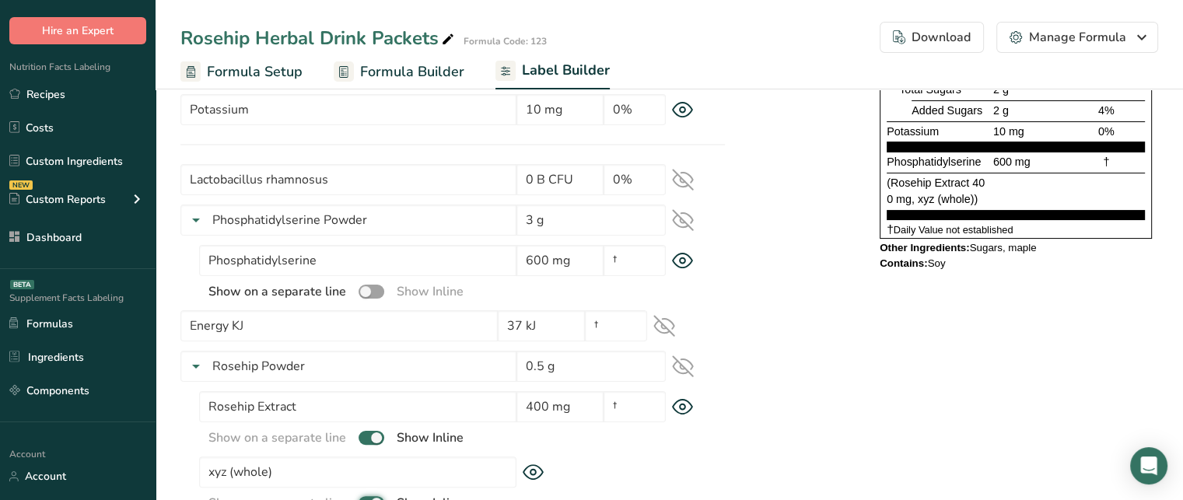
scroll to position [297, 0]
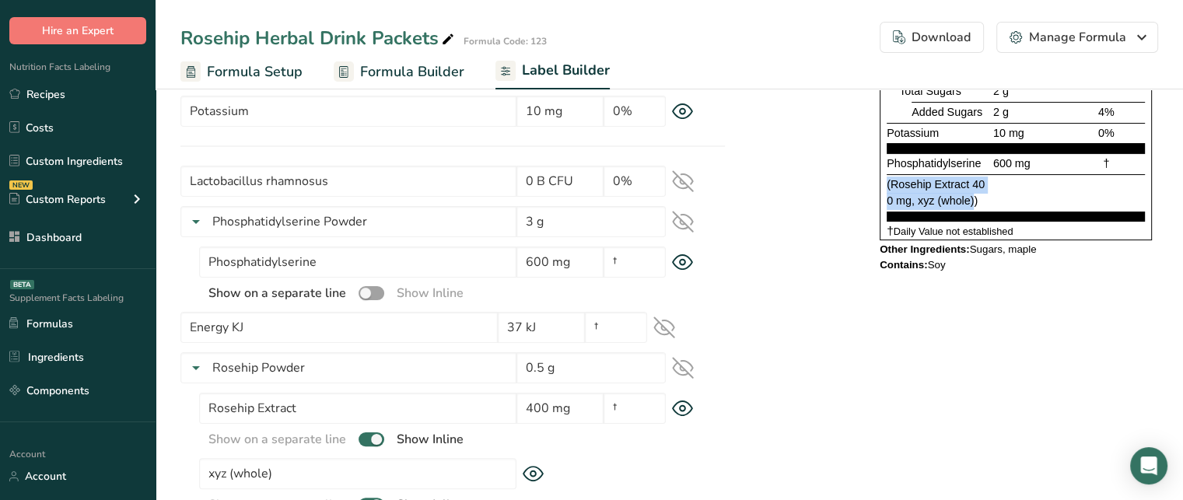
drag, startPoint x: 976, startPoint y: 194, endPoint x: 874, endPoint y: 183, distance: 101.7
click at [874, 183] on div "Supplement Facts Serving Size 1 packet 6 g Serving Per Container 1 Amount per s…" at bounding box center [1016, 82] width 285 height 398
click at [899, 188] on span "(Rosehip Extract 400 mg, xyz (whole))" at bounding box center [936, 193] width 98 height 30
click at [927, 201] on span "(Rosehip Extract 400 mg, xyz (whole))" at bounding box center [936, 193] width 98 height 30
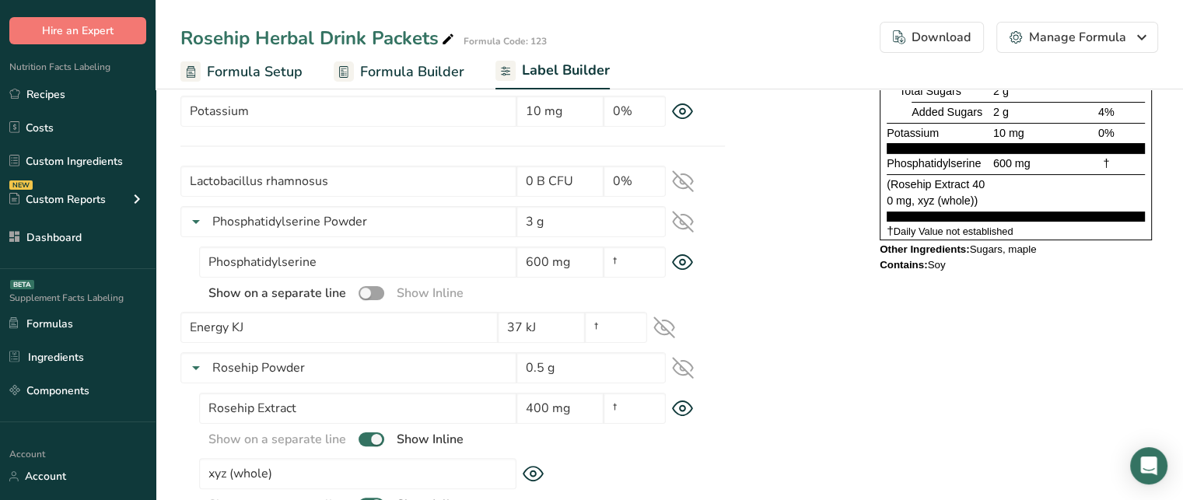
click at [949, 200] on span "(Rosehip Extract 400 mg, xyz (whole))" at bounding box center [936, 193] width 98 height 30
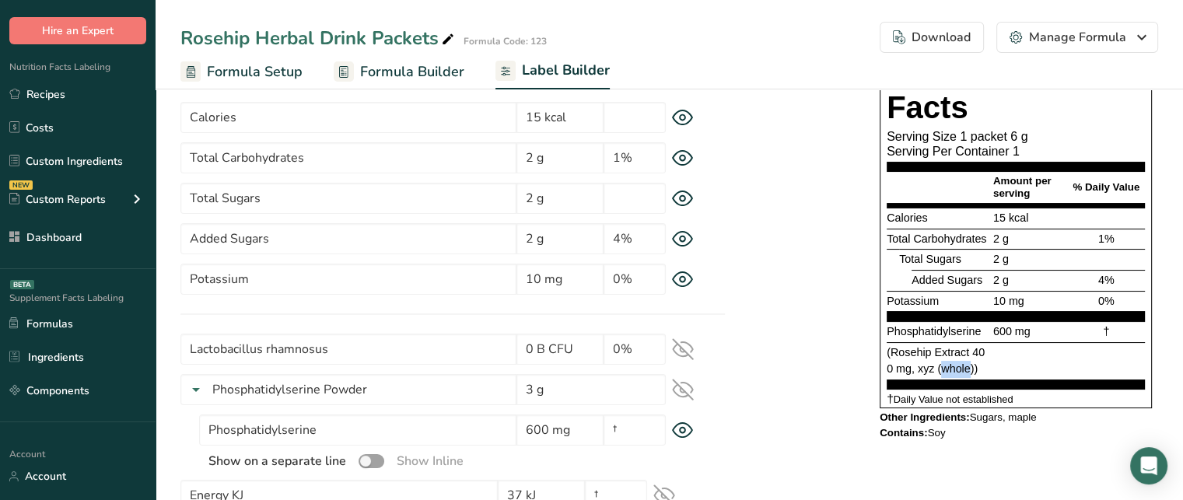
scroll to position [130, 0]
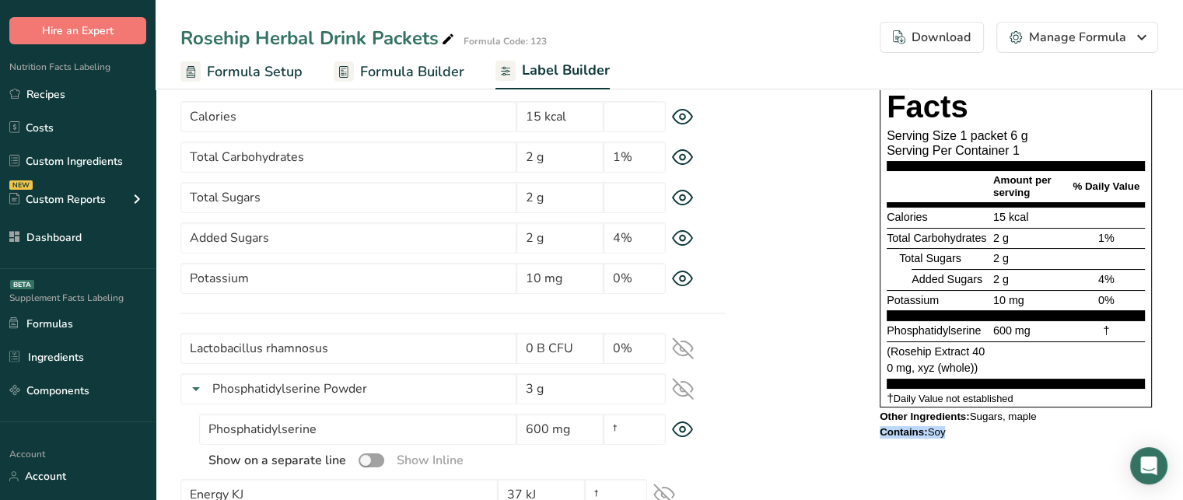
drag, startPoint x: 944, startPoint y: 435, endPoint x: 881, endPoint y: 435, distance: 62.2
click at [881, 435] on div "Contains: Soy" at bounding box center [1016, 432] width 272 height 12
click at [927, 419] on span "Other Ingredients:" at bounding box center [925, 417] width 90 height 12
click at [967, 419] on span "Other Ingredients:" at bounding box center [925, 417] width 90 height 12
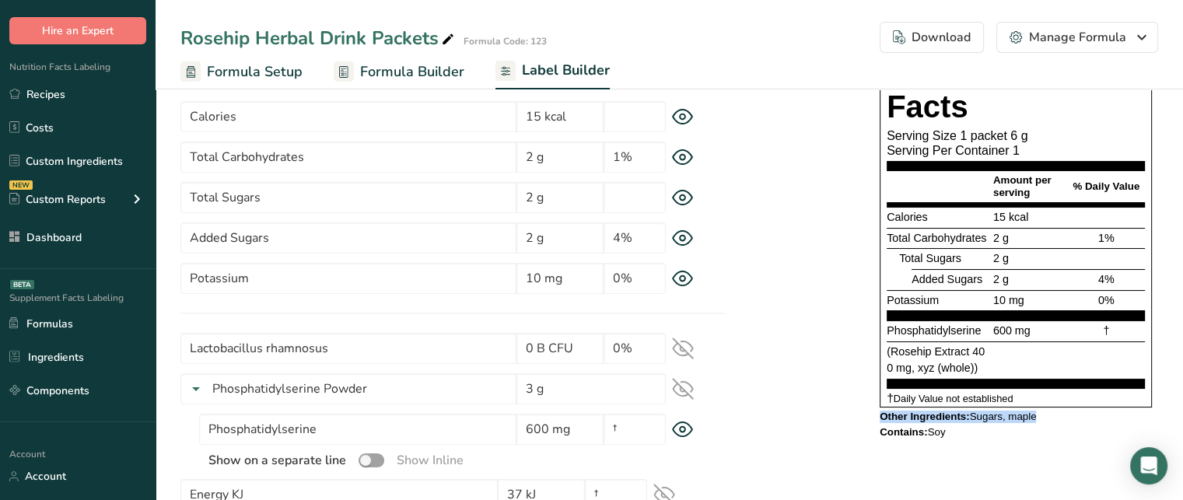
click at [967, 419] on span "Other Ingredients:" at bounding box center [925, 417] width 90 height 12
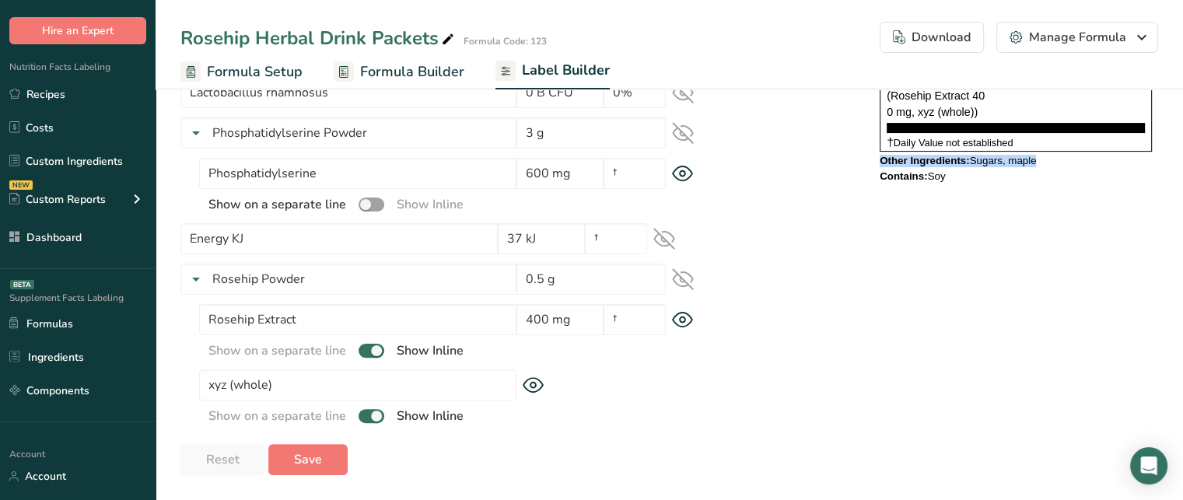
scroll to position [0, 0]
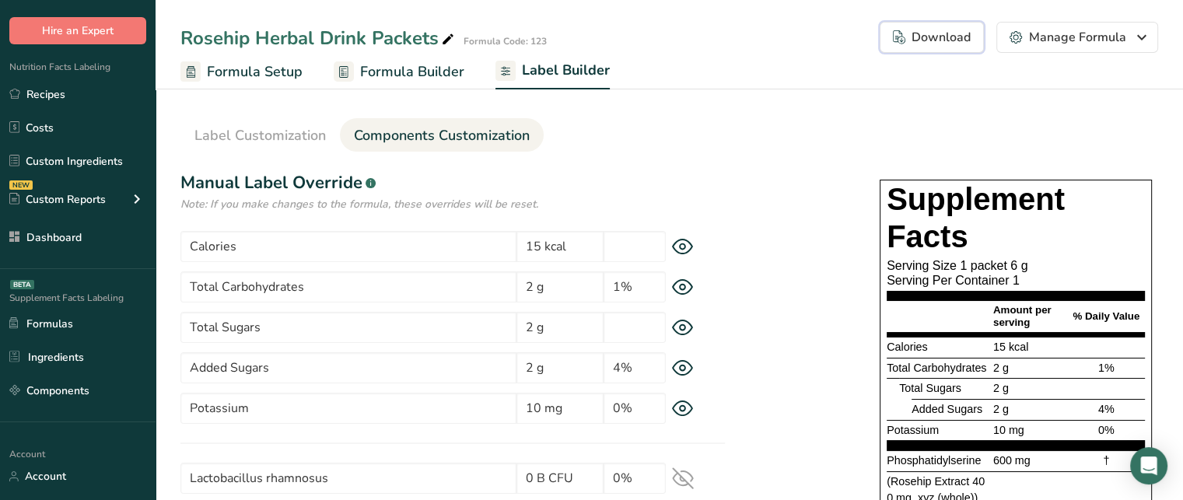
click at [958, 50] on button "Download Choose what to show on your downloaded label Formula Name to appear ab…" at bounding box center [932, 37] width 104 height 31
click at [937, 37] on div "Download" at bounding box center [932, 37] width 78 height 19
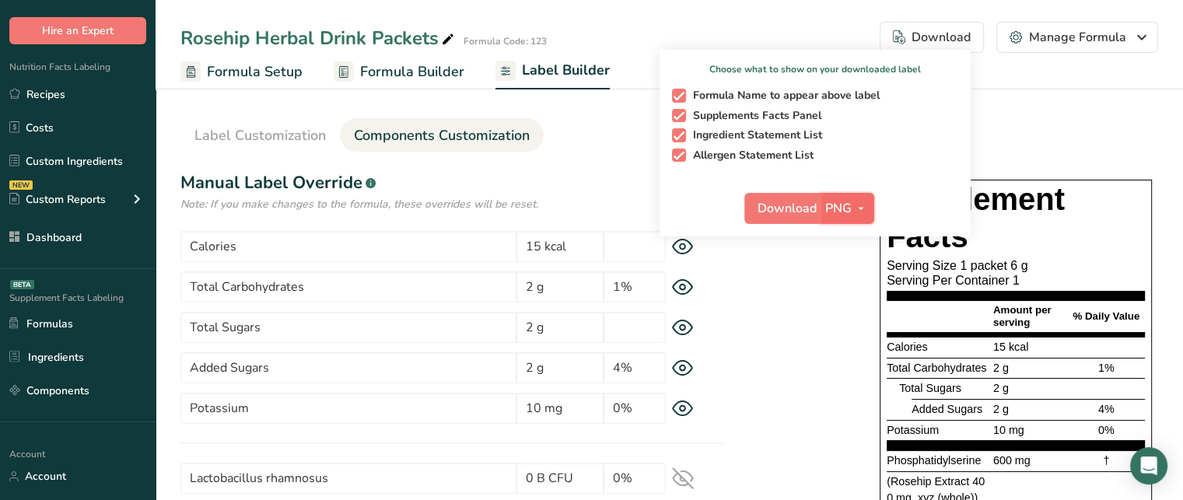
click at [849, 208] on span "PNG" at bounding box center [838, 208] width 26 height 19
click at [677, 154] on span "button" at bounding box center [679, 156] width 14 height 14
click at [677, 154] on input "Allergen Statement List" at bounding box center [677, 155] width 10 height 10
click at [680, 154] on span "button" at bounding box center [679, 156] width 14 height 14
click at [680, 154] on input "Allergen Statement List" at bounding box center [677, 155] width 10 height 10
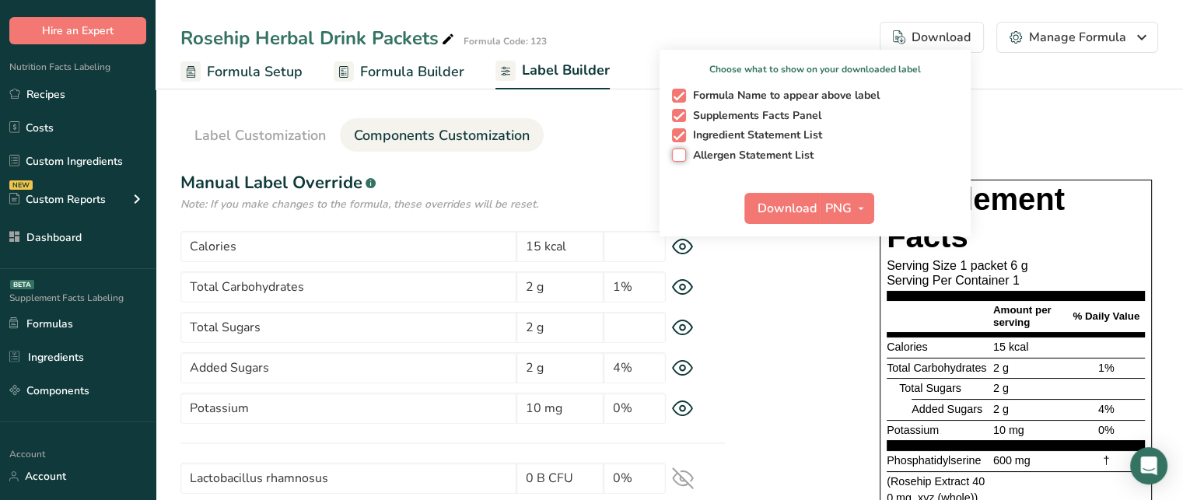
checkbox input "true"
click at [1058, 108] on section "Label Customization Components Customization Label Style Font Family Arial Robo…" at bounding box center [670, 483] width 1028 height 805
